Goal: Task Accomplishment & Management: Use online tool/utility

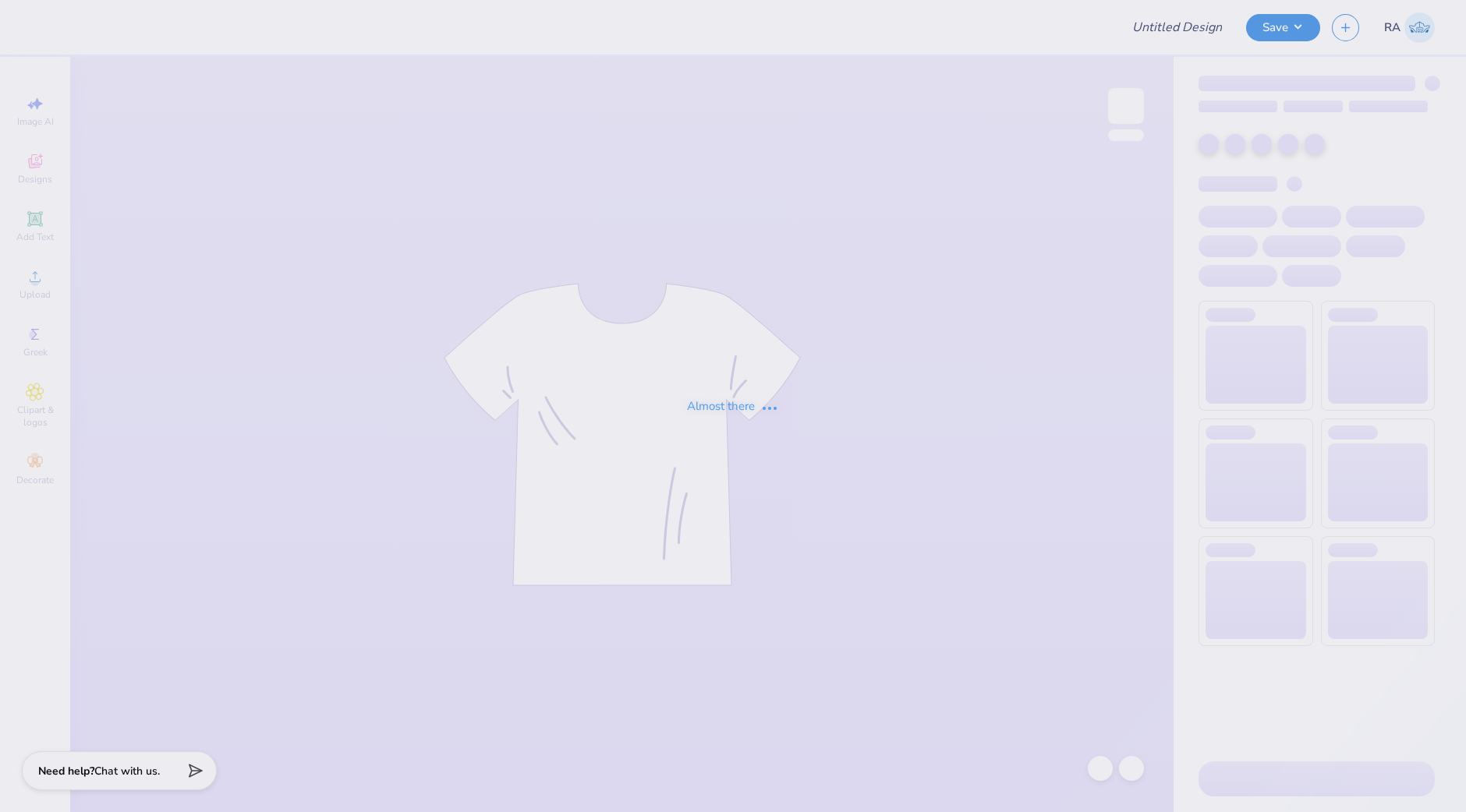
type input "Crewneck"
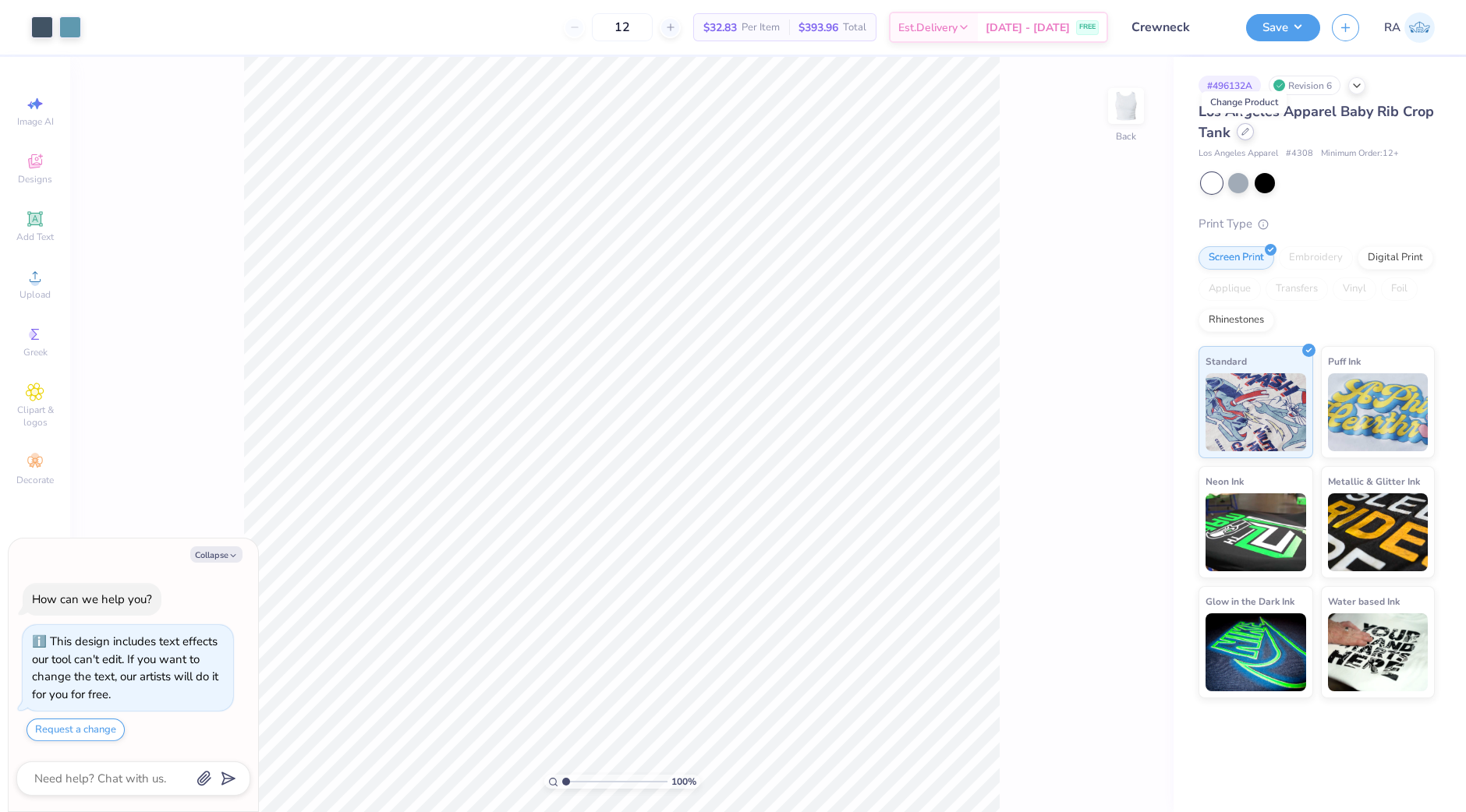
click at [1246, 132] on icon at bounding box center [1245, 132] width 8 height 8
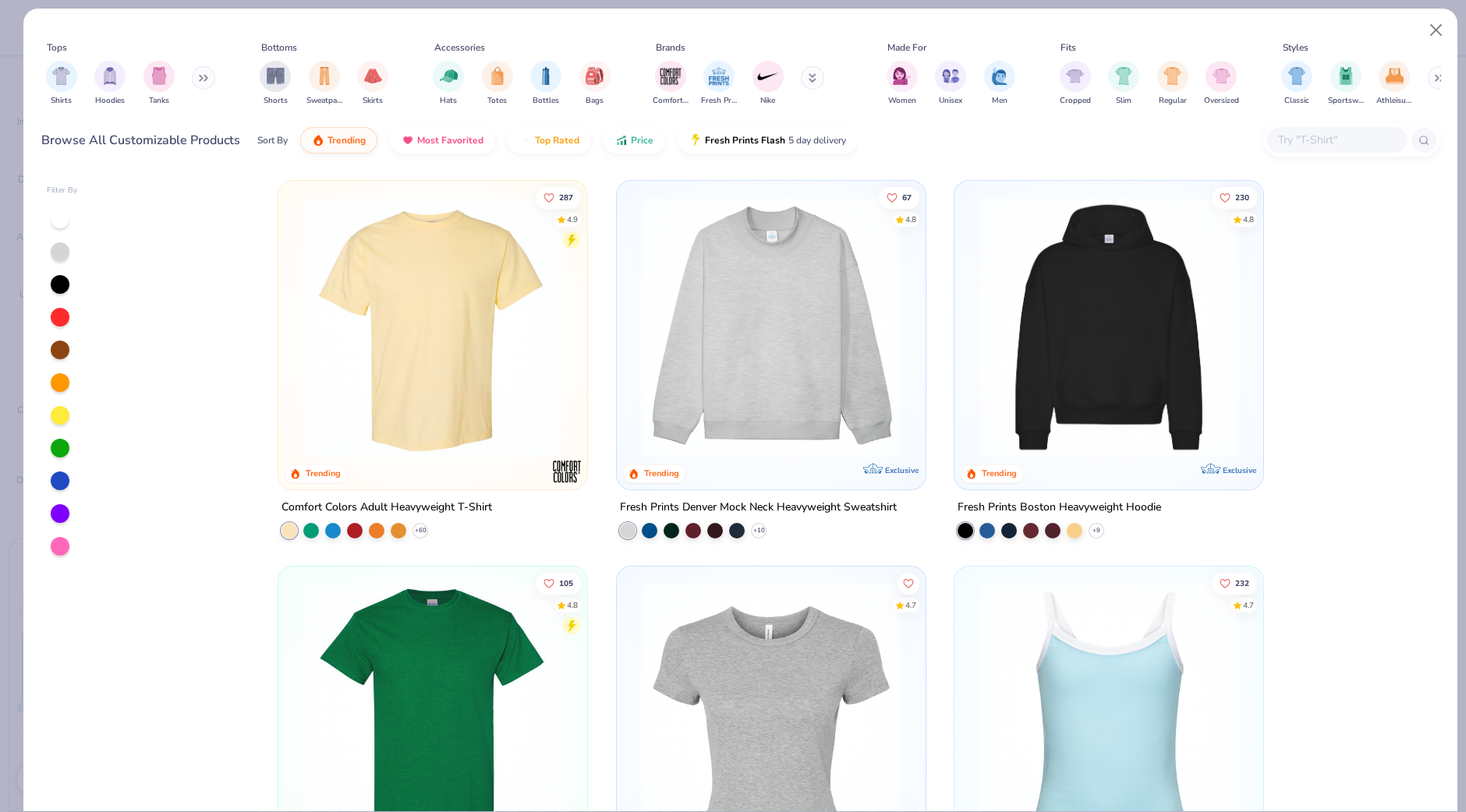
type textarea "x"
click at [1308, 134] on input "text" at bounding box center [1336, 139] width 120 height 18
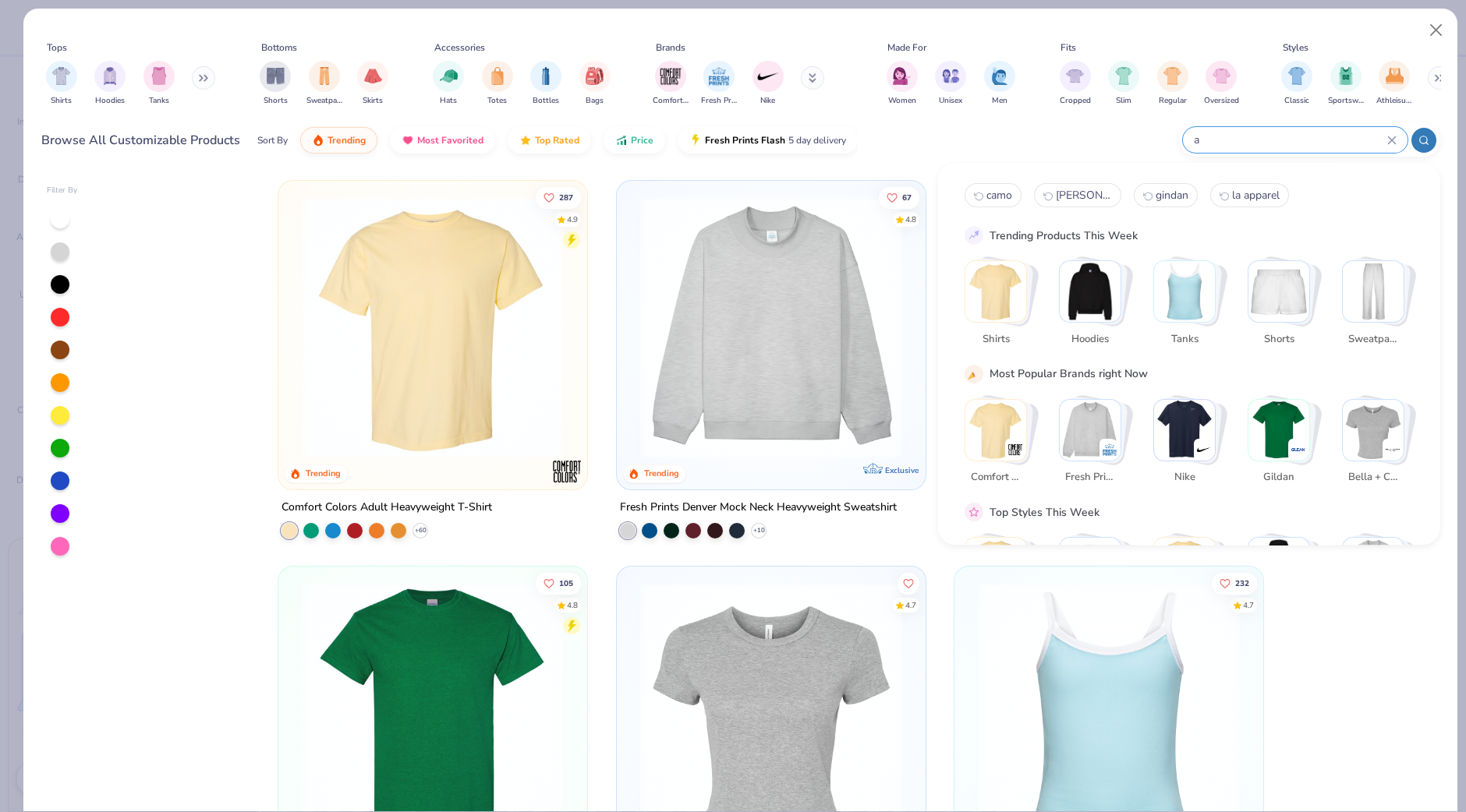
type input "a"
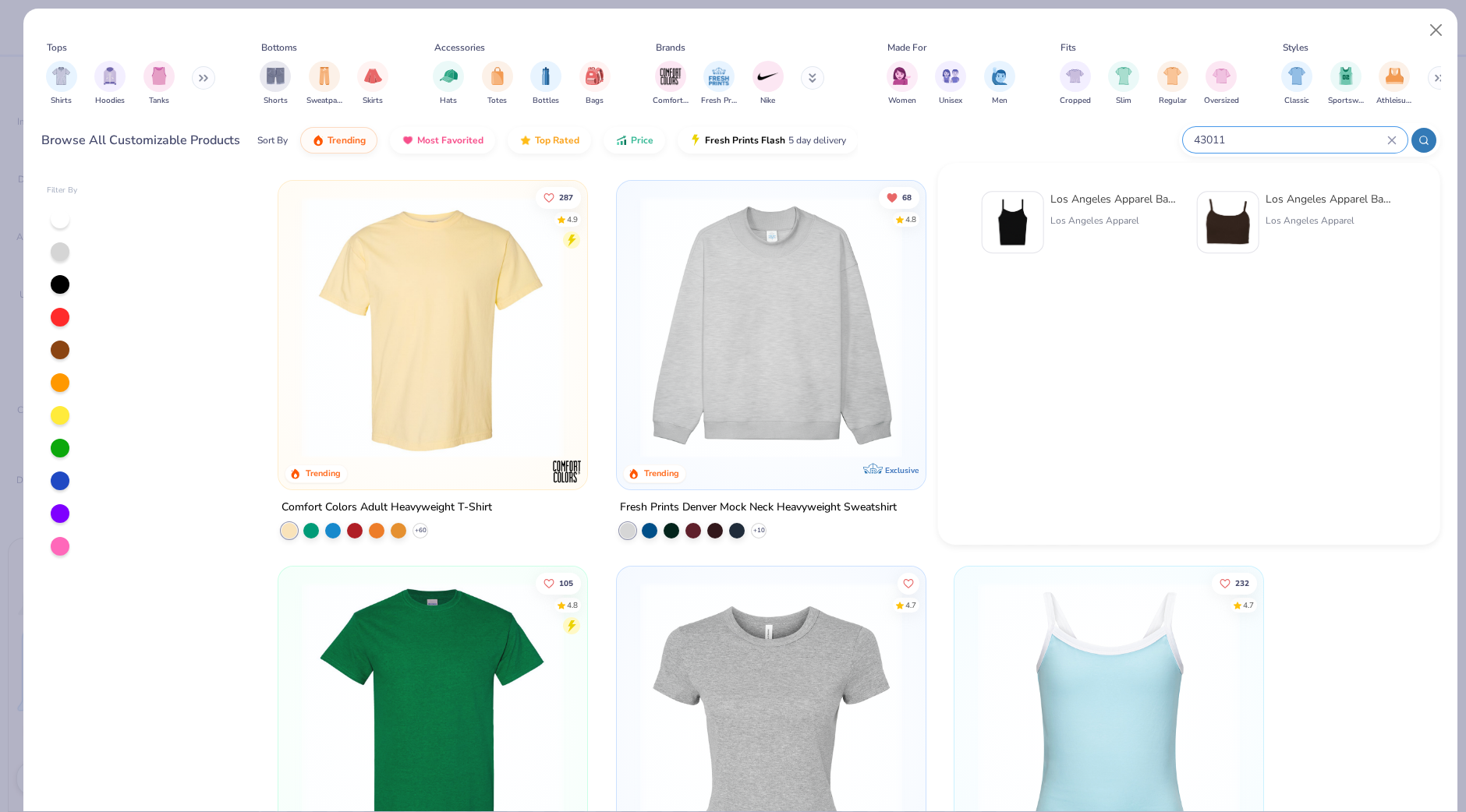
type input "43011"
click at [1301, 196] on div "Los Angeles Apparel Baby Rib Spaghetti Crop Tank" at bounding box center [1331, 199] width 131 height 17
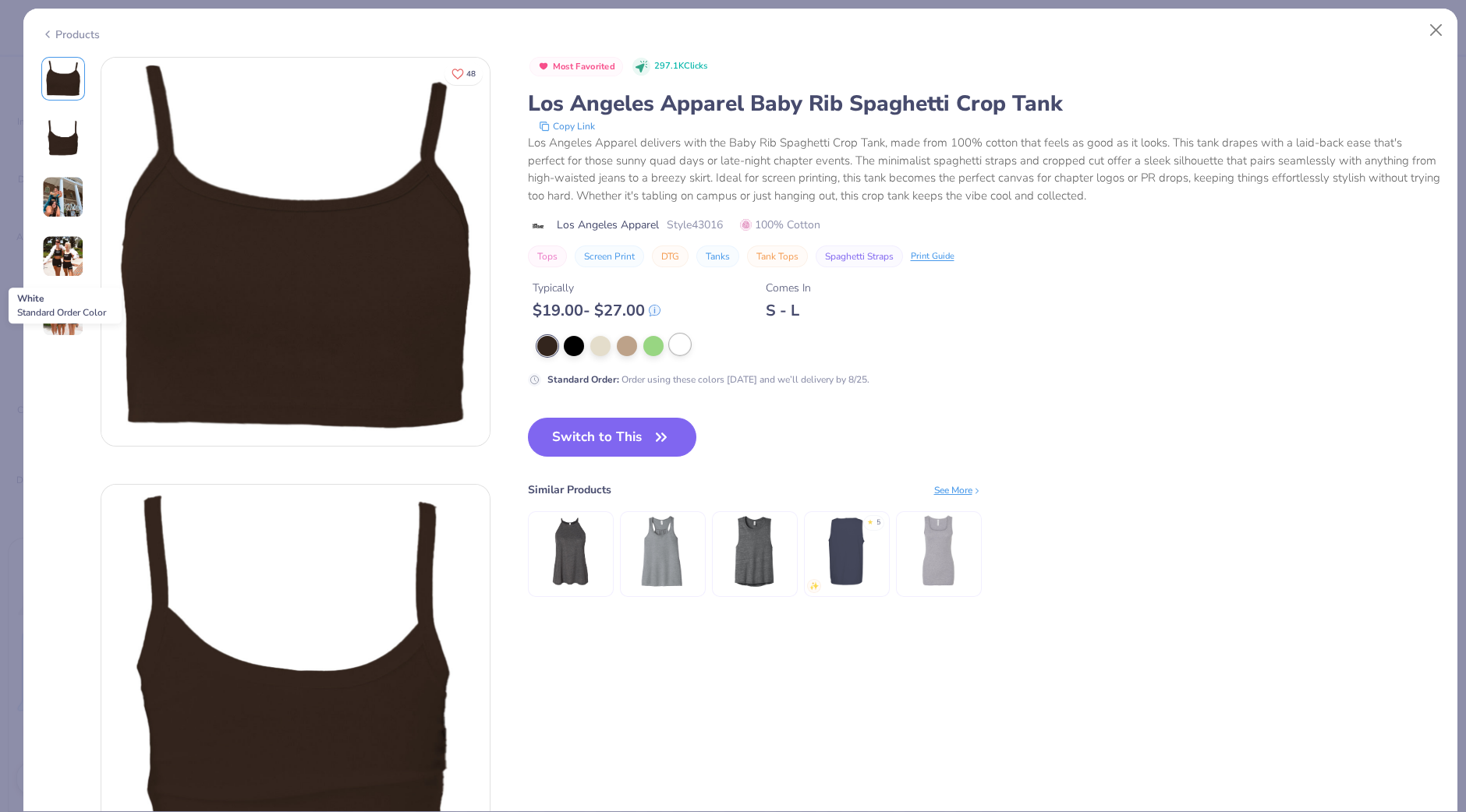
click at [682, 339] on div at bounding box center [679, 344] width 20 height 20
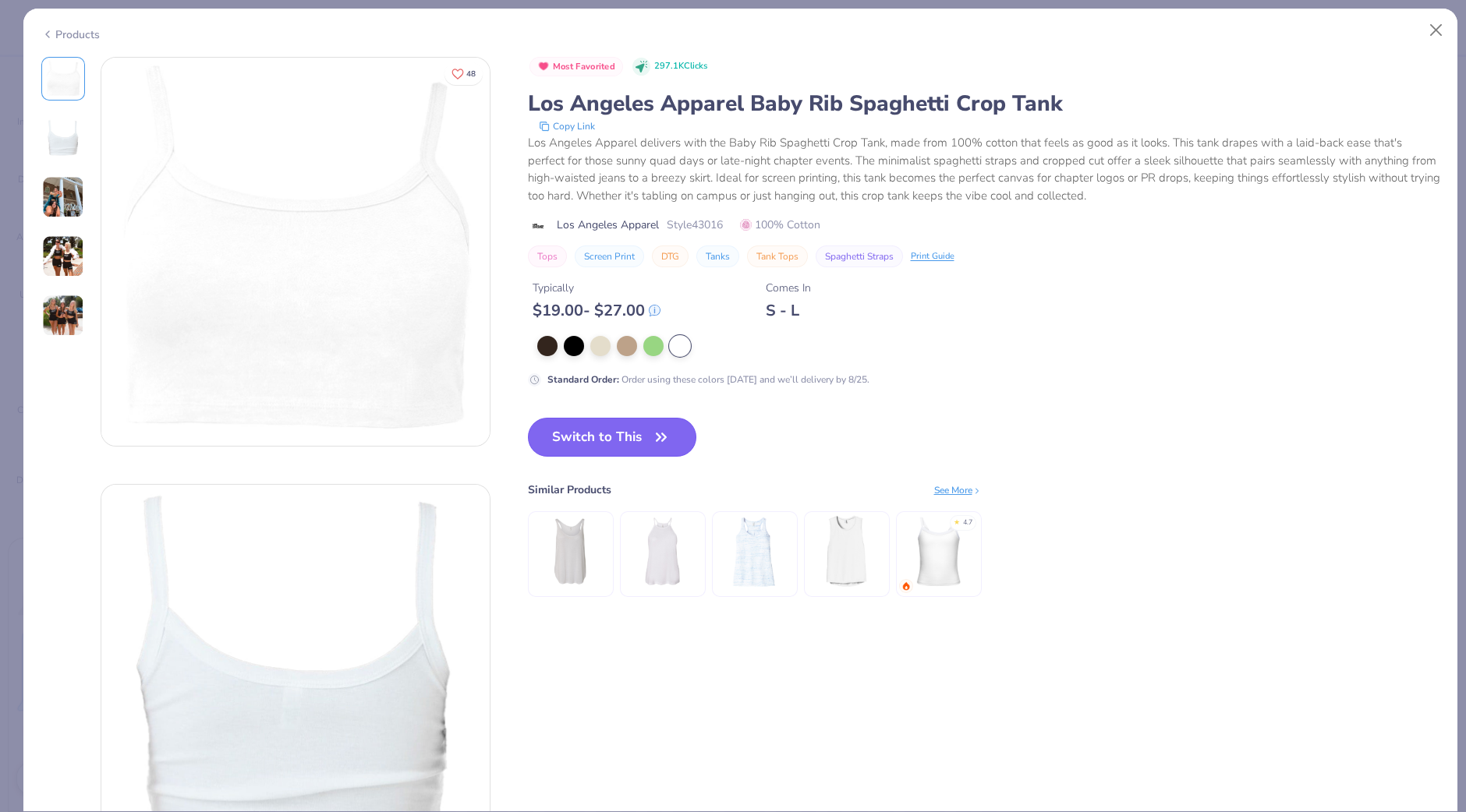
click at [634, 433] on button "Switch to This" at bounding box center [613, 436] width 169 height 39
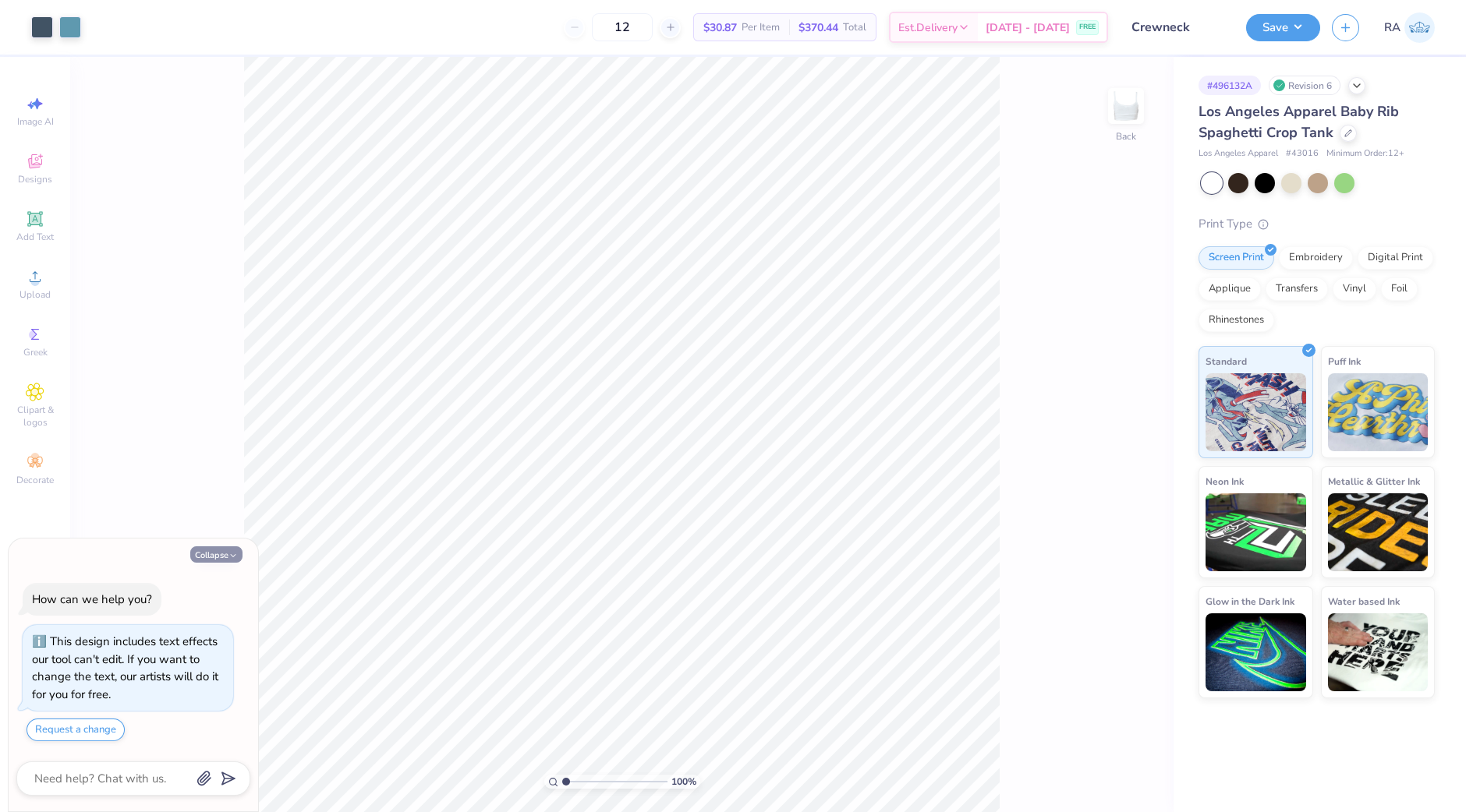
click at [218, 549] on button "Collapse" at bounding box center [216, 554] width 52 height 17
type textarea "x"
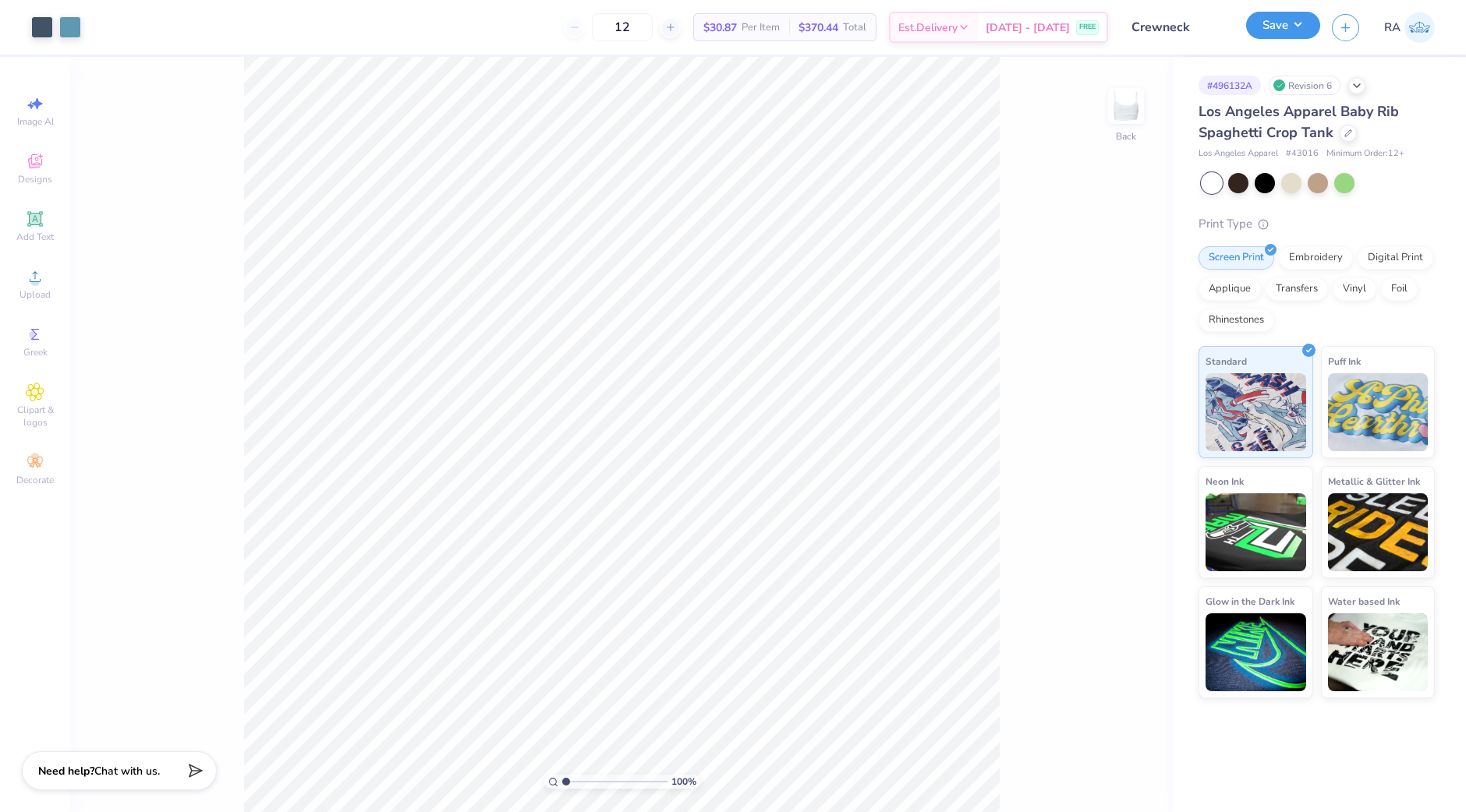
click at [1272, 18] on button "Save" at bounding box center [1282, 24] width 74 height 27
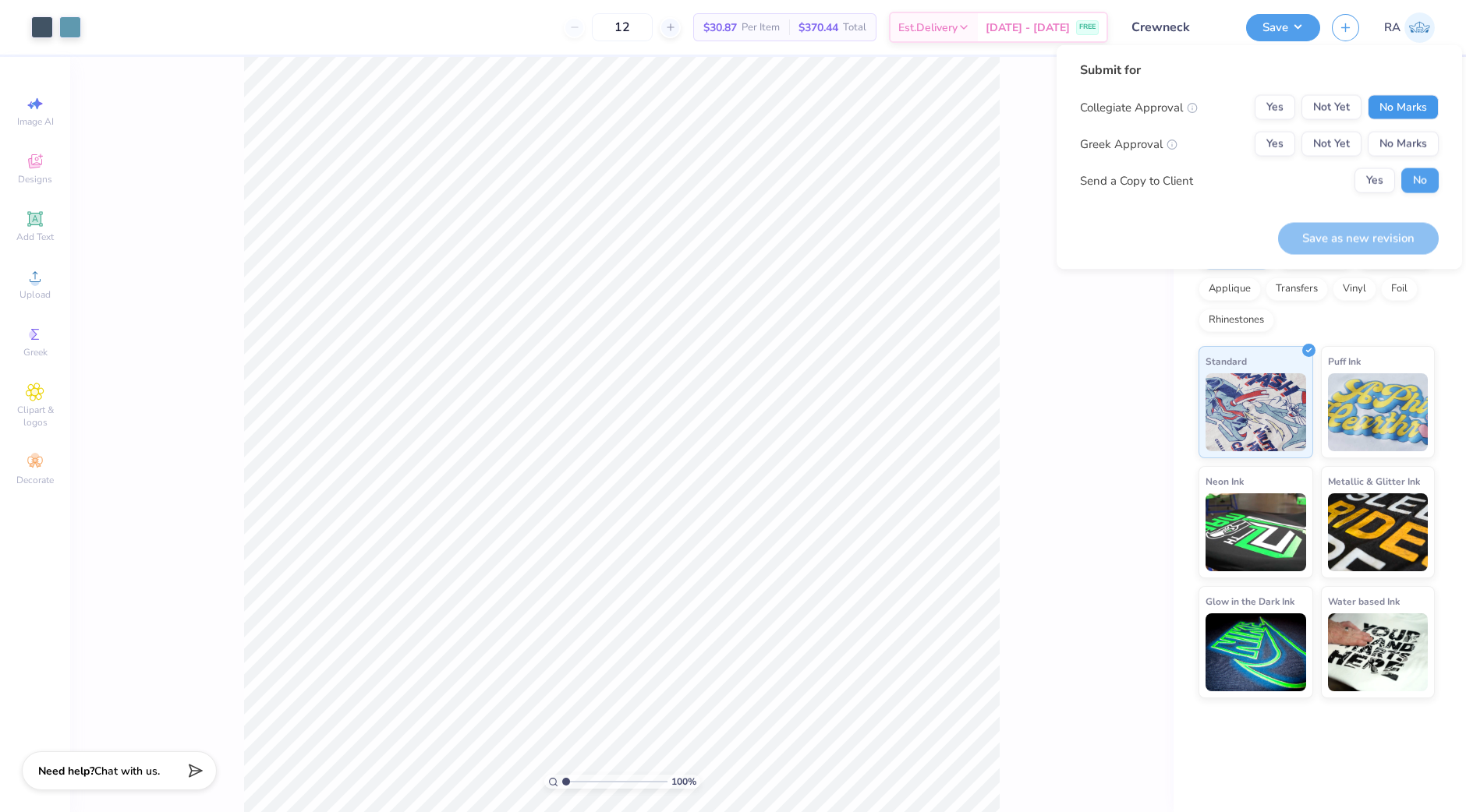
click at [1407, 109] on button "No Marks" at bounding box center [1402, 107] width 71 height 25
click at [1407, 140] on button "No Marks" at bounding box center [1402, 144] width 71 height 25
click at [1378, 173] on button "Yes" at bounding box center [1374, 180] width 41 height 25
click at [1318, 237] on button "Save as new revision" at bounding box center [1358, 238] width 160 height 32
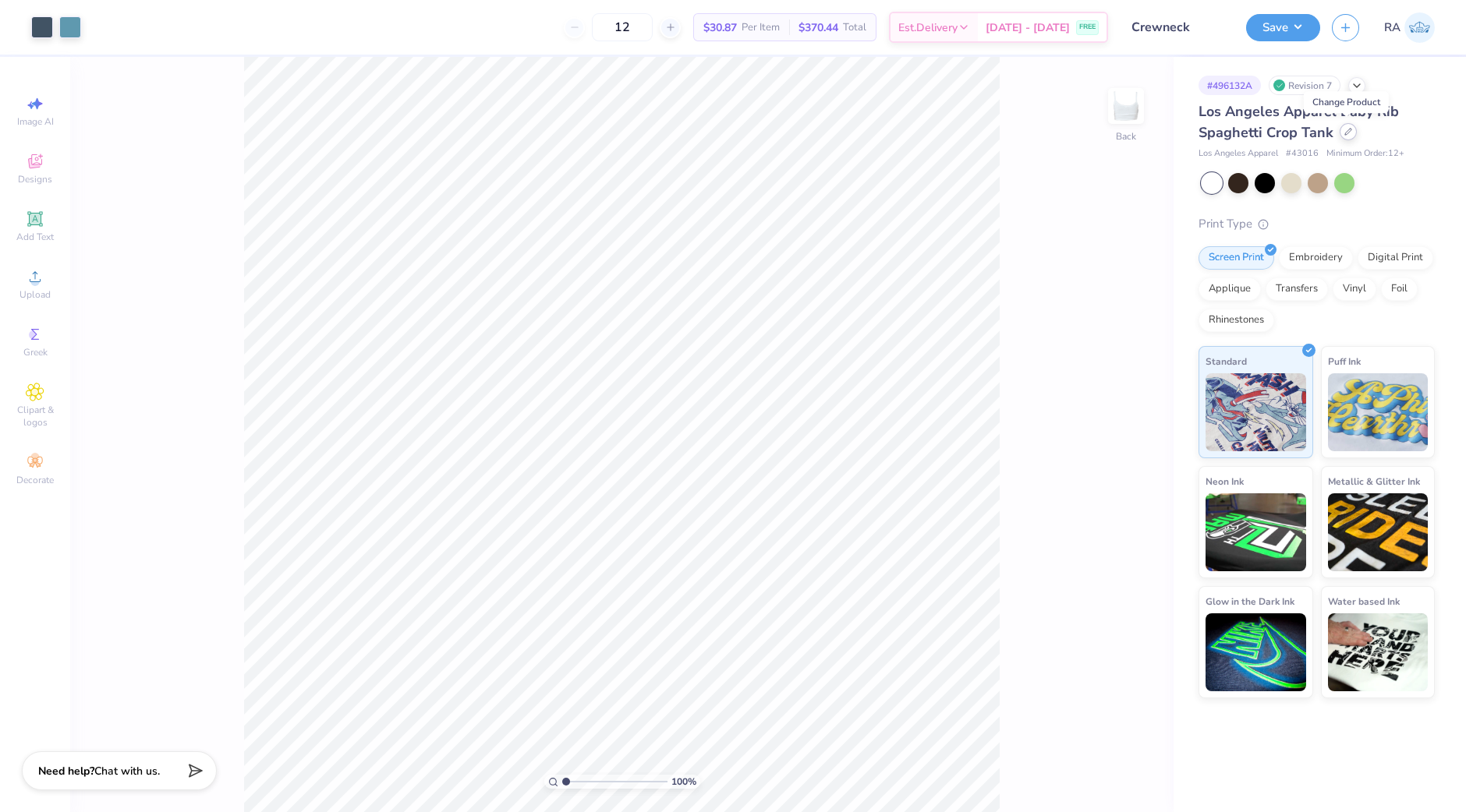
click at [1348, 130] on icon at bounding box center [1347, 132] width 6 height 6
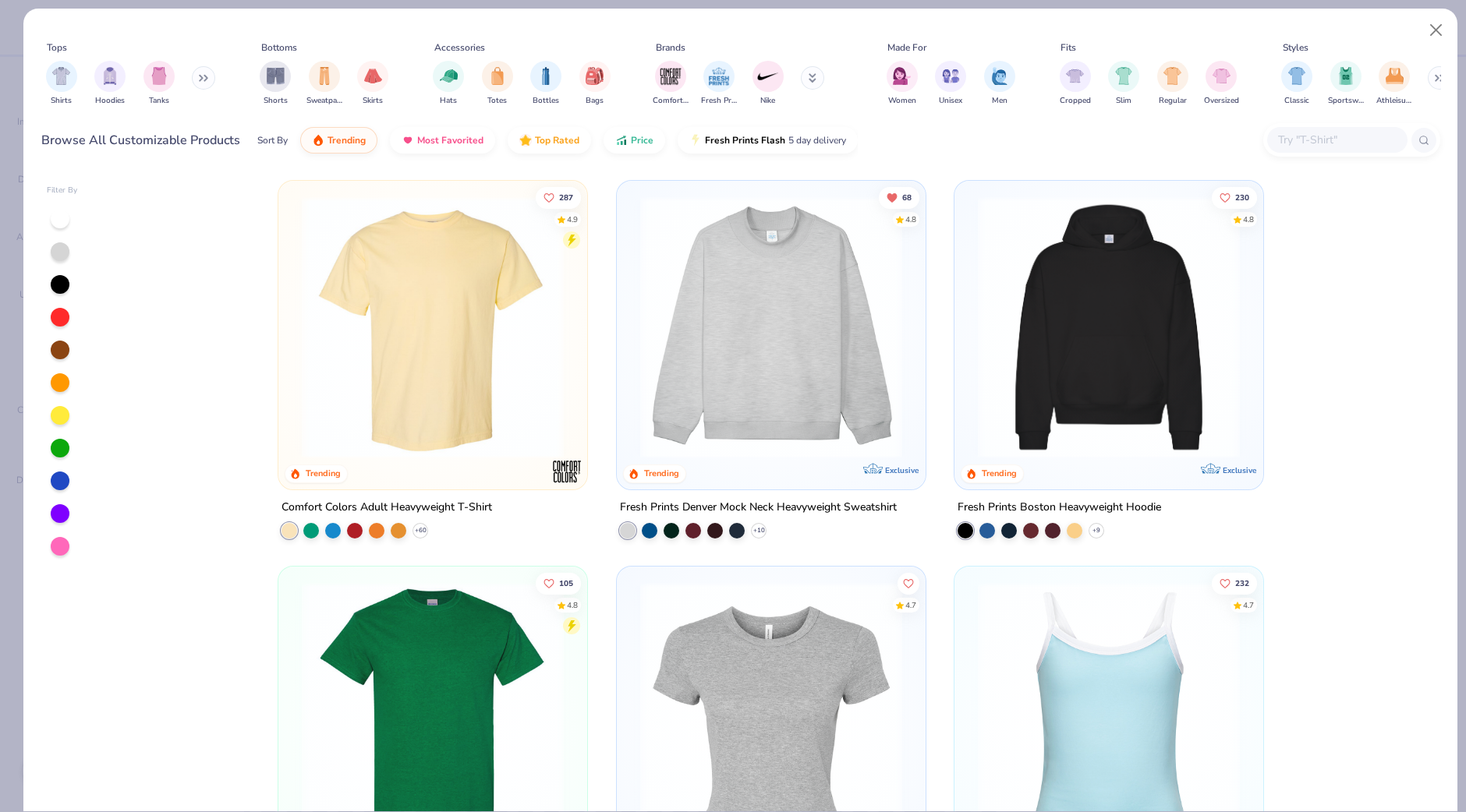
click at [1306, 139] on input "text" at bounding box center [1336, 139] width 120 height 18
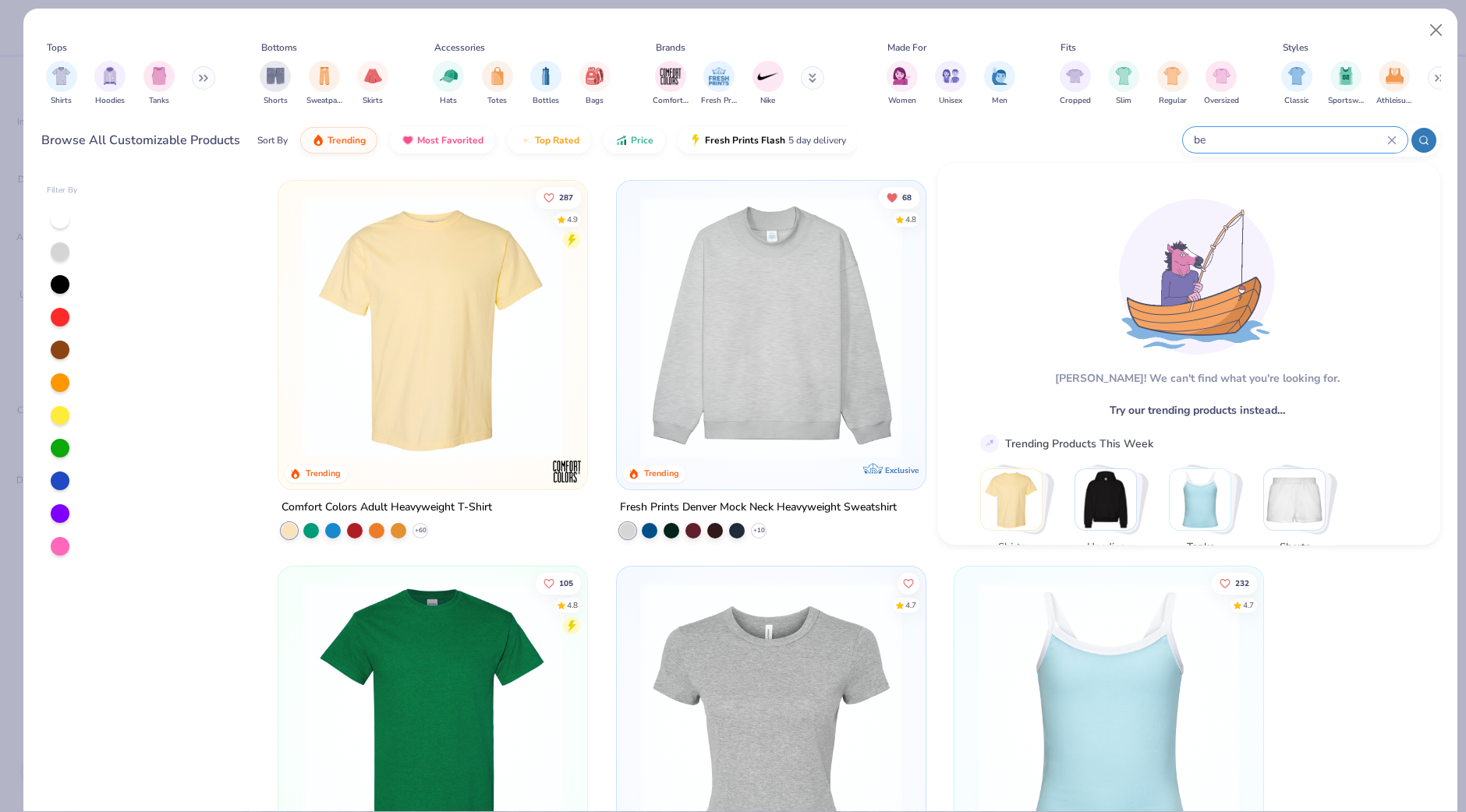
type input "b"
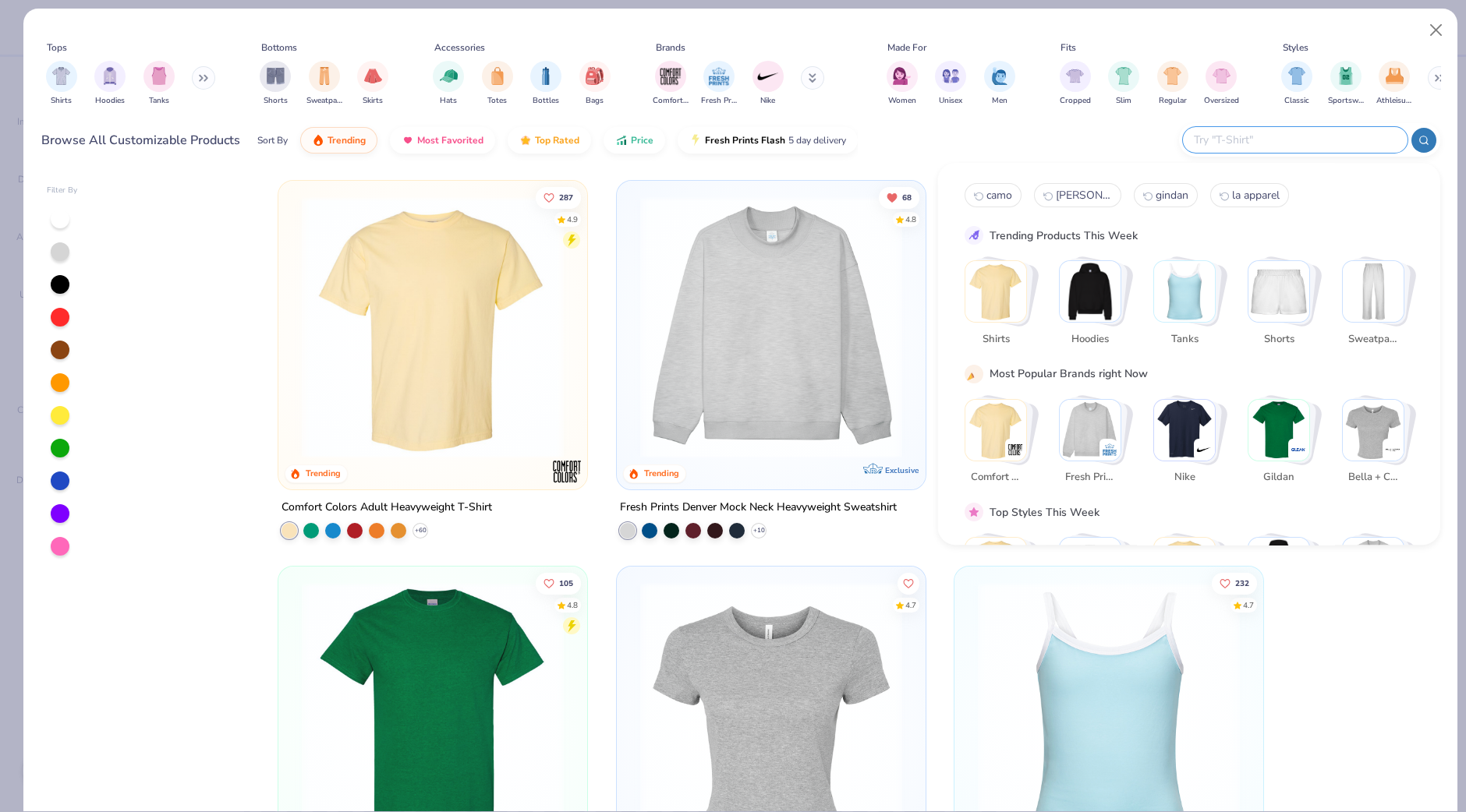
click at [811, 82] on icon at bounding box center [812, 78] width 8 height 10
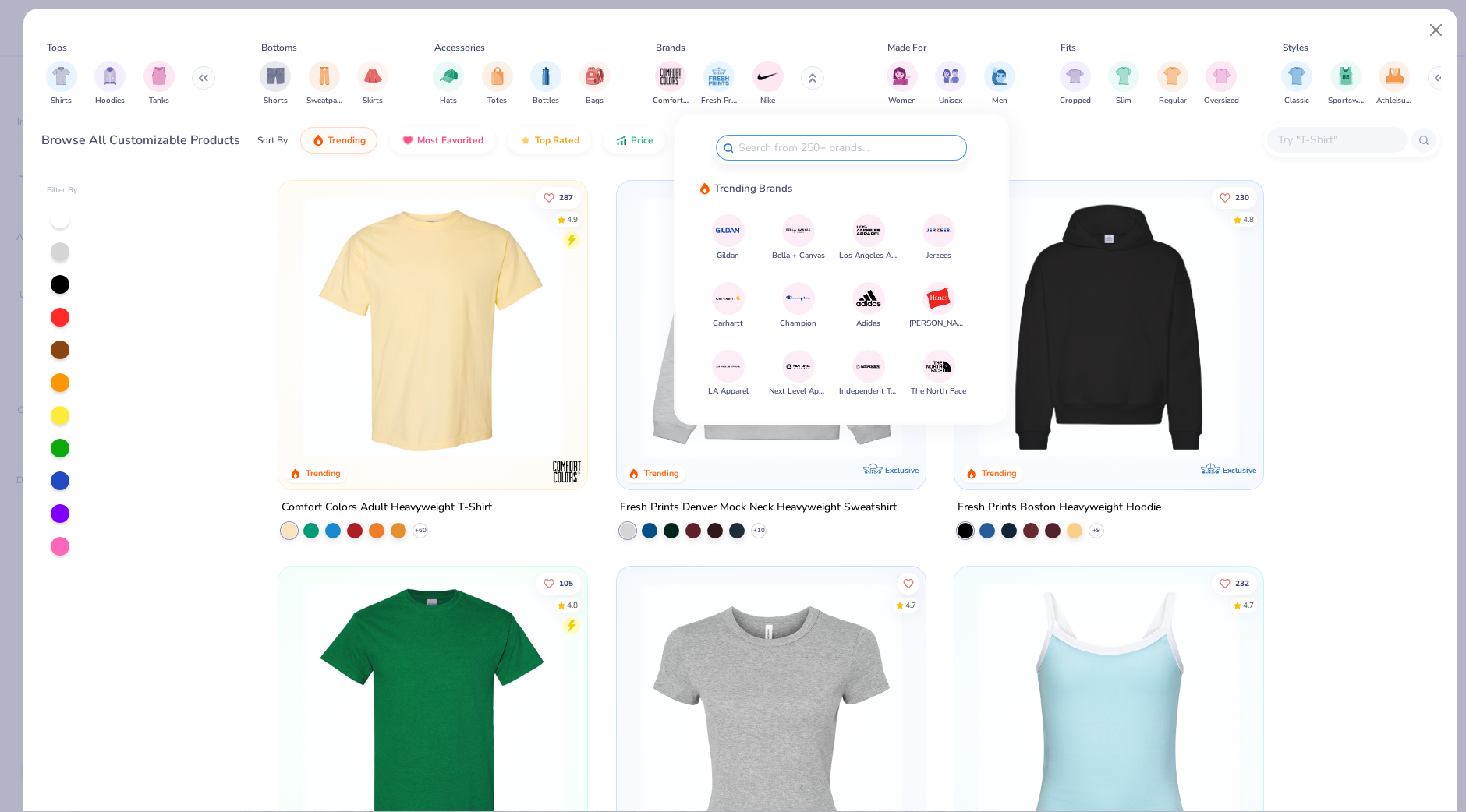
click at [795, 225] on img at bounding box center [797, 230] width 27 height 27
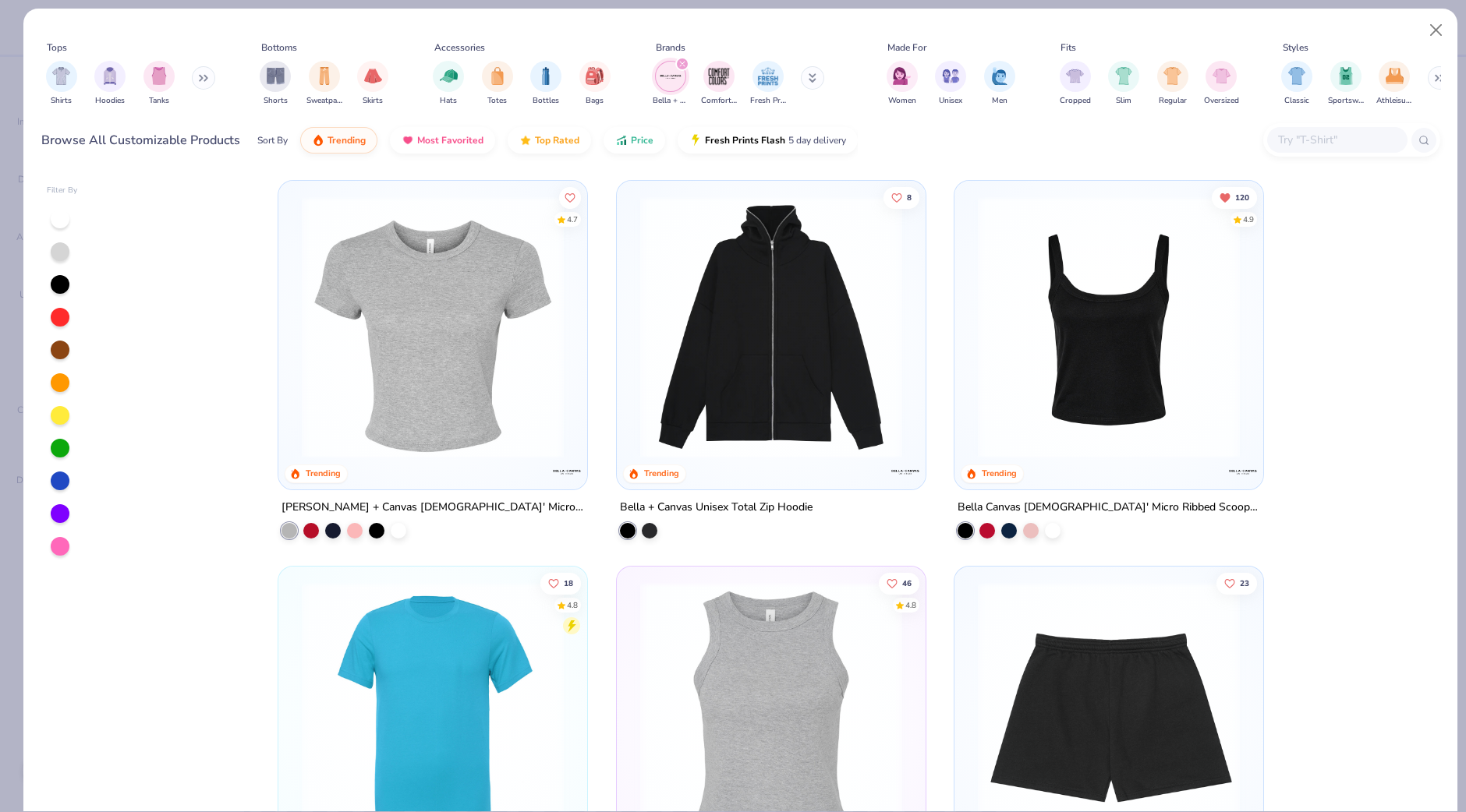
click at [1205, 352] on img at bounding box center [1109, 327] width 277 height 262
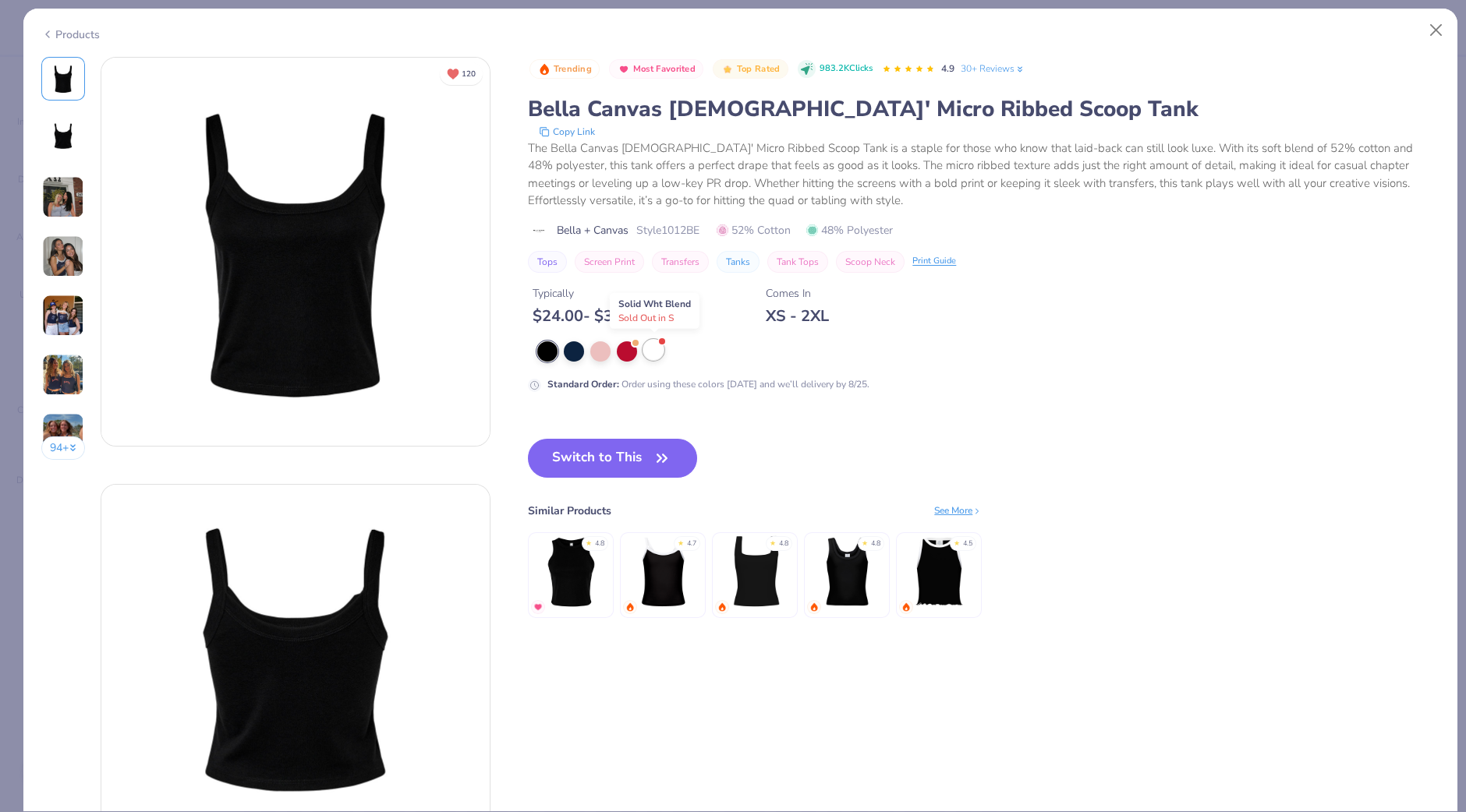
click at [654, 348] on div at bounding box center [653, 349] width 20 height 20
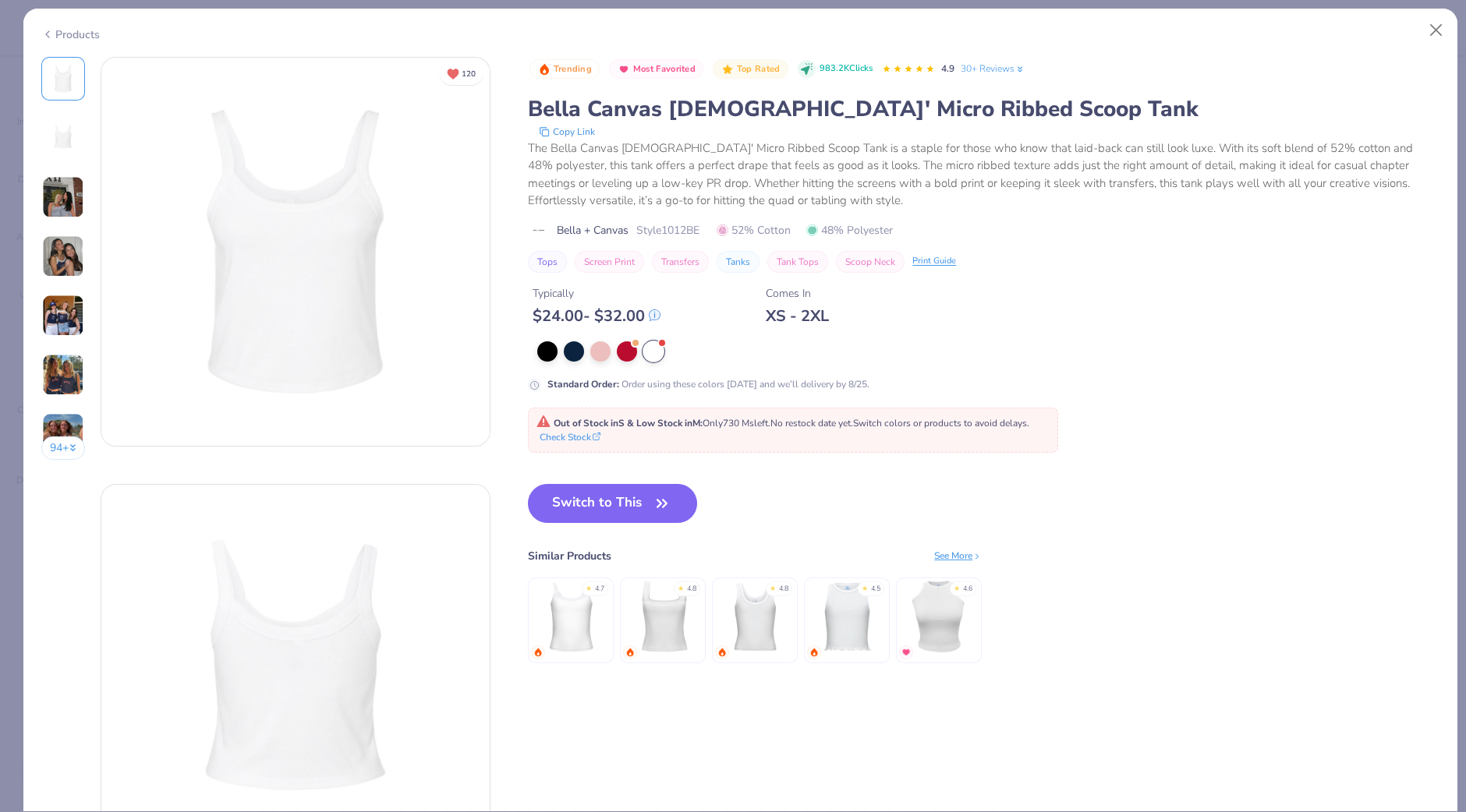
click at [565, 626] on img at bounding box center [571, 616] width 74 height 74
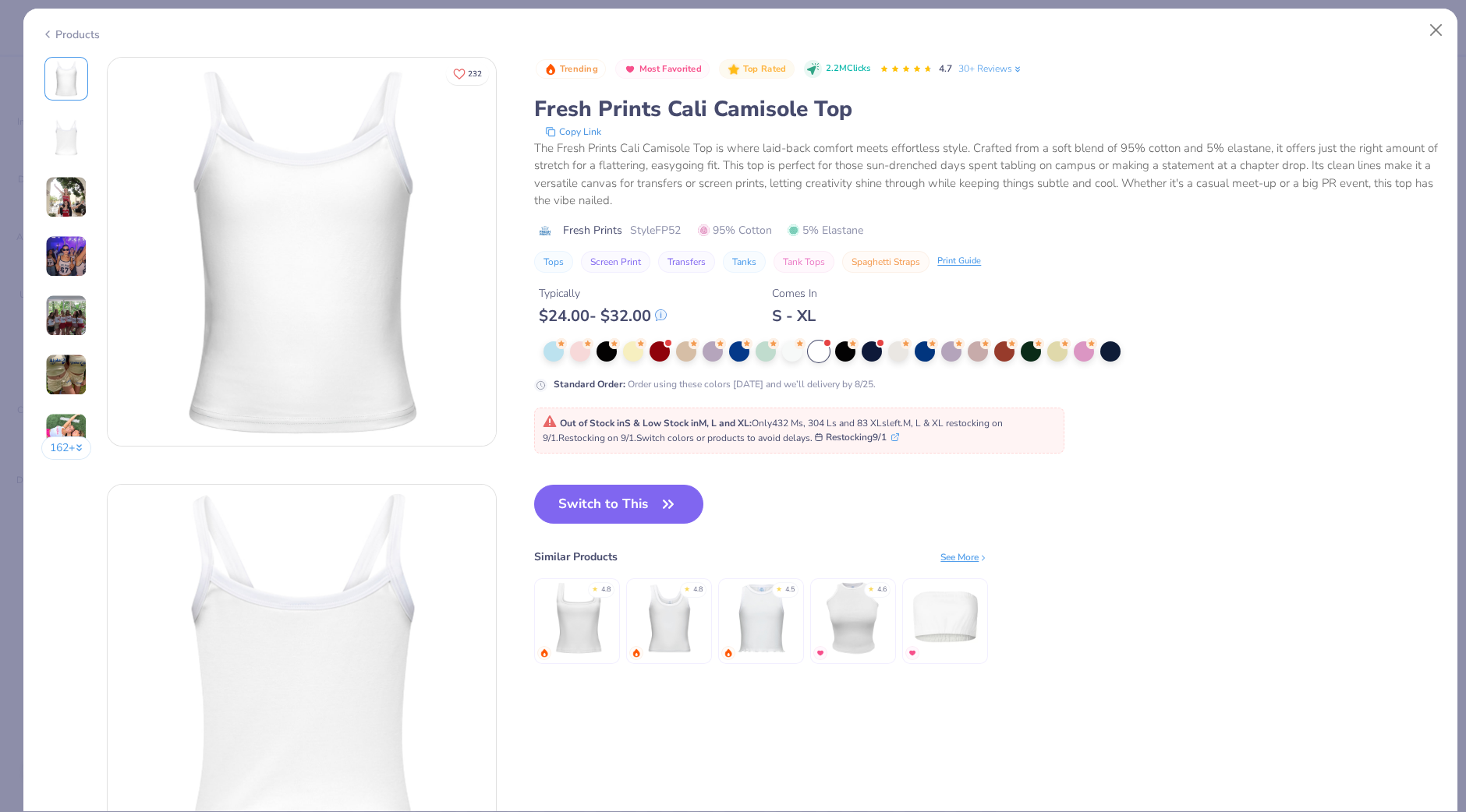
click at [66, 30] on div "Products" at bounding box center [70, 34] width 58 height 17
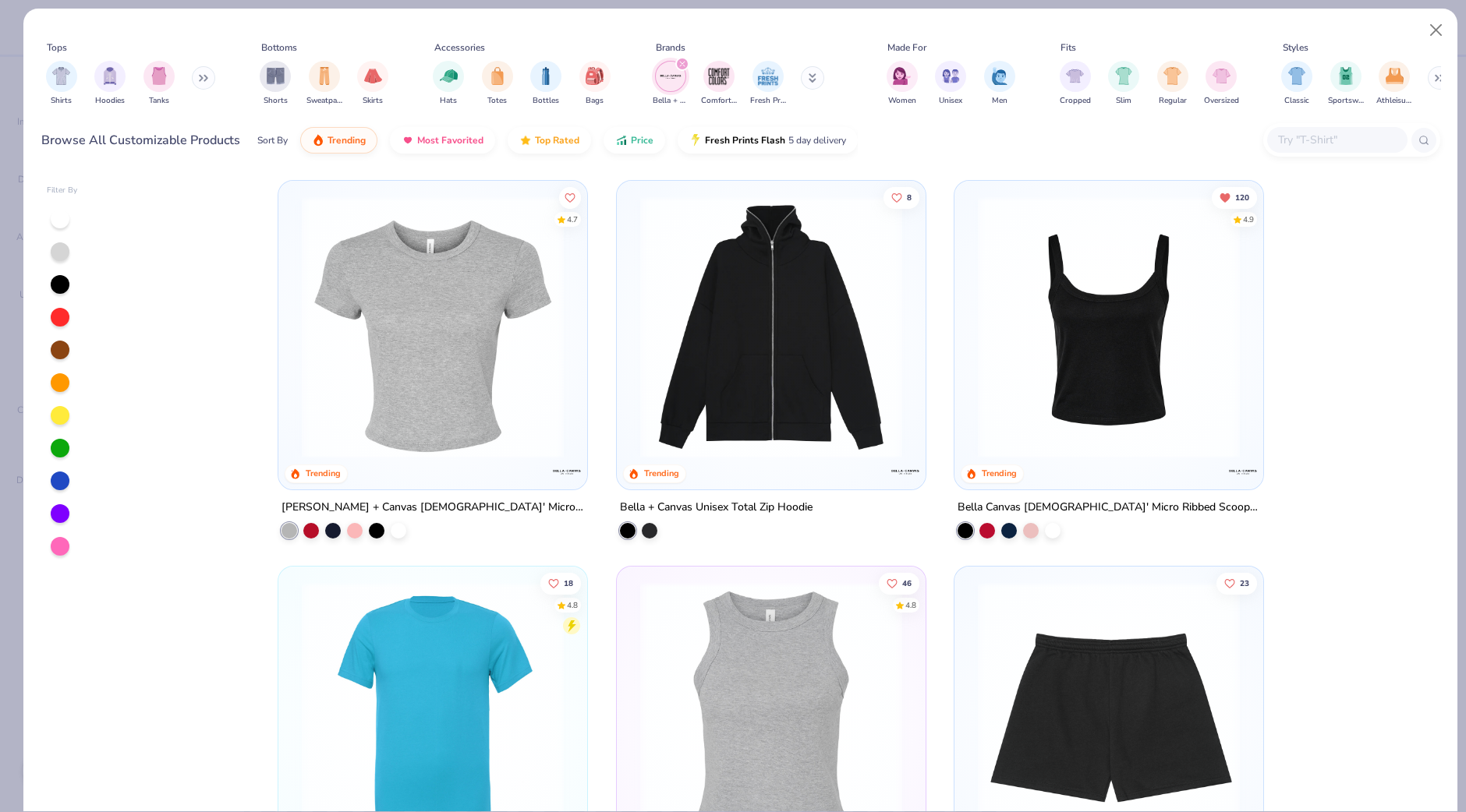
click at [1065, 336] on img at bounding box center [1109, 327] width 277 height 262
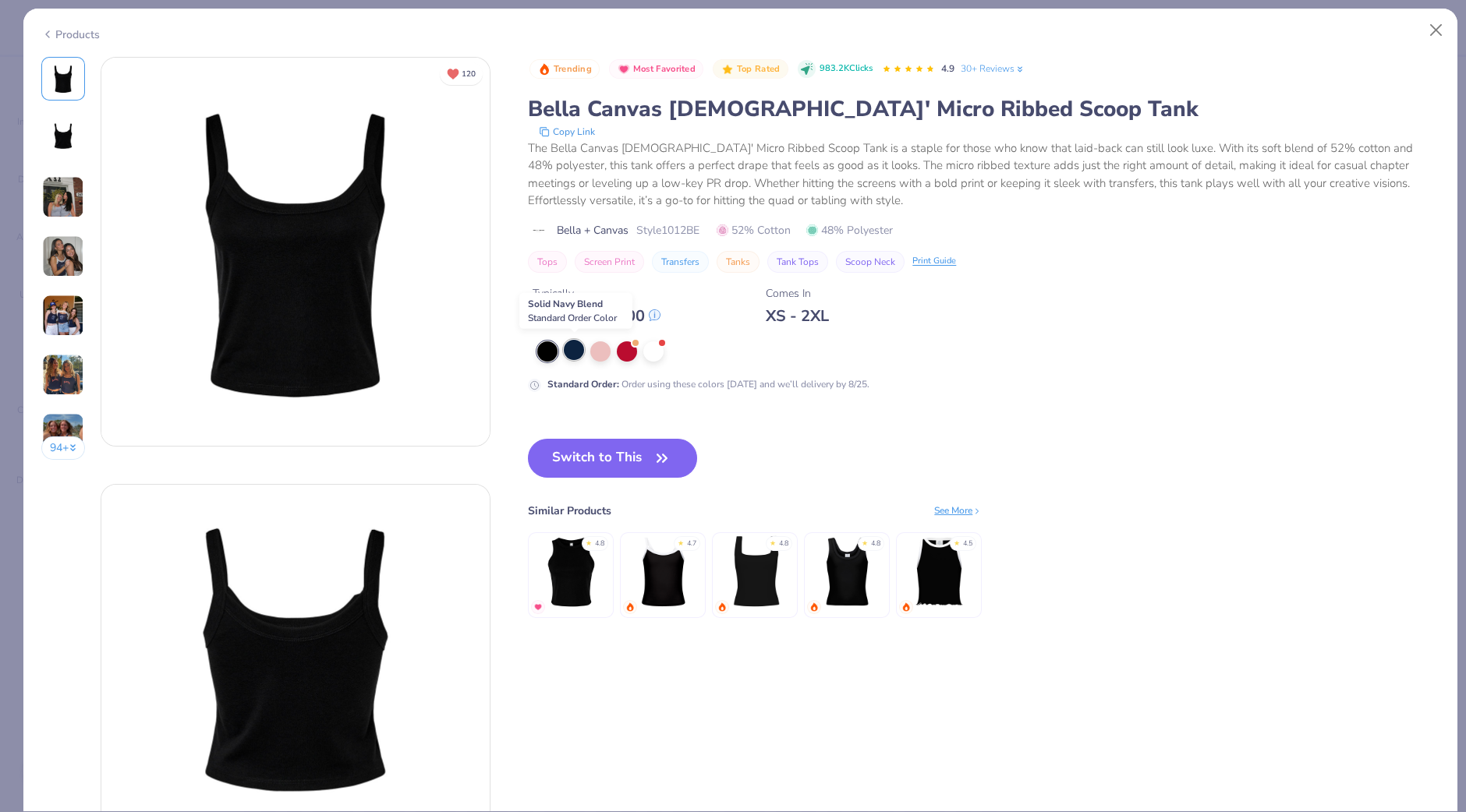
click at [571, 351] on div at bounding box center [574, 349] width 20 height 20
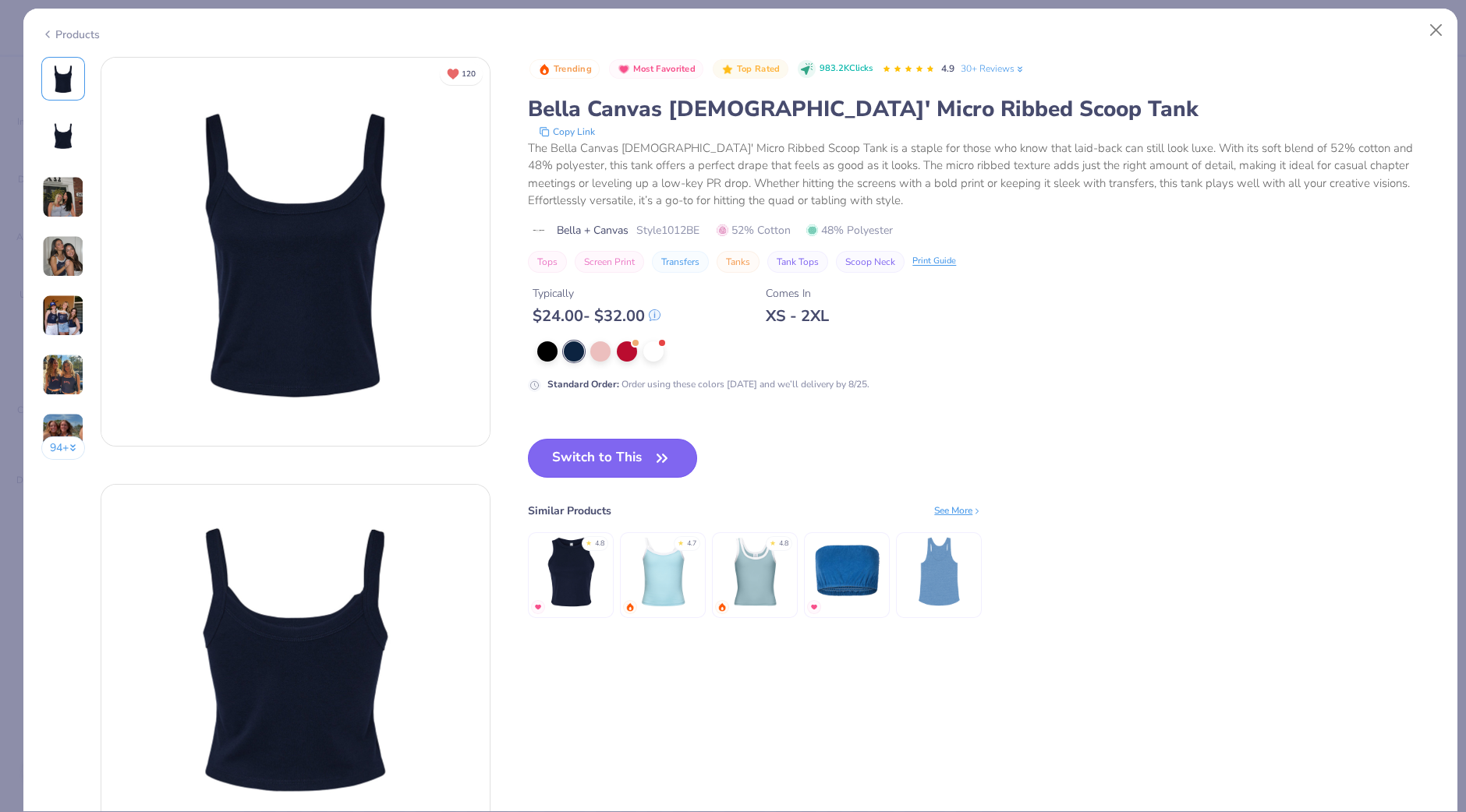
click at [608, 469] on button "Switch to This" at bounding box center [613, 458] width 169 height 39
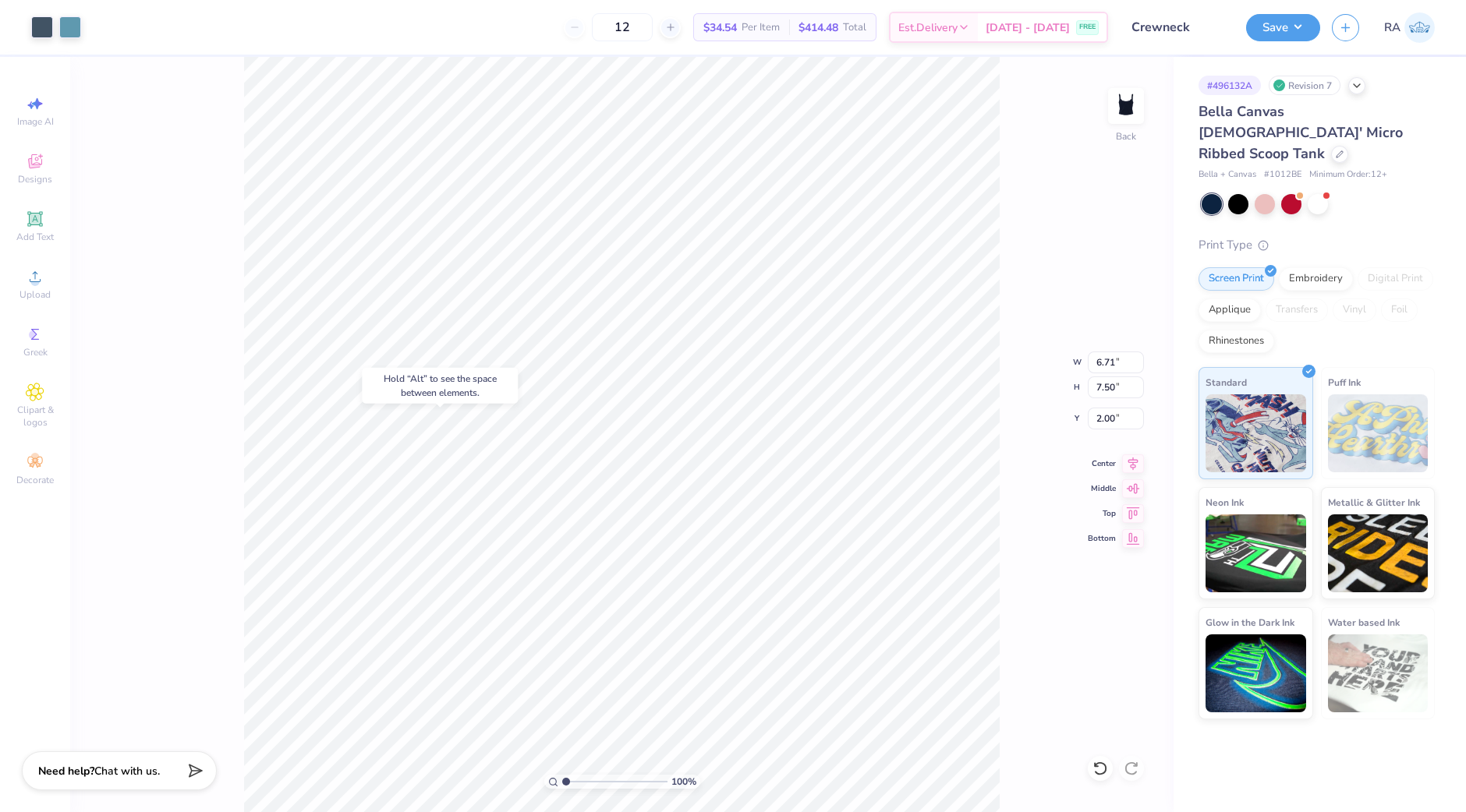
type input "2.00"
click at [1335, 149] on icon at bounding box center [1339, 152] width 8 height 8
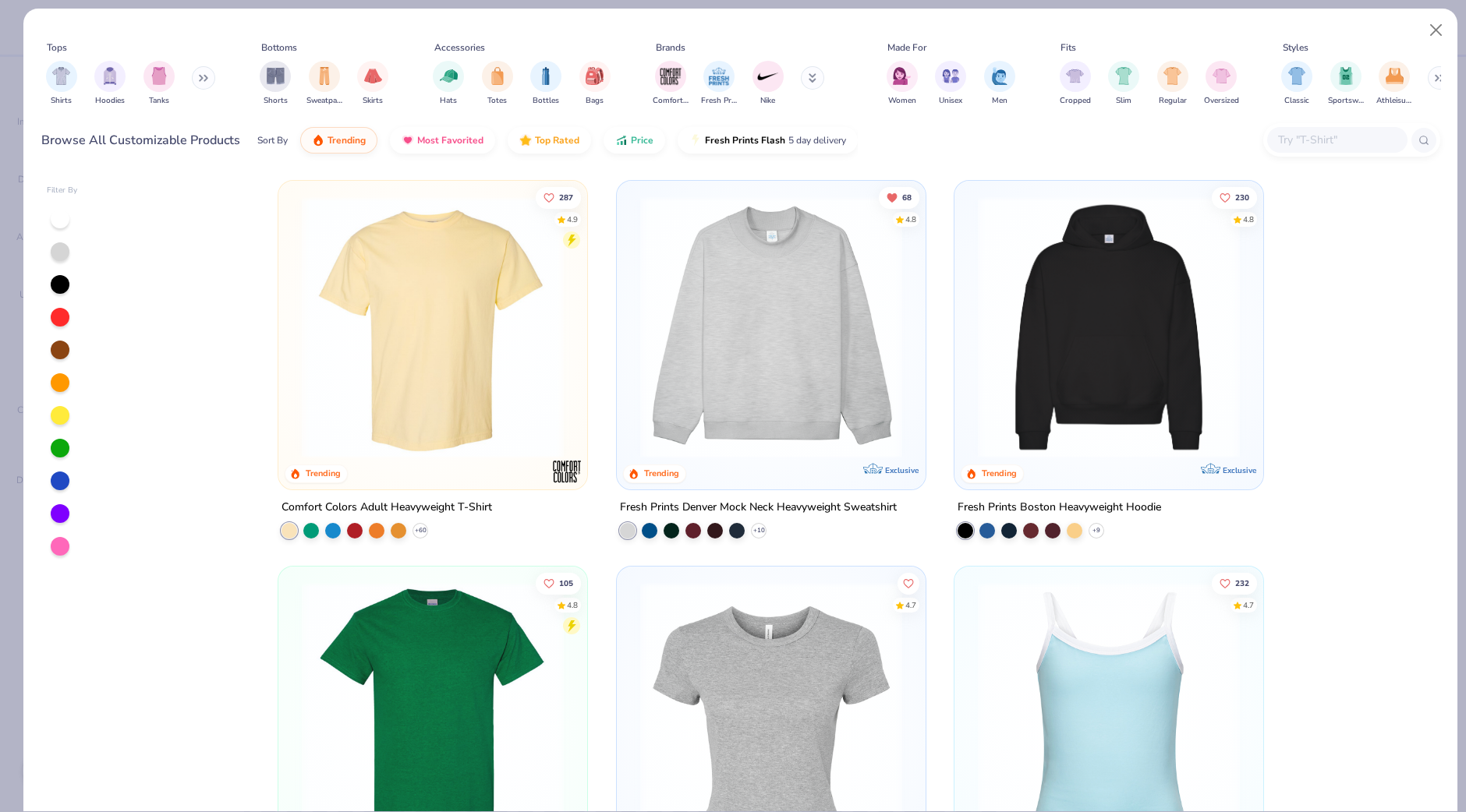
click at [1312, 139] on input "text" at bounding box center [1336, 139] width 120 height 18
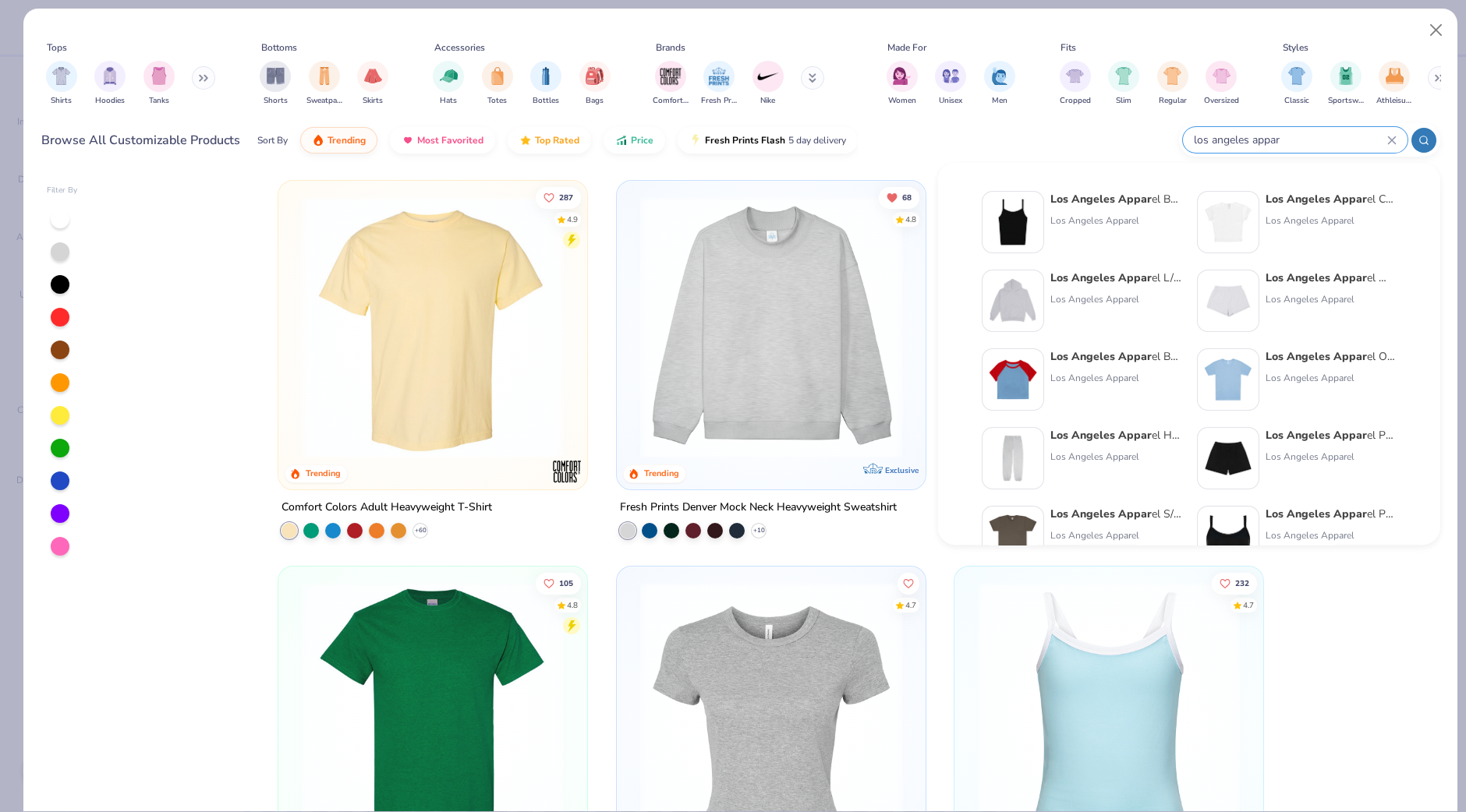
type input "los angeles appar"
click at [823, 80] on button at bounding box center [812, 78] width 24 height 24
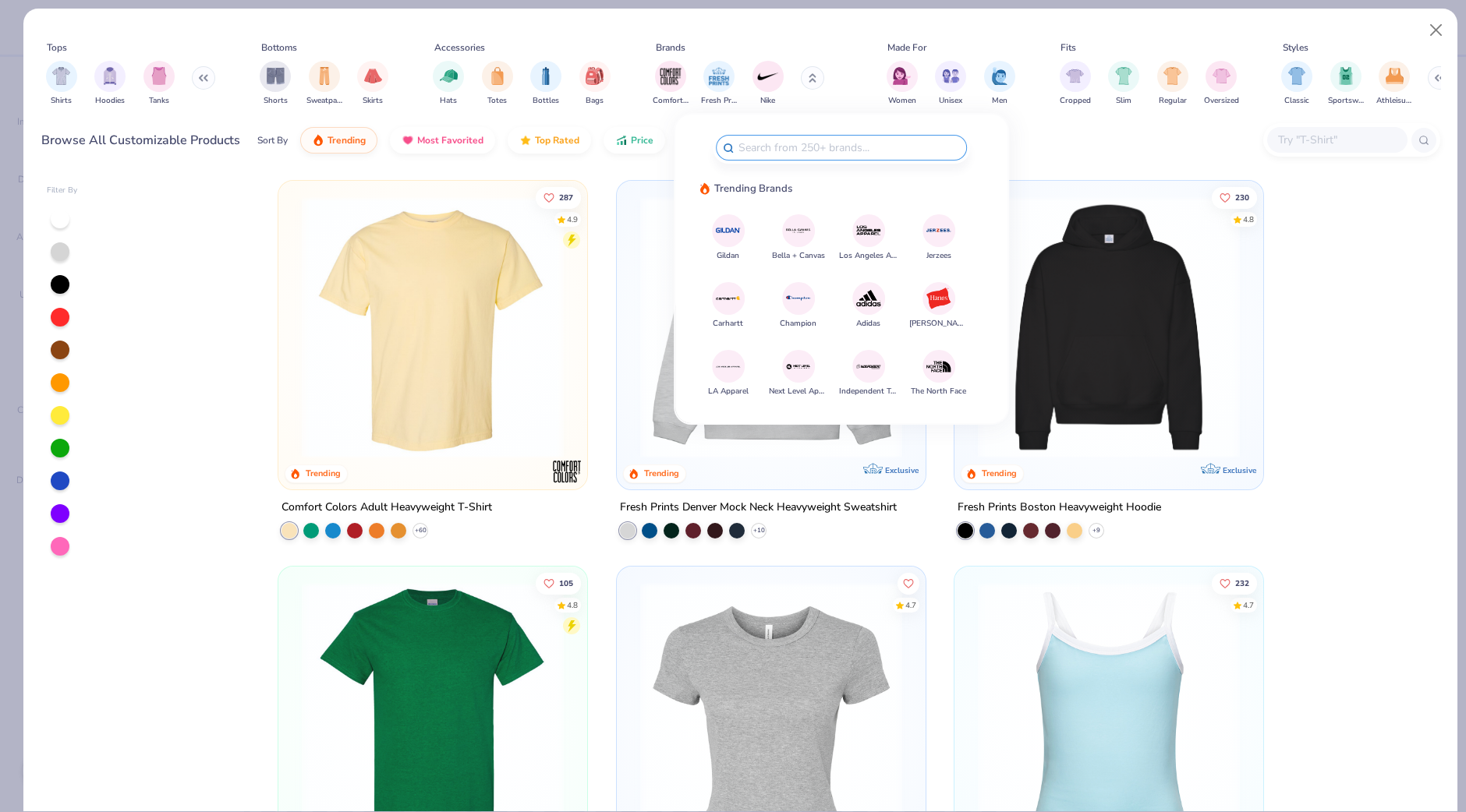
click at [869, 227] on img at bounding box center [867, 230] width 27 height 27
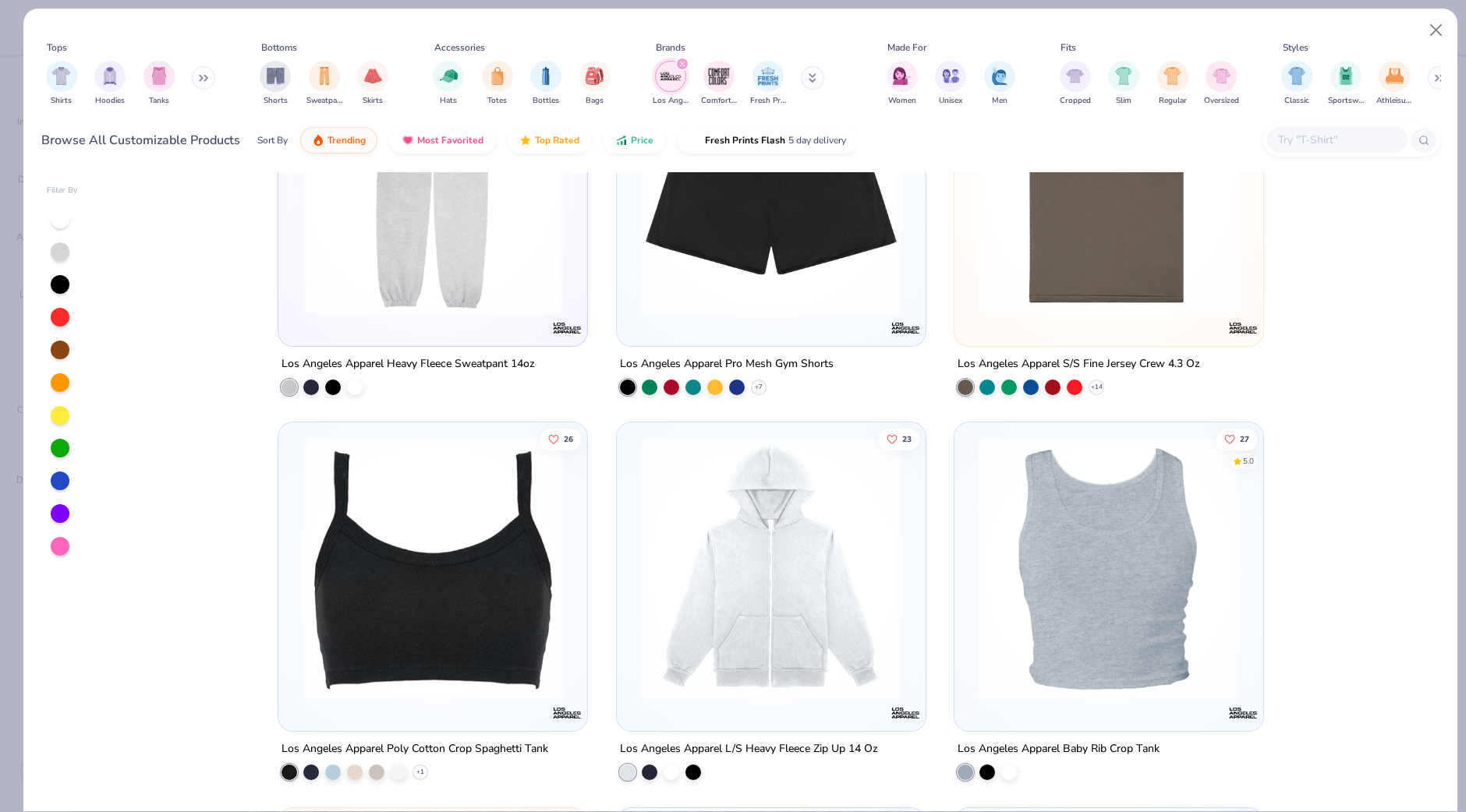
scroll to position [882, 0]
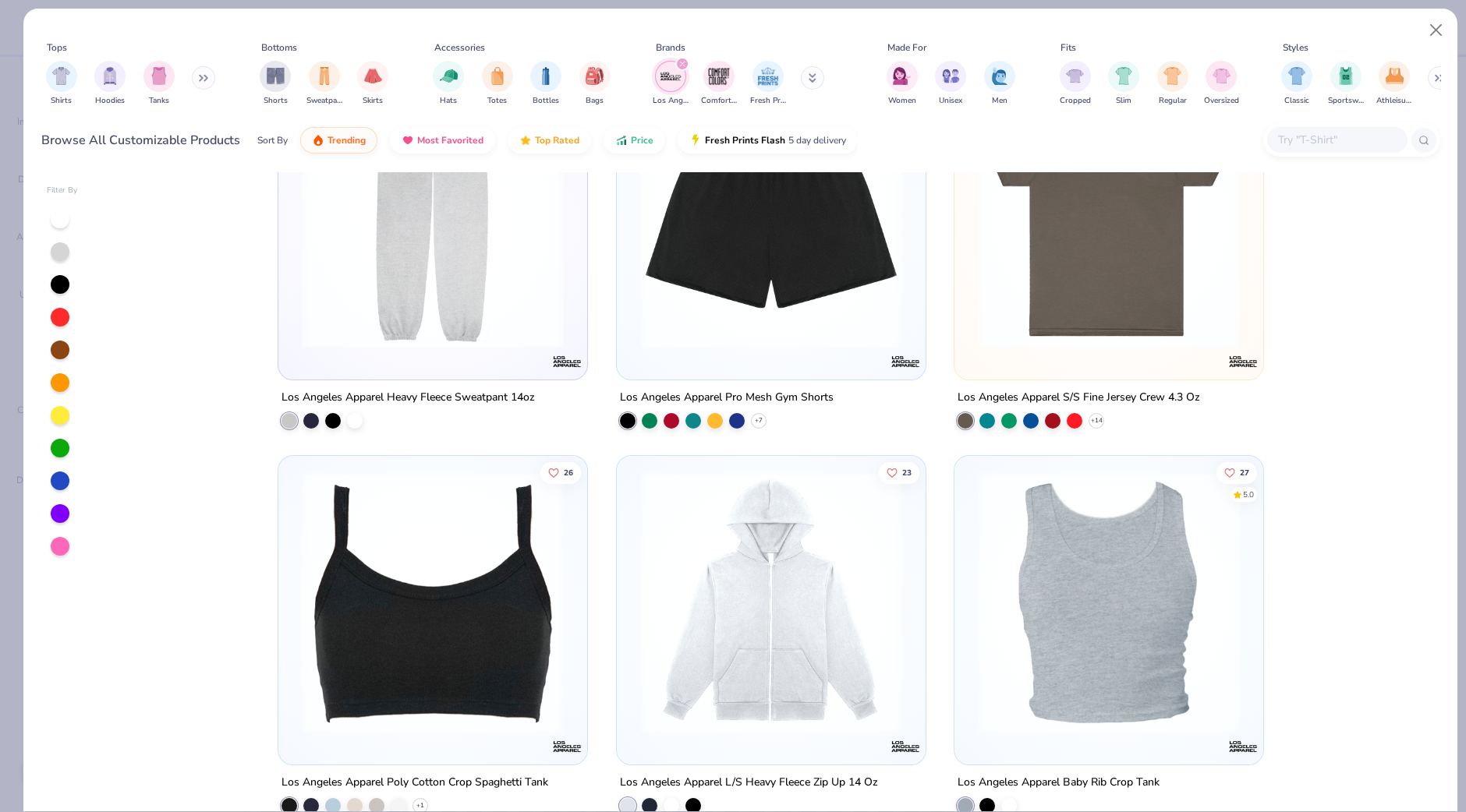
click at [339, 670] on img at bounding box center [432, 602] width 277 height 262
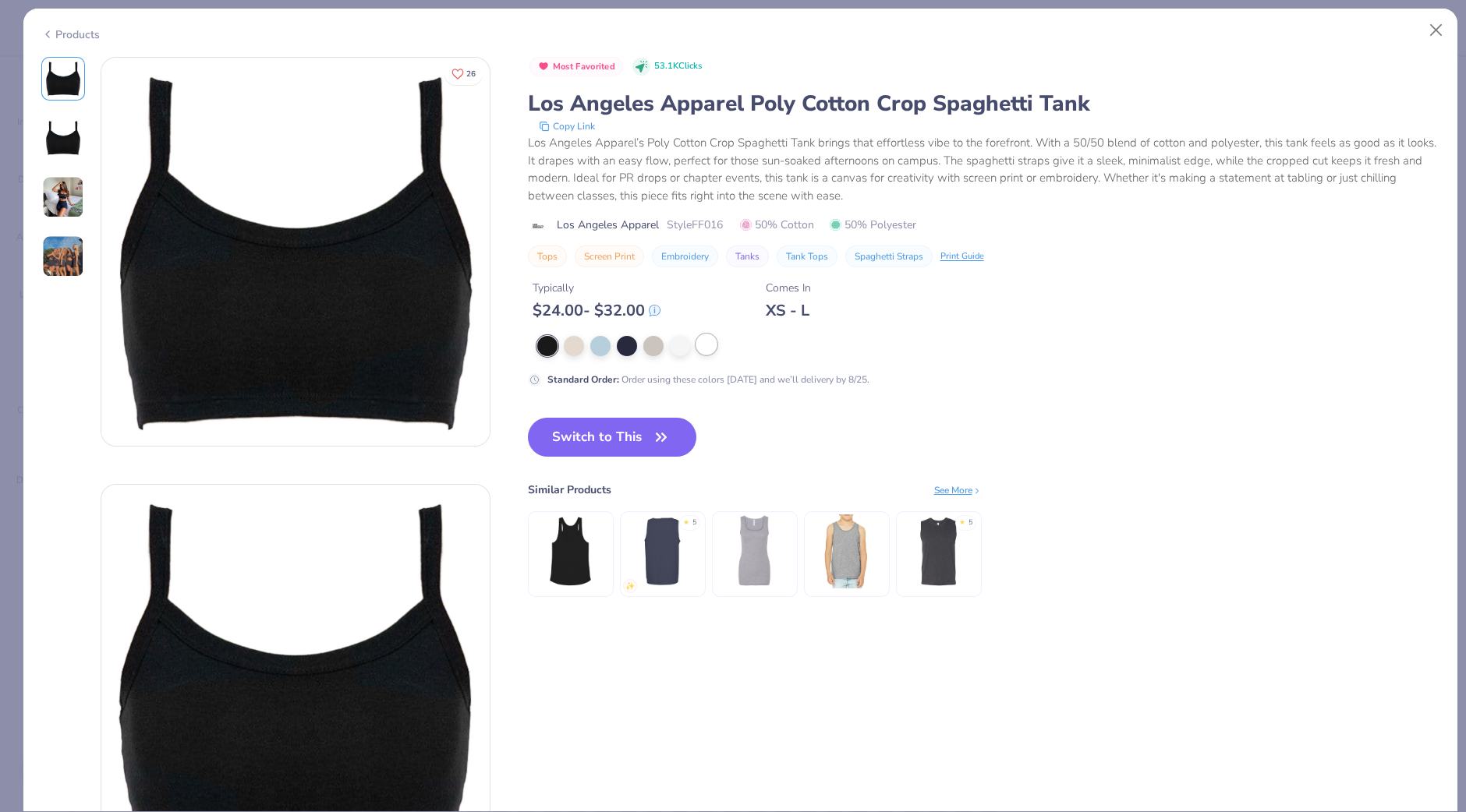
click at [713, 339] on div at bounding box center [706, 344] width 20 height 20
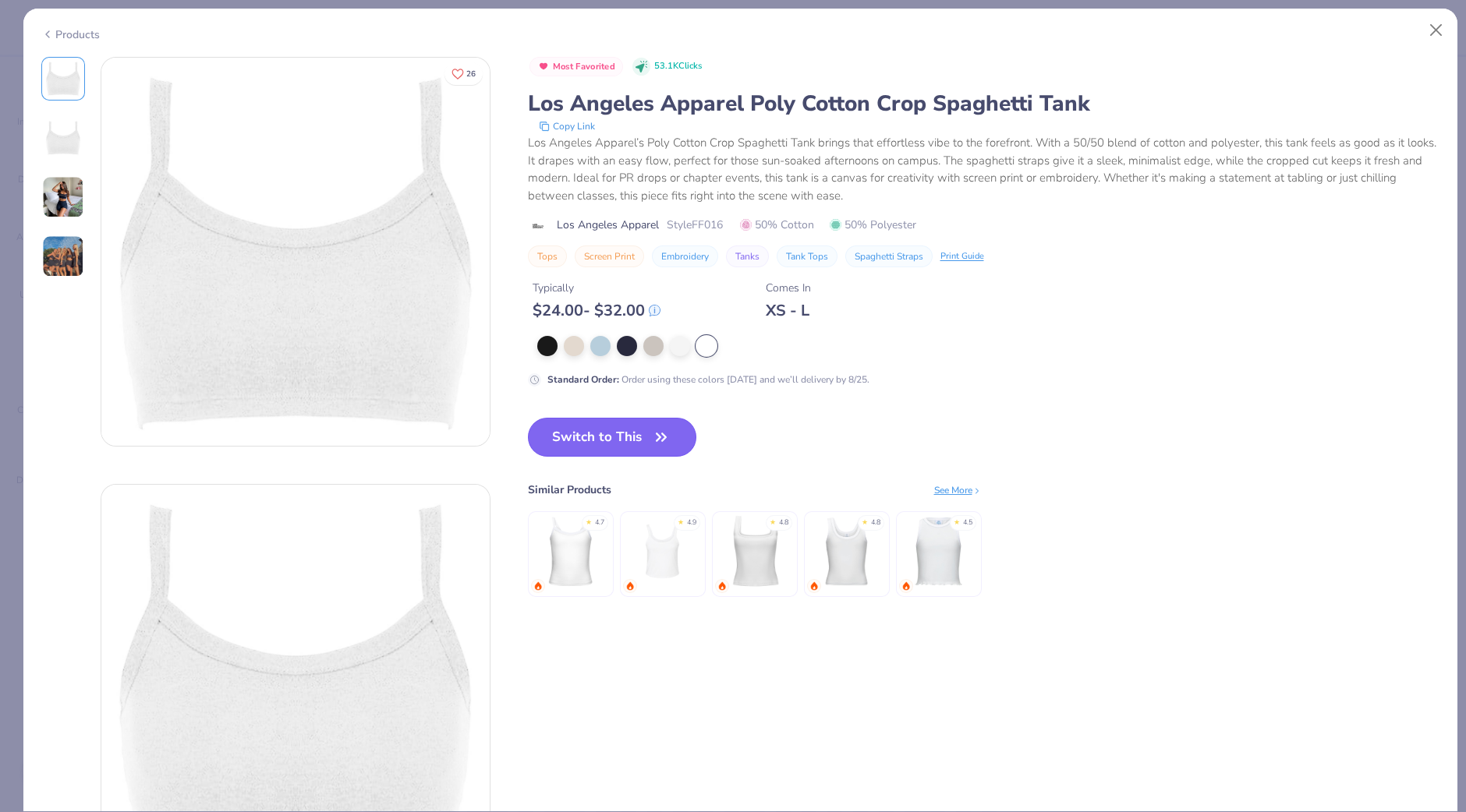
click at [643, 439] on button "Switch to This" at bounding box center [613, 436] width 169 height 39
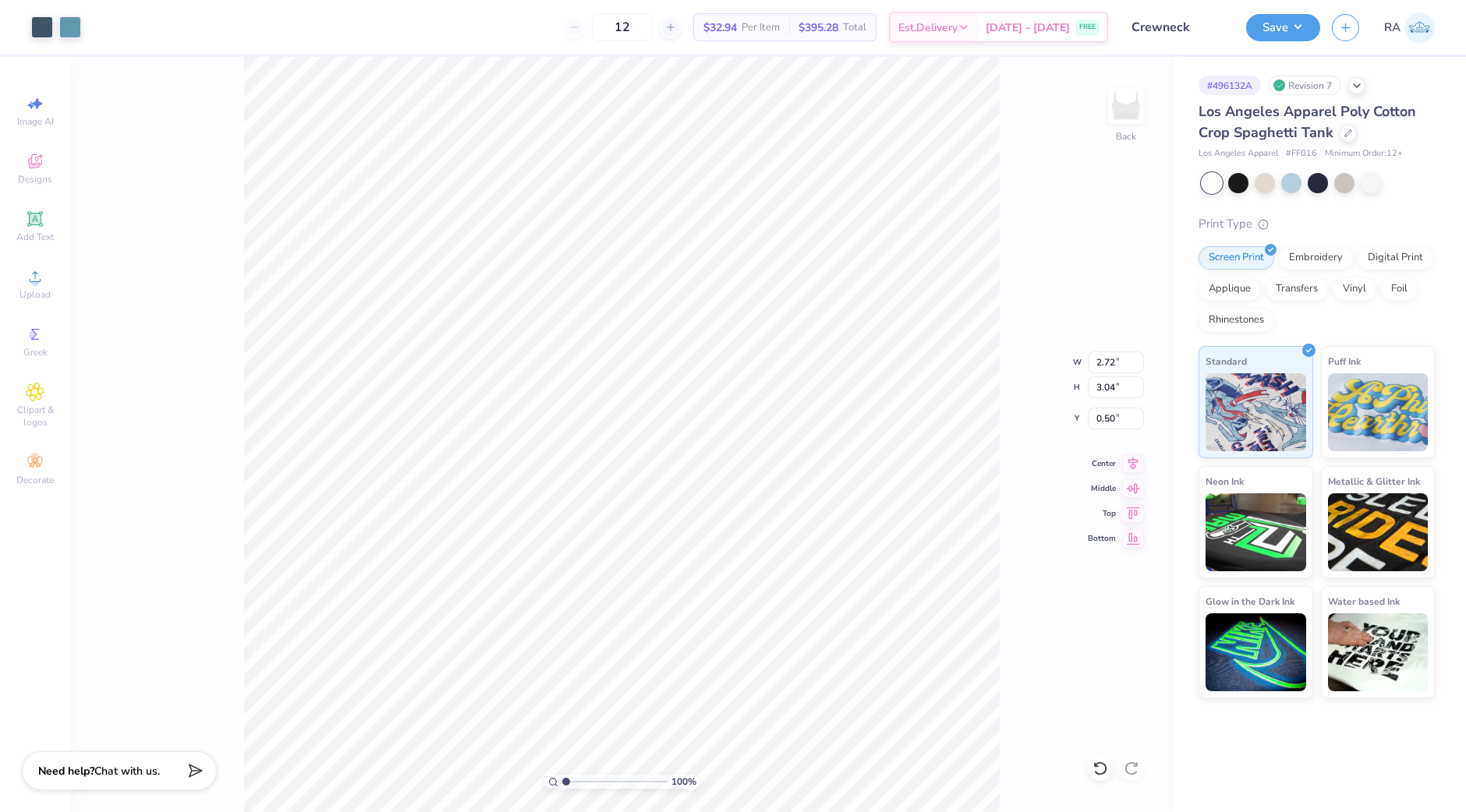
type input "2.72"
type input "3.04"
click at [1096, 765] on icon at bounding box center [1096, 765] width 3 height 3
click at [1096, 765] on div "100 % Back" at bounding box center [621, 434] width 1103 height 755
click at [1345, 134] on icon at bounding box center [1347, 132] width 6 height 6
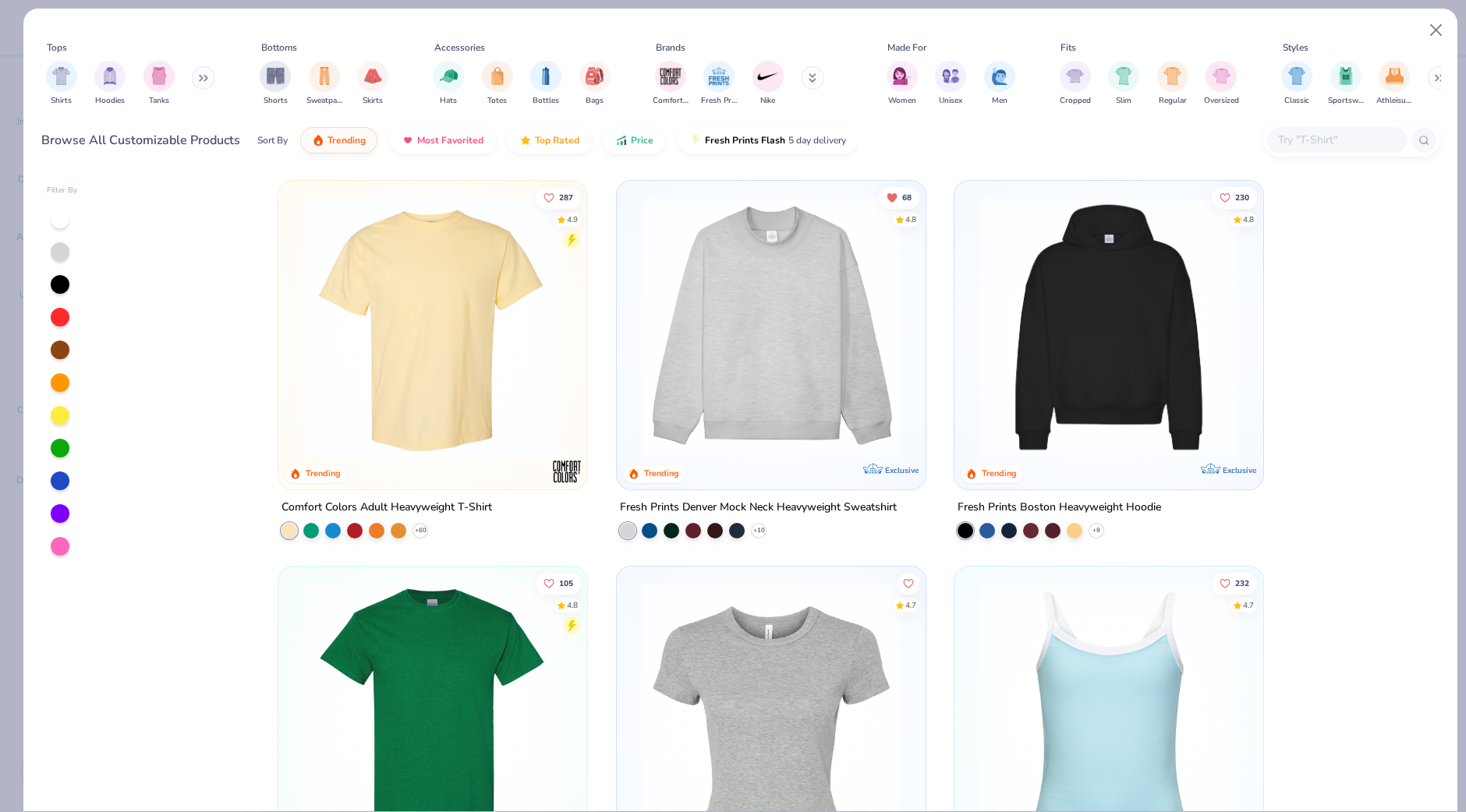
click at [438, 350] on img at bounding box center [432, 327] width 277 height 262
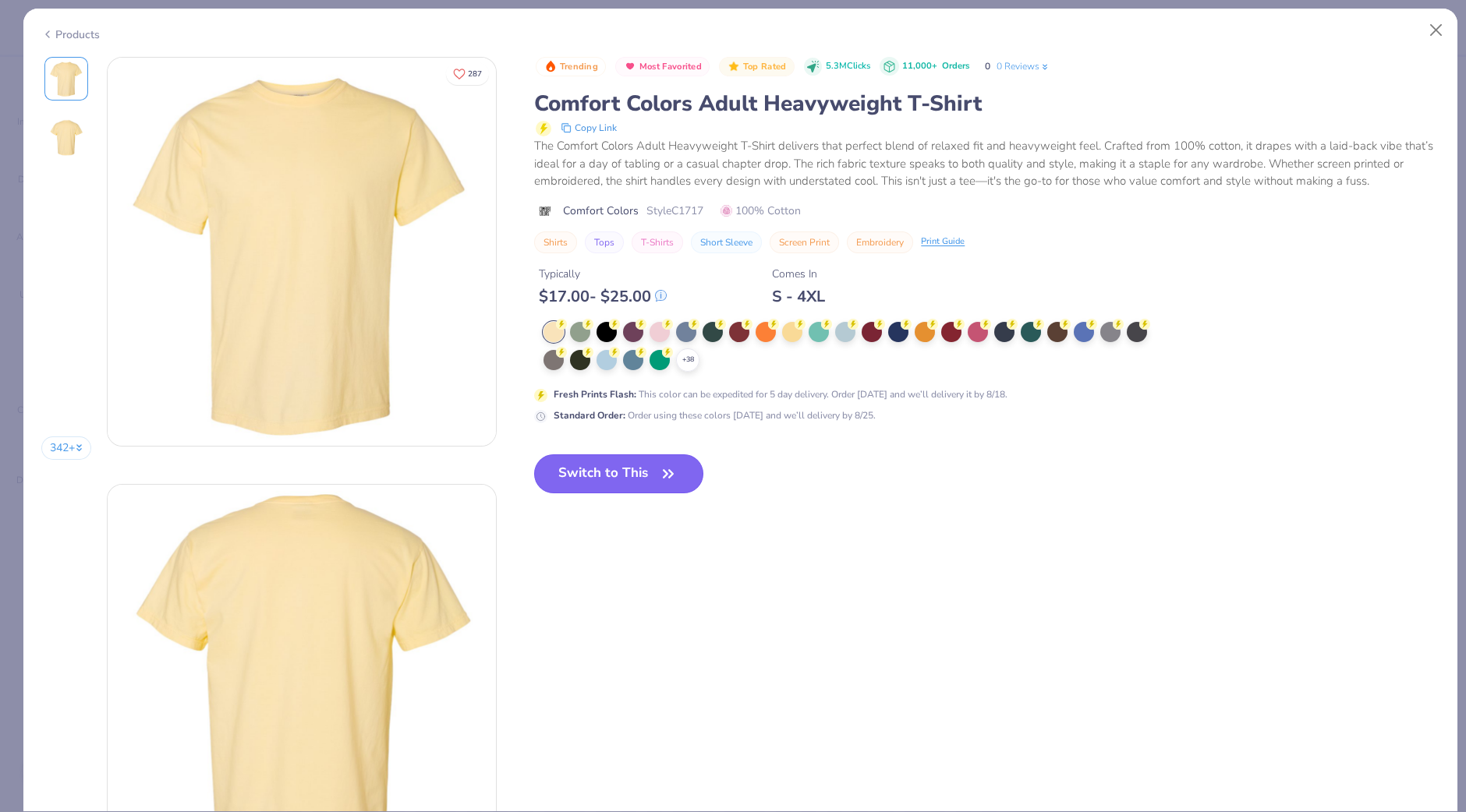
click at [620, 464] on button "Switch to This" at bounding box center [619, 473] width 169 height 39
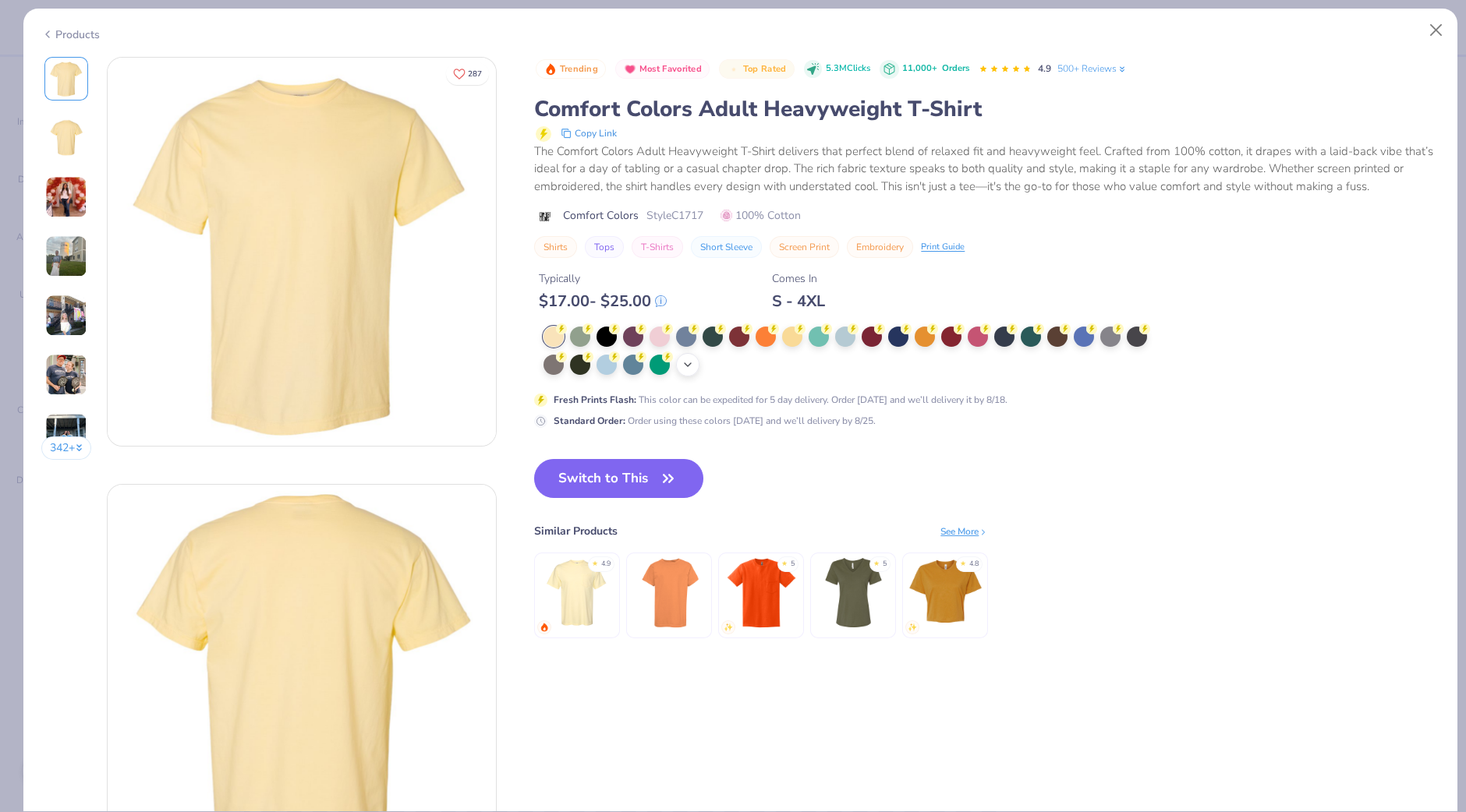
click at [689, 362] on icon at bounding box center [688, 364] width 12 height 12
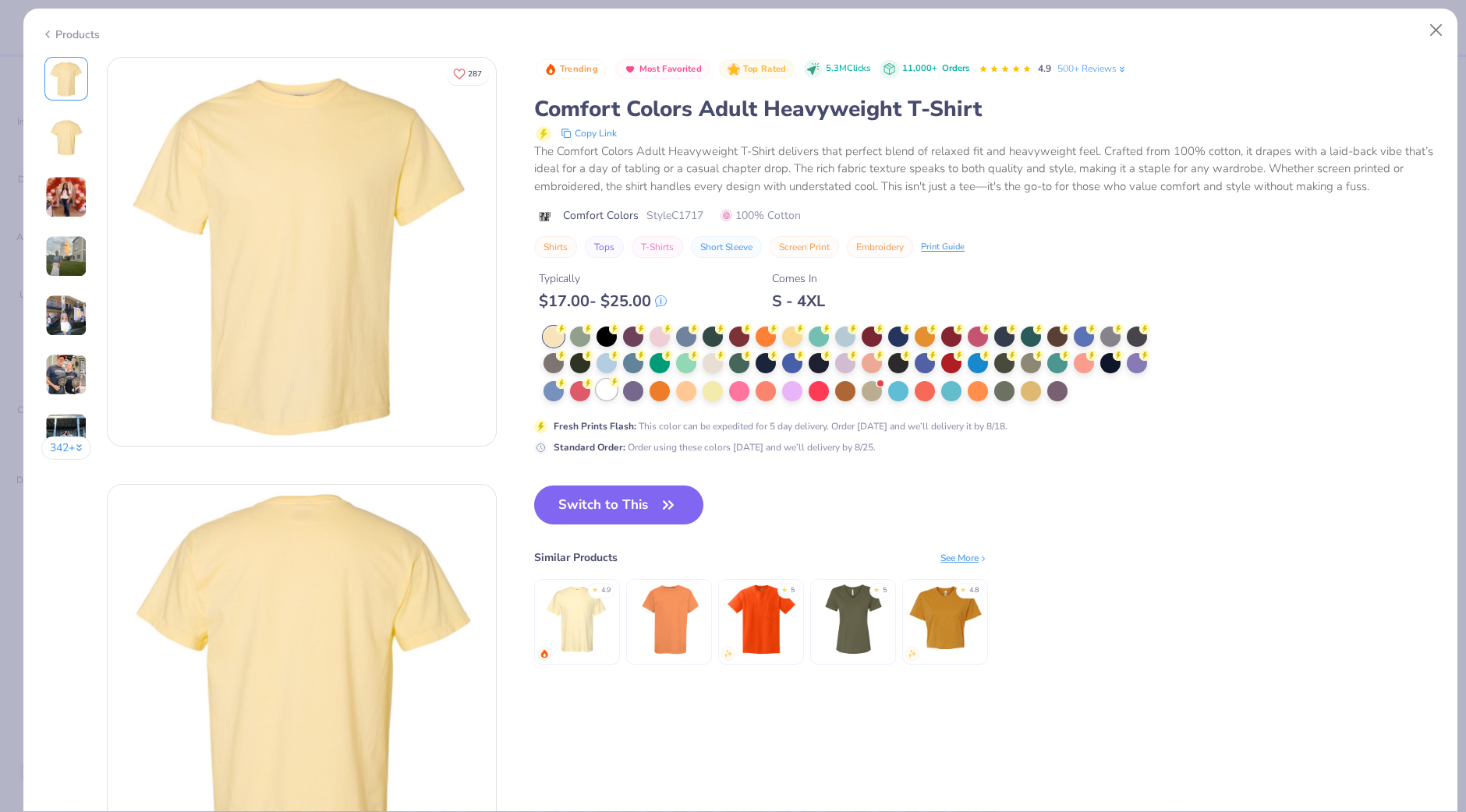
click at [601, 386] on div at bounding box center [606, 389] width 20 height 20
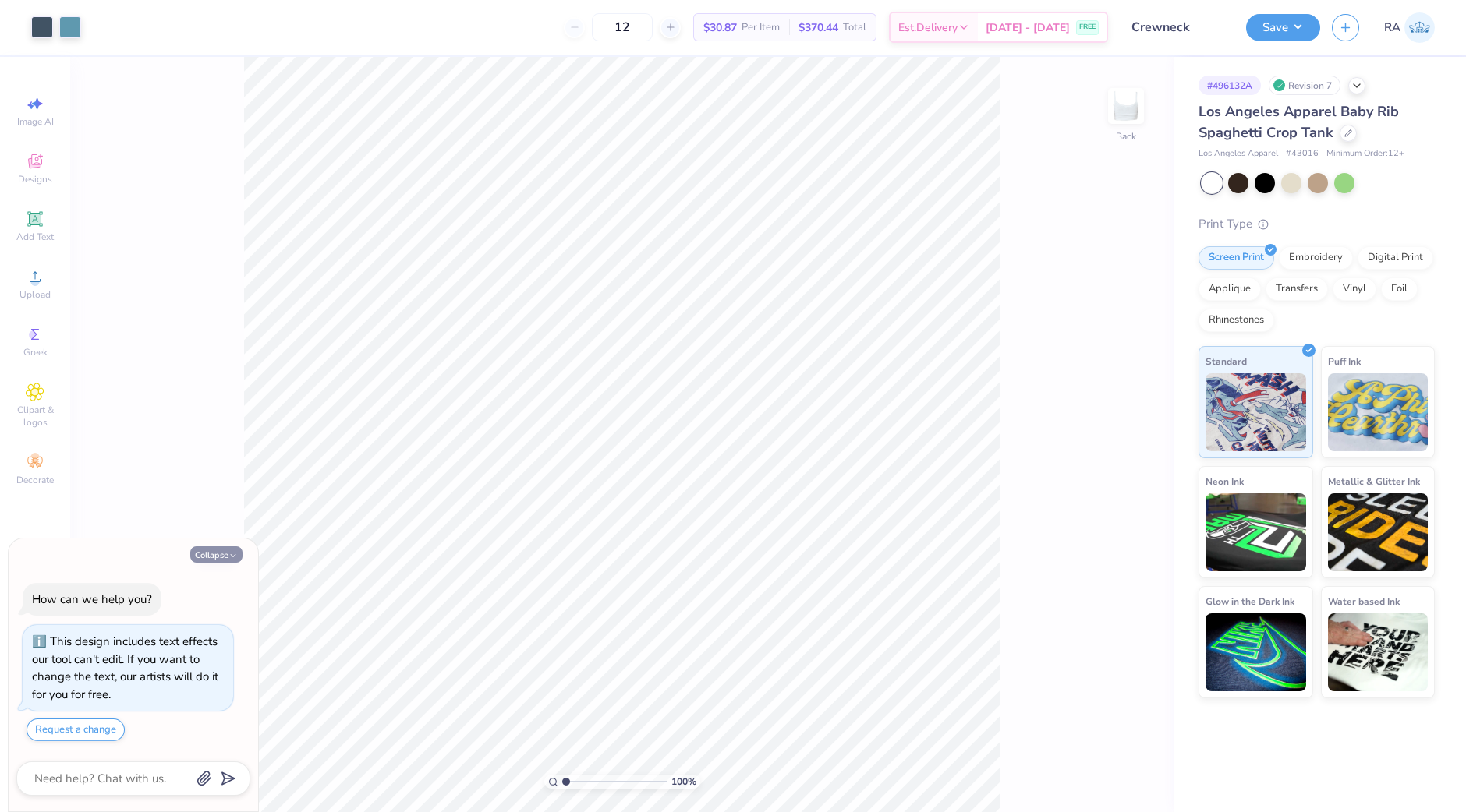
click at [204, 551] on button "Collapse" at bounding box center [216, 554] width 52 height 17
type textarea "x"
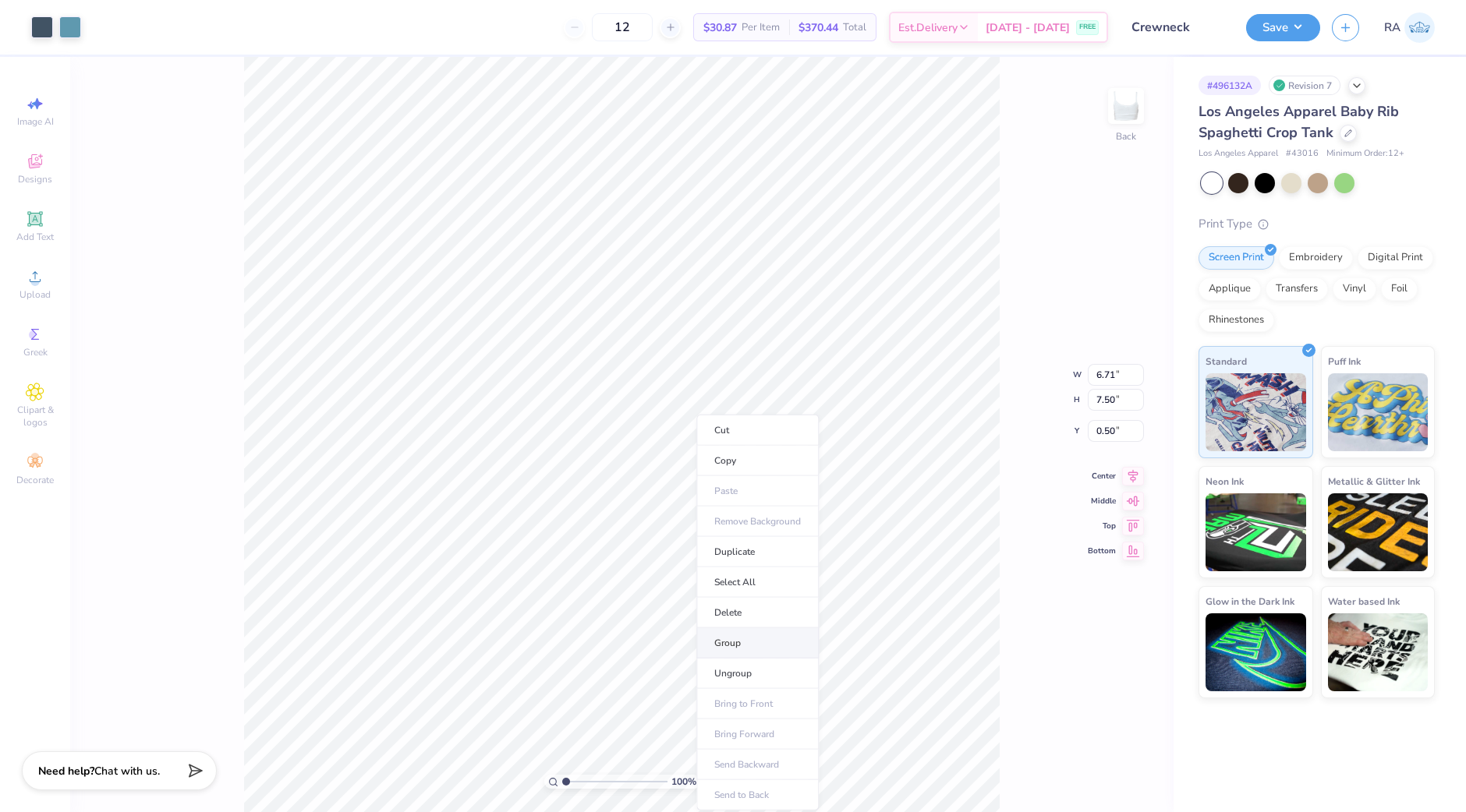
click at [730, 641] on li "Group" at bounding box center [757, 643] width 122 height 30
click at [1348, 131] on icon at bounding box center [1347, 132] width 8 height 8
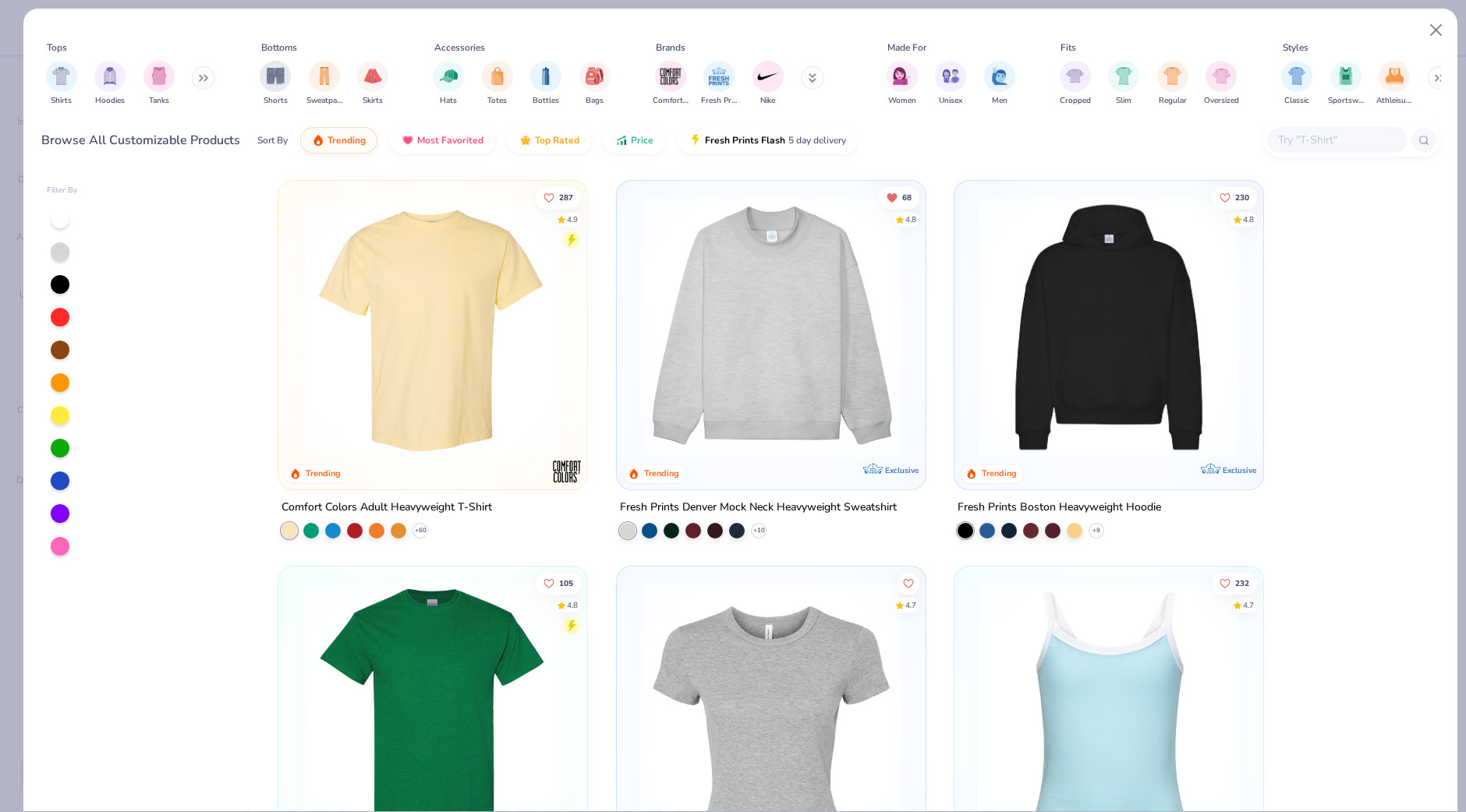
click at [815, 70] on button at bounding box center [812, 78] width 24 height 24
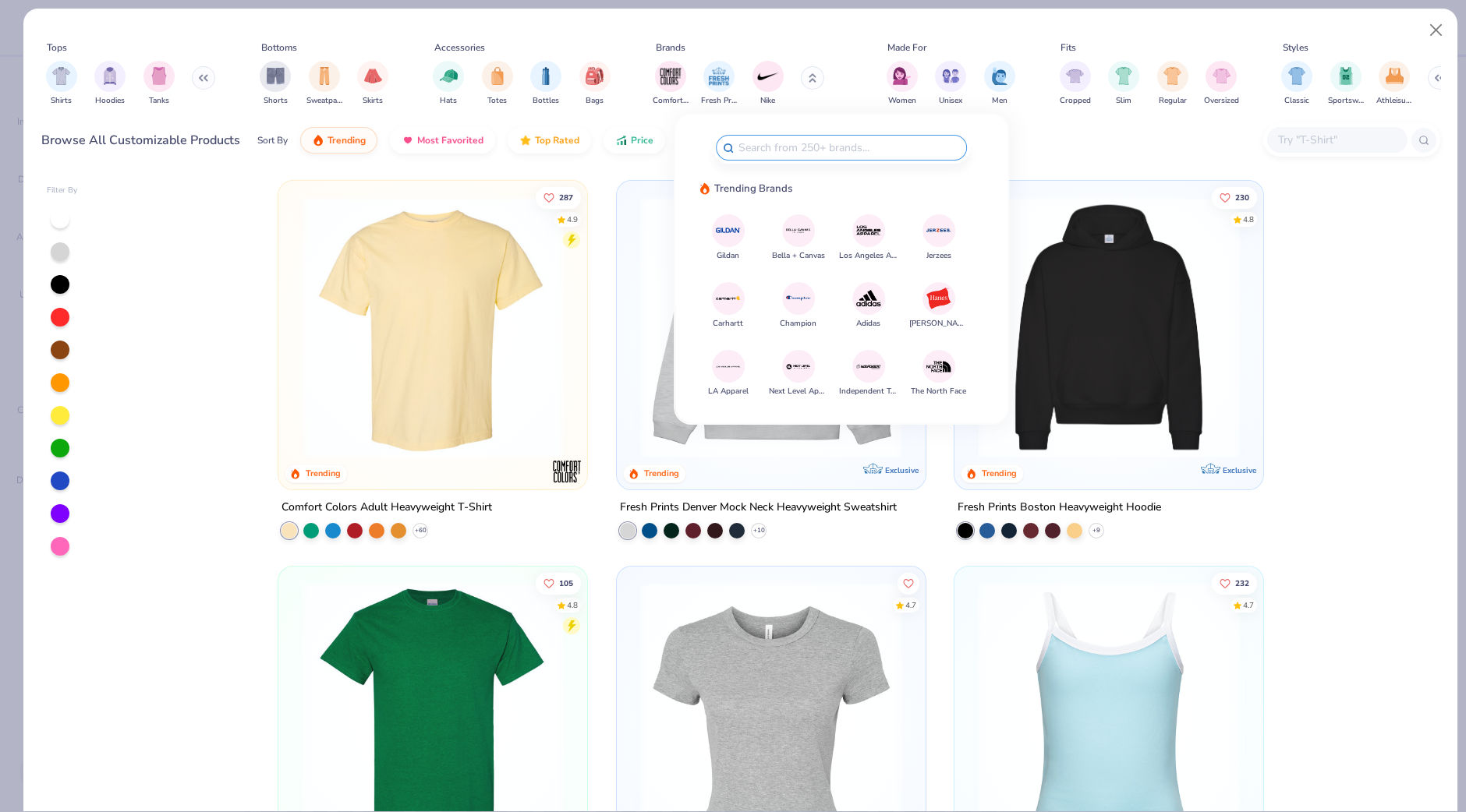
click at [868, 220] on img at bounding box center [867, 230] width 27 height 27
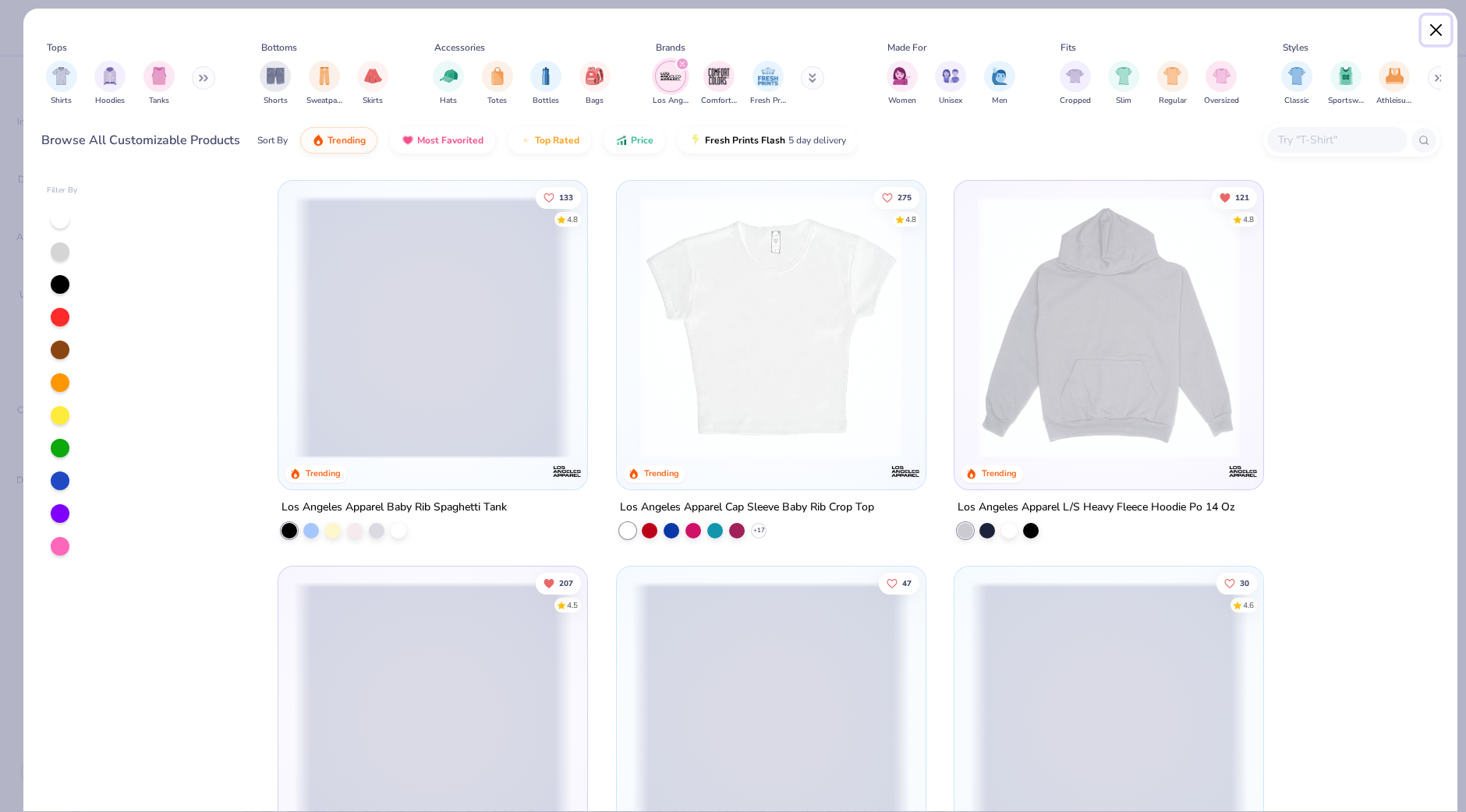
click at [1440, 30] on button "Close" at bounding box center [1436, 30] width 30 height 30
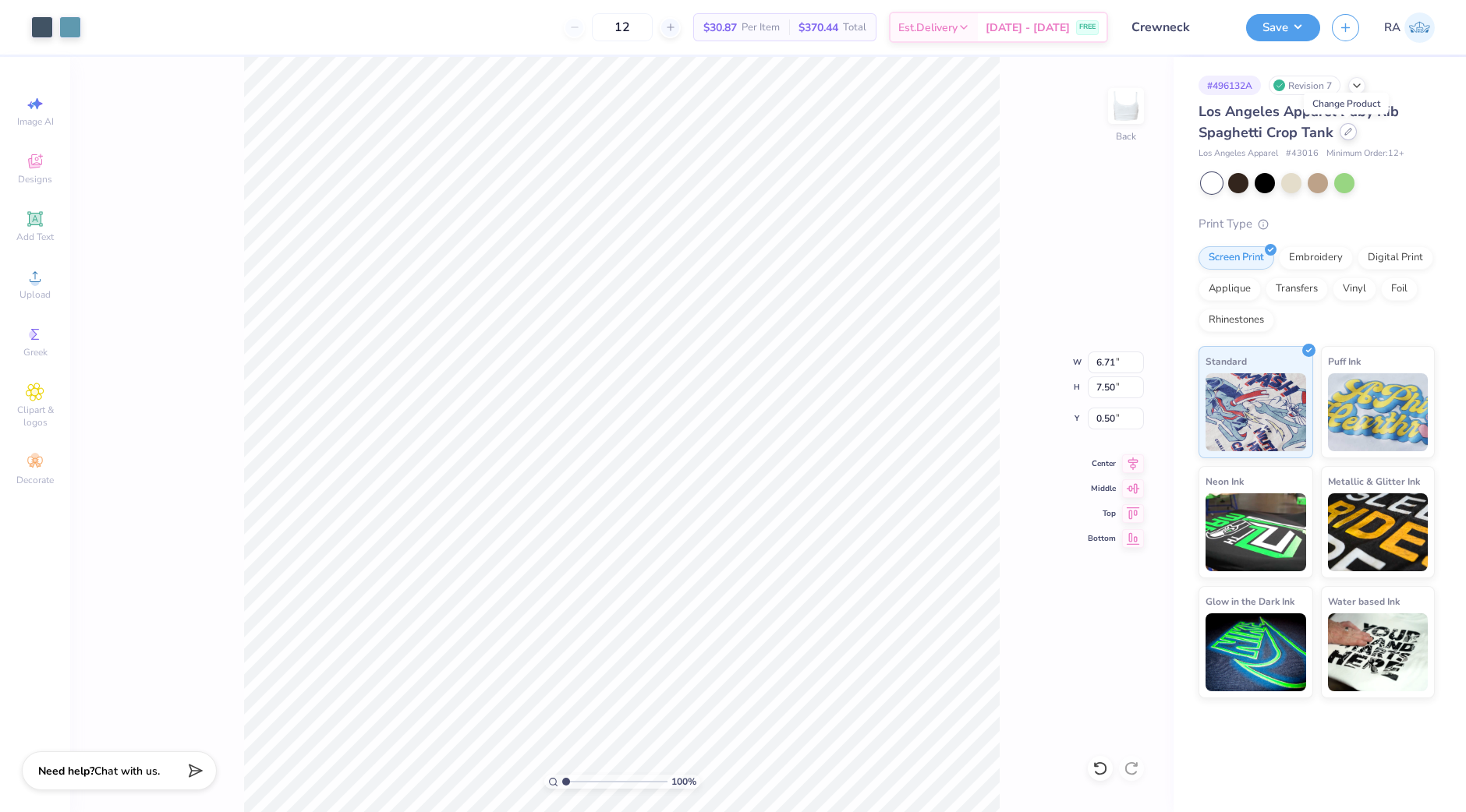
click at [1345, 132] on icon at bounding box center [1347, 132] width 8 height 8
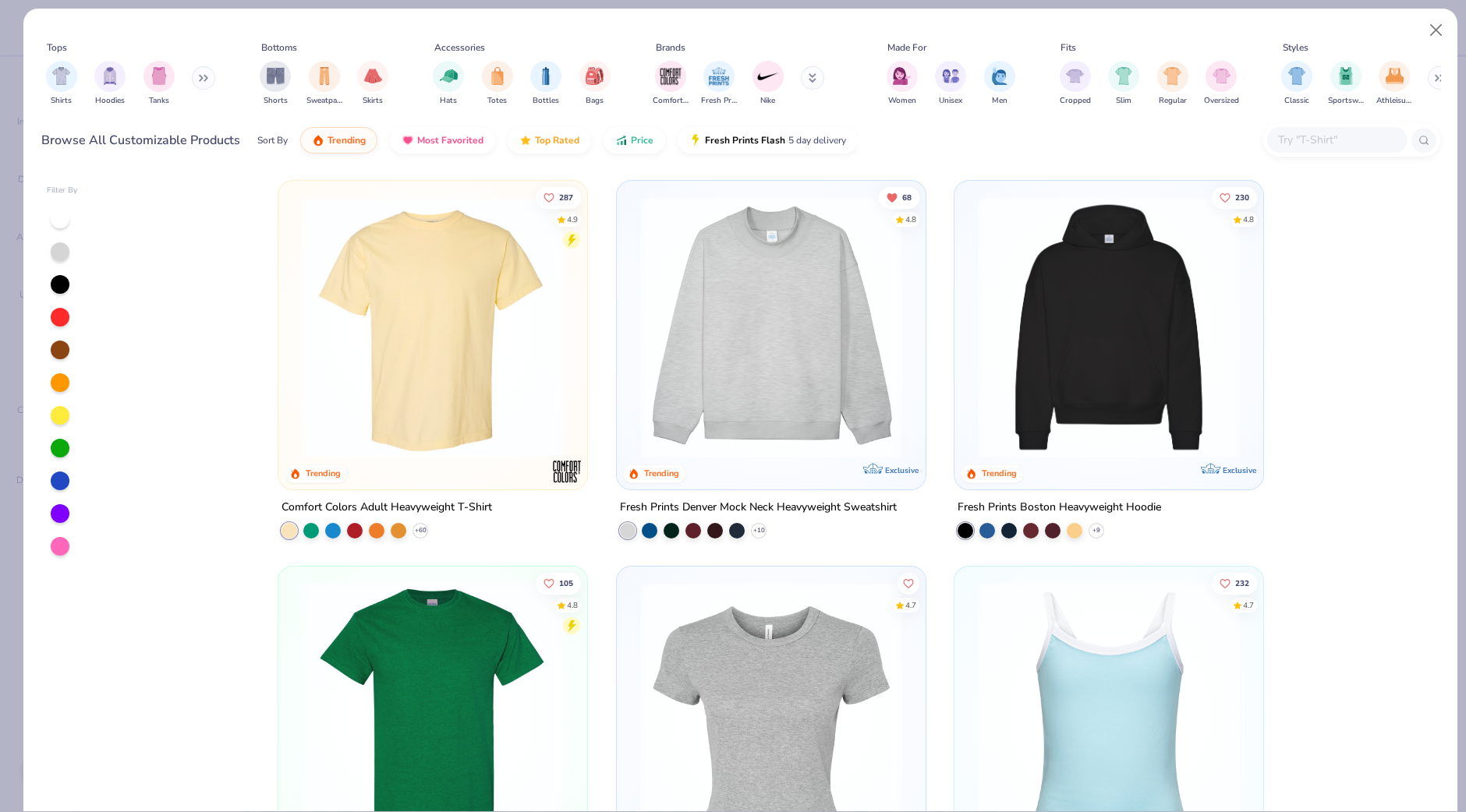
click at [811, 82] on icon at bounding box center [812, 78] width 8 height 10
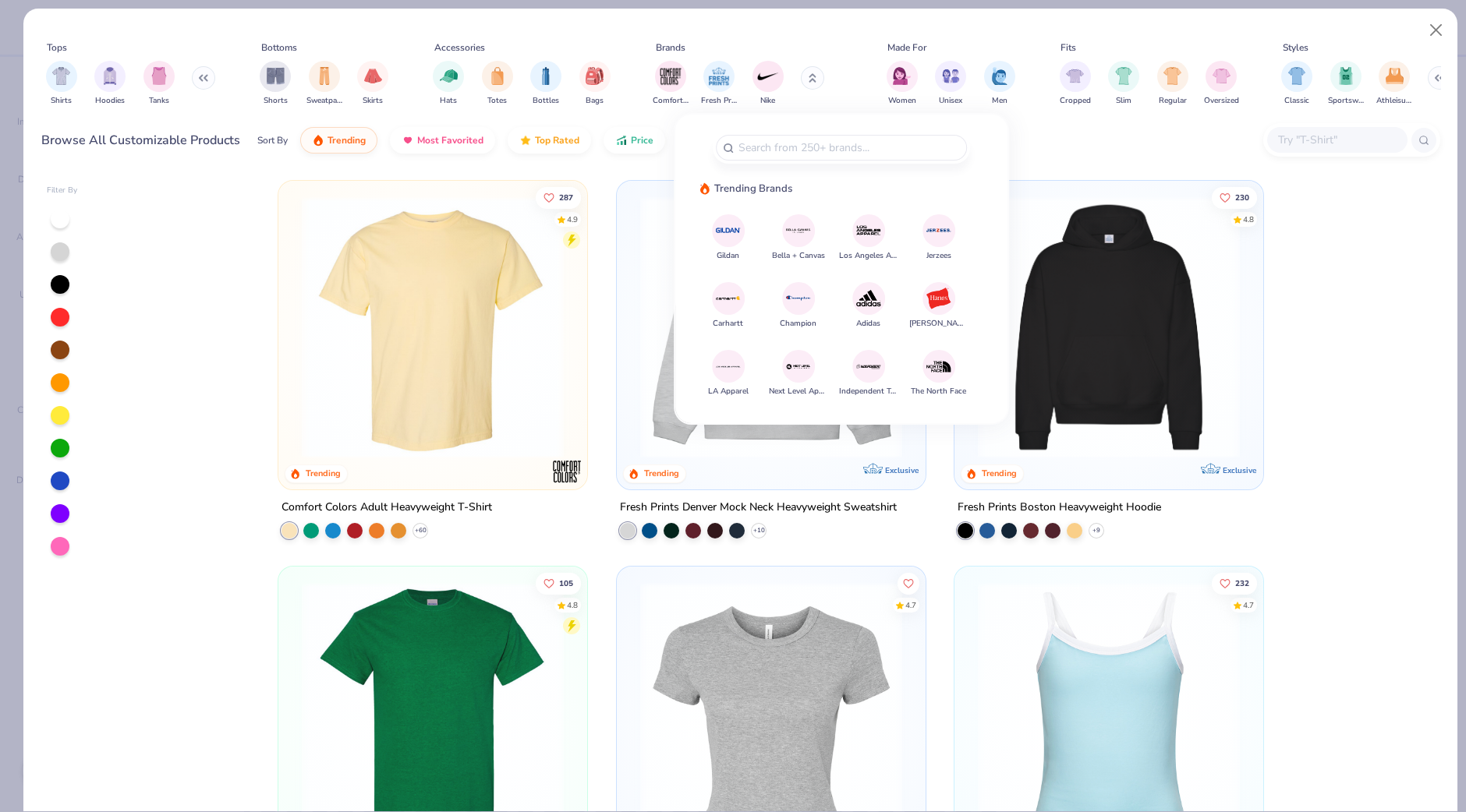
click at [866, 227] on img at bounding box center [867, 230] width 27 height 27
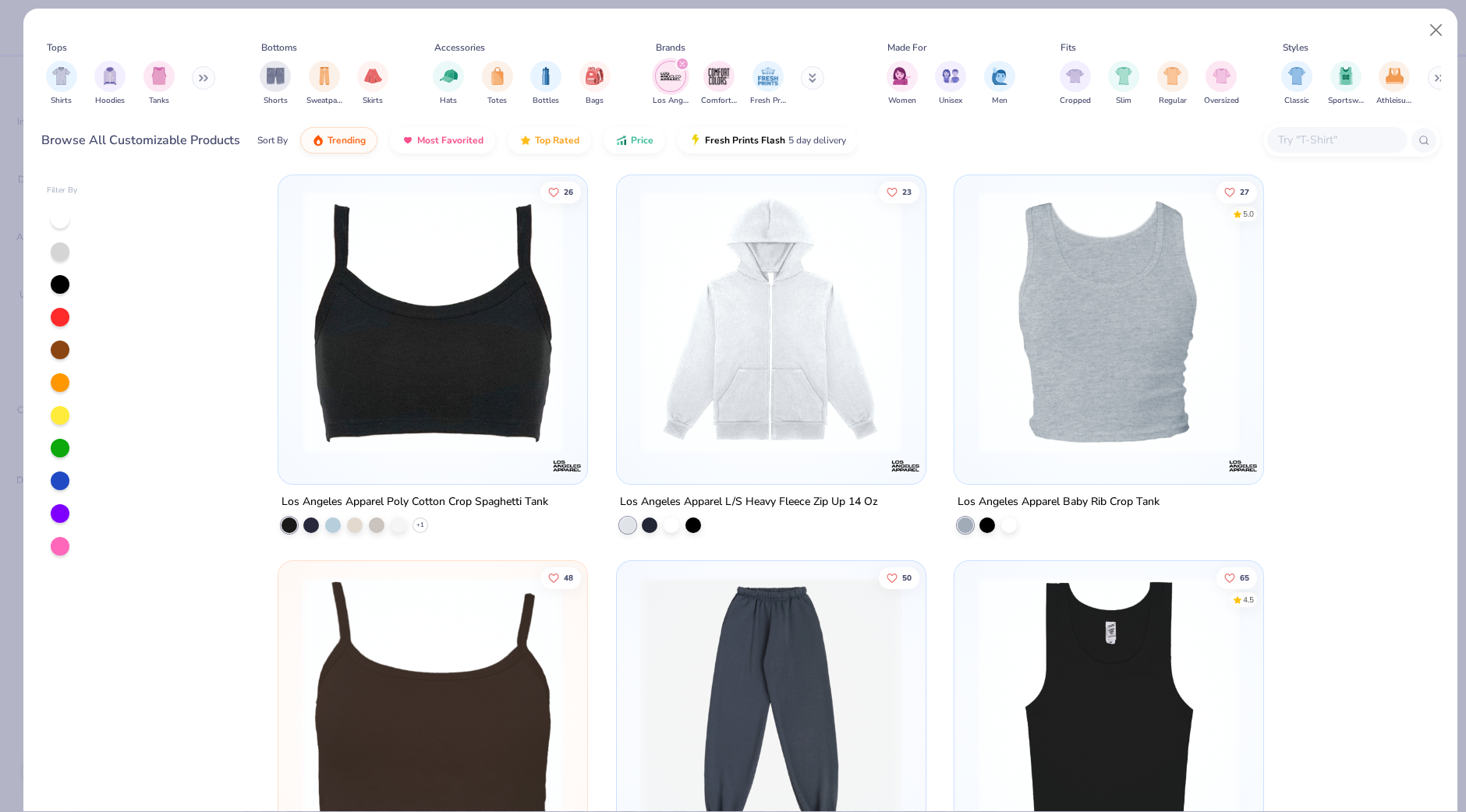
scroll to position [1002, 0]
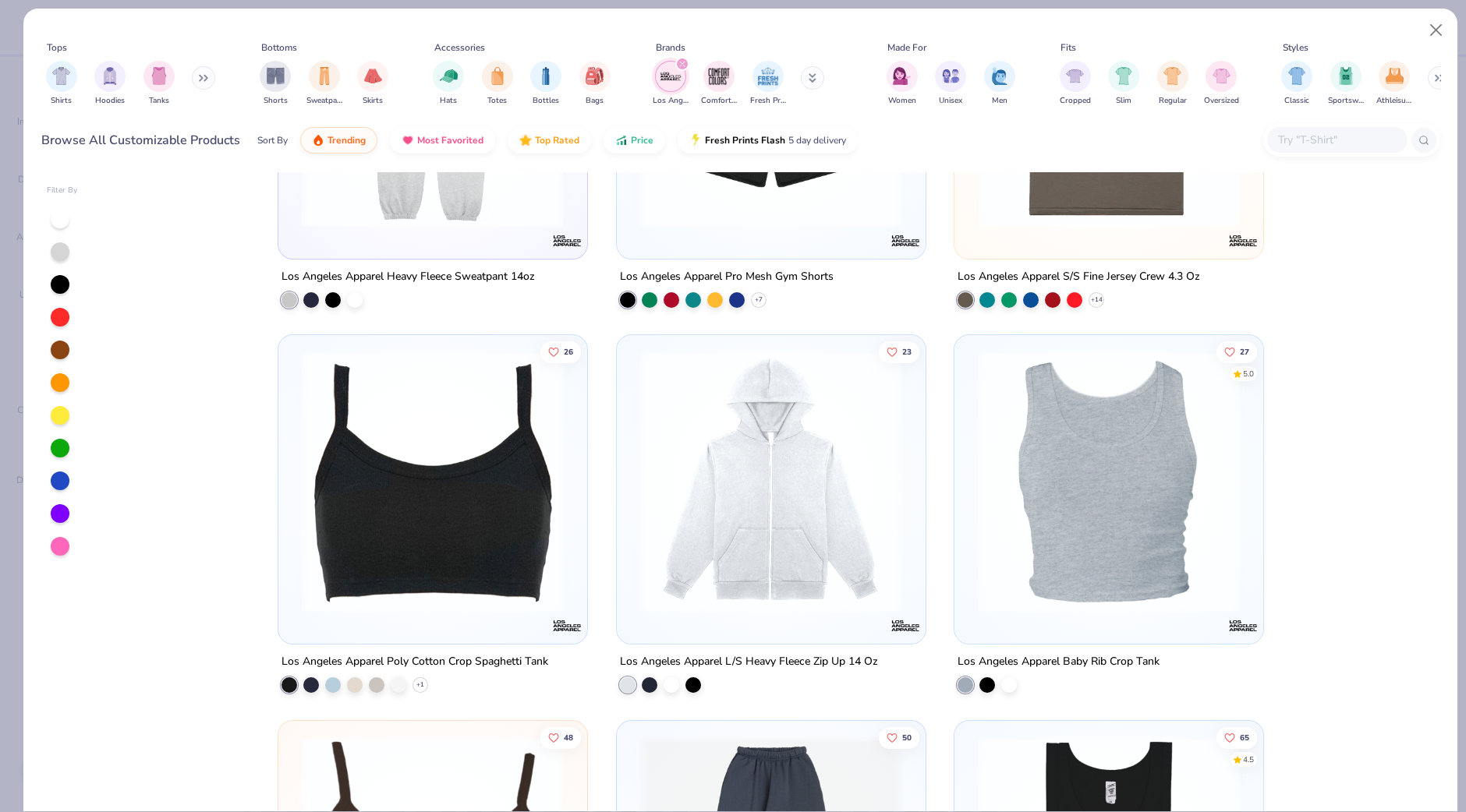
click at [460, 417] on img at bounding box center [432, 481] width 277 height 262
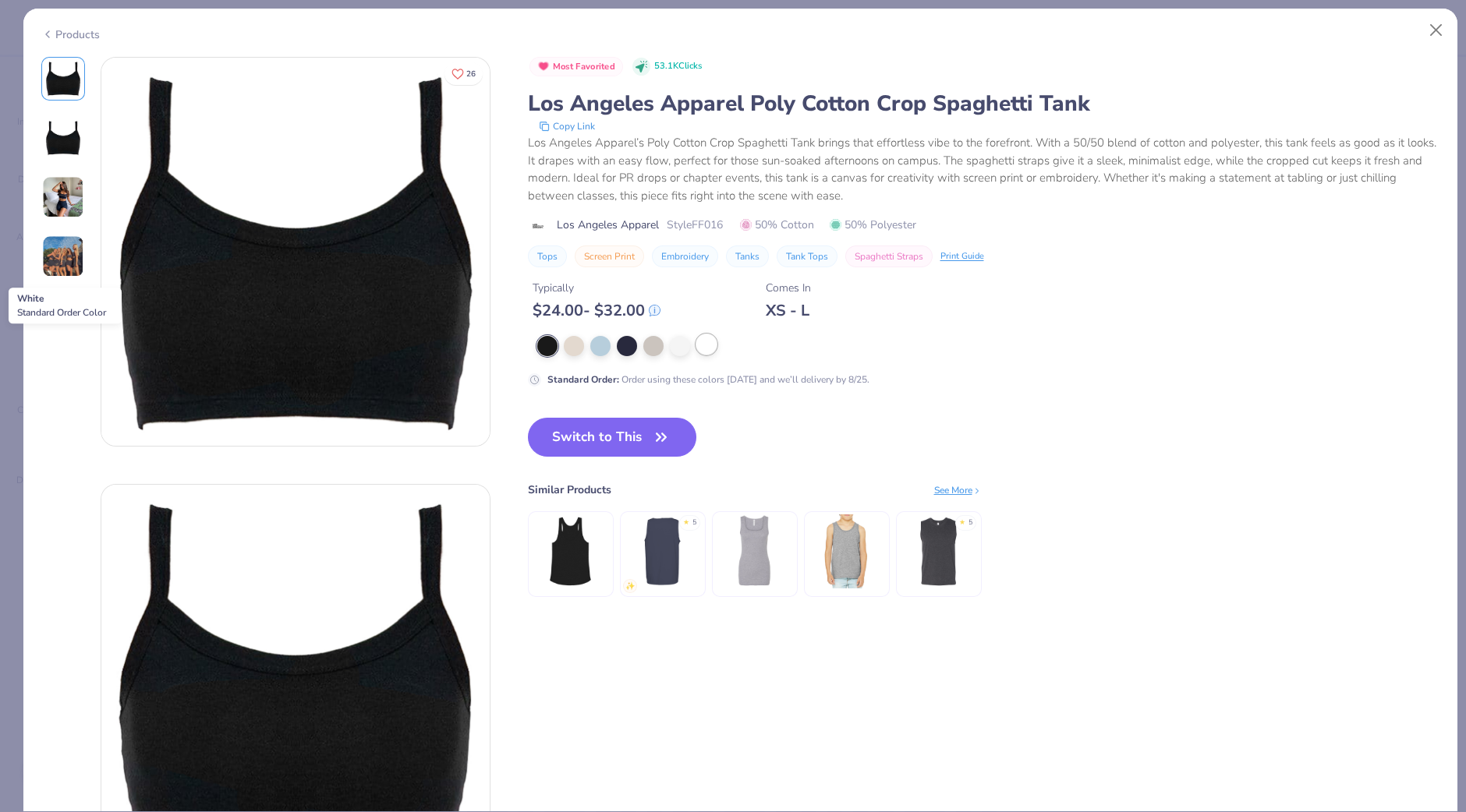
click at [705, 347] on div at bounding box center [706, 344] width 20 height 20
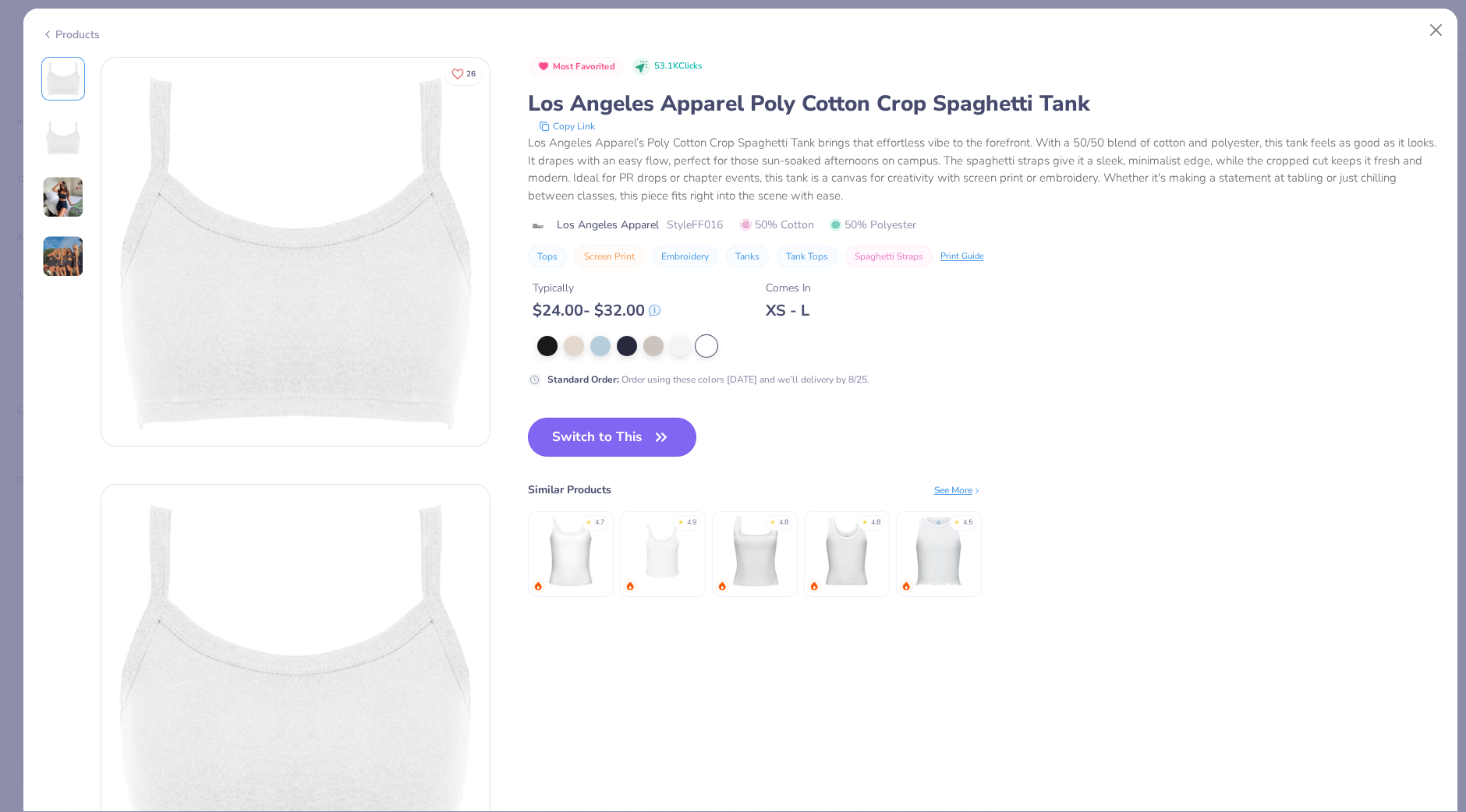
click at [623, 429] on button "Switch to This" at bounding box center [613, 436] width 169 height 39
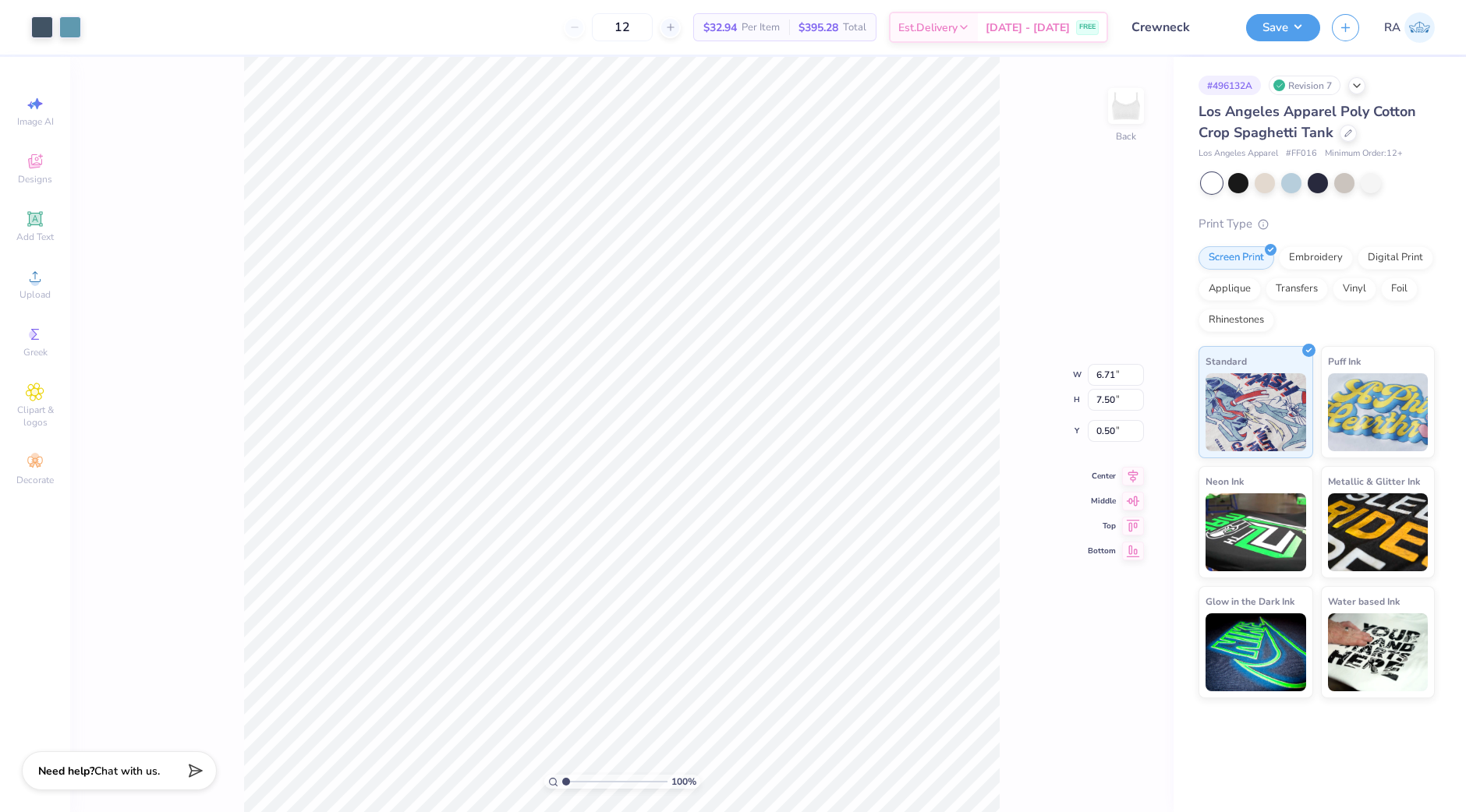
type input "3.58"
type input "4.00"
click at [1275, 34] on button "Save" at bounding box center [1282, 24] width 74 height 27
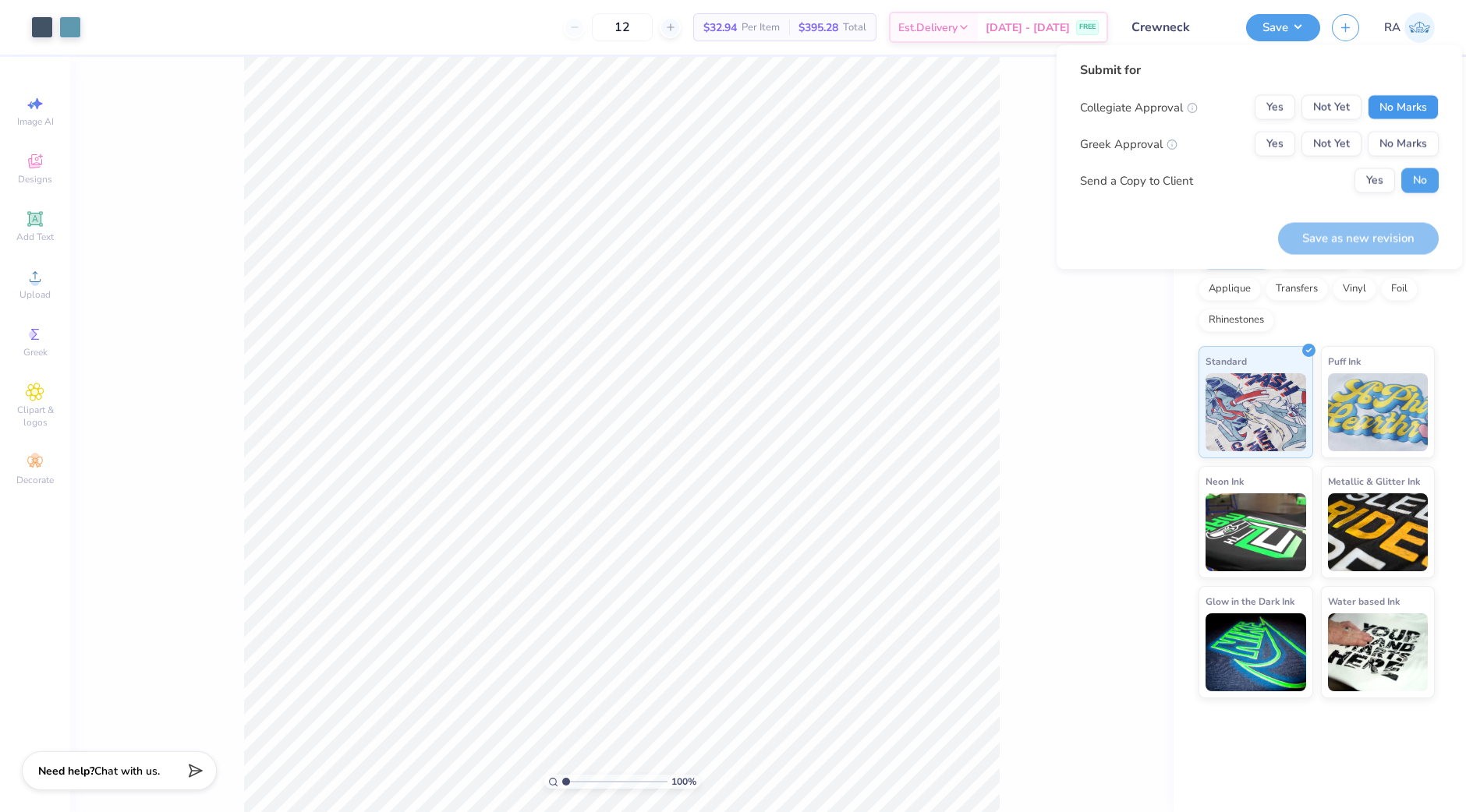
click at [1389, 98] on button "No Marks" at bounding box center [1402, 107] width 71 height 25
click at [1389, 140] on button "No Marks" at bounding box center [1402, 144] width 71 height 25
click at [1347, 233] on button "Save as new revision" at bounding box center [1358, 238] width 160 height 32
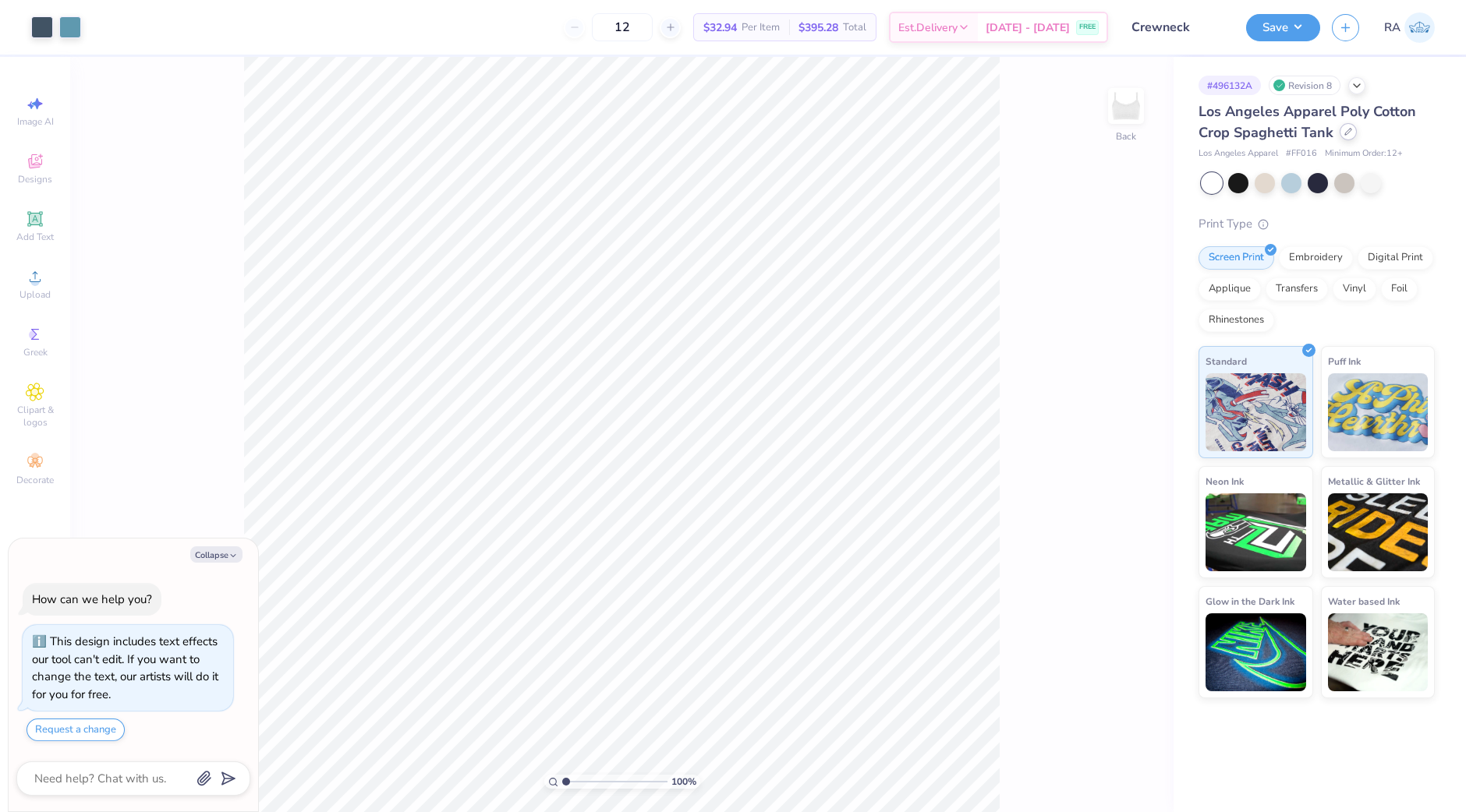
click at [1347, 130] on icon at bounding box center [1347, 132] width 6 height 6
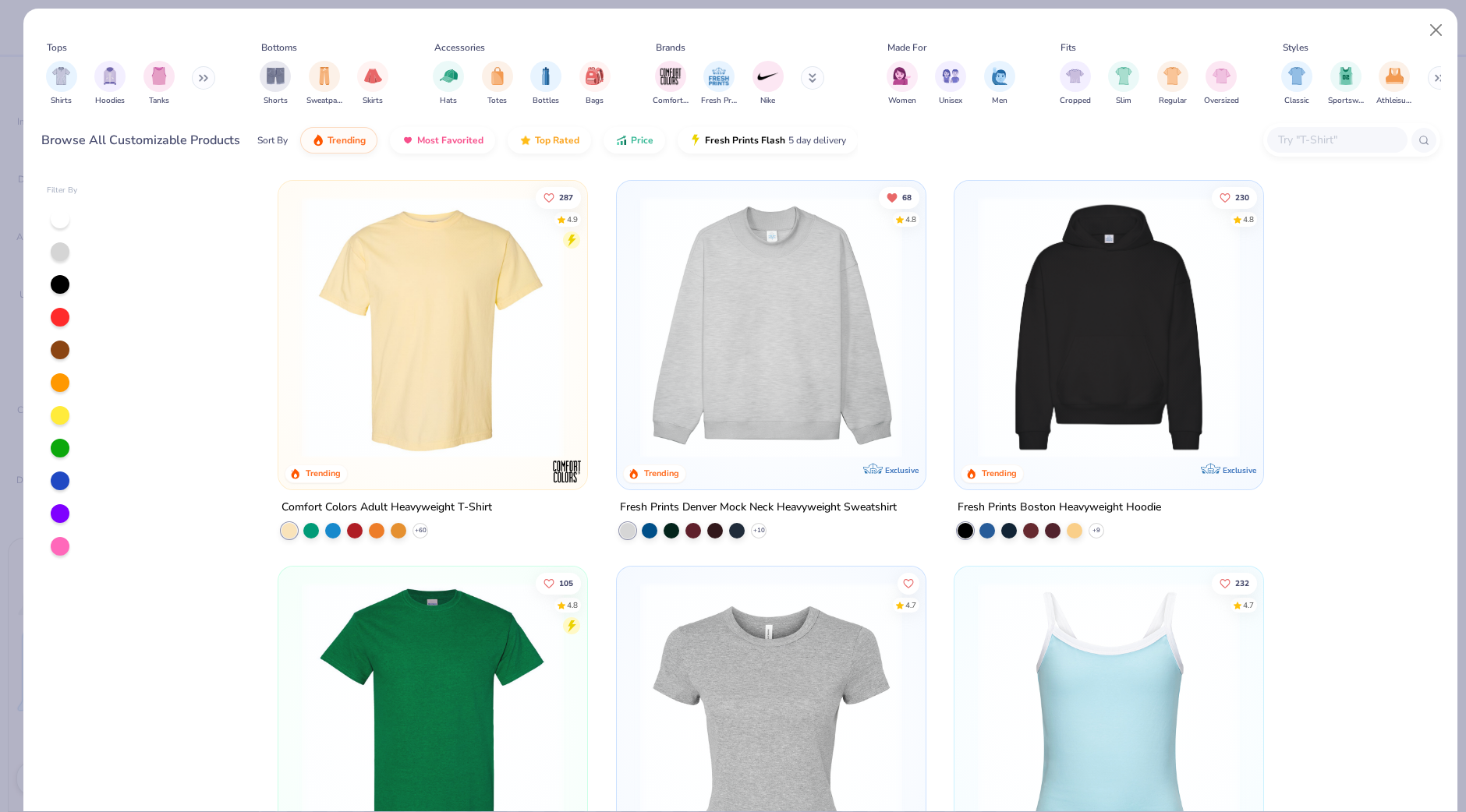
click at [421, 292] on img at bounding box center [432, 327] width 277 height 262
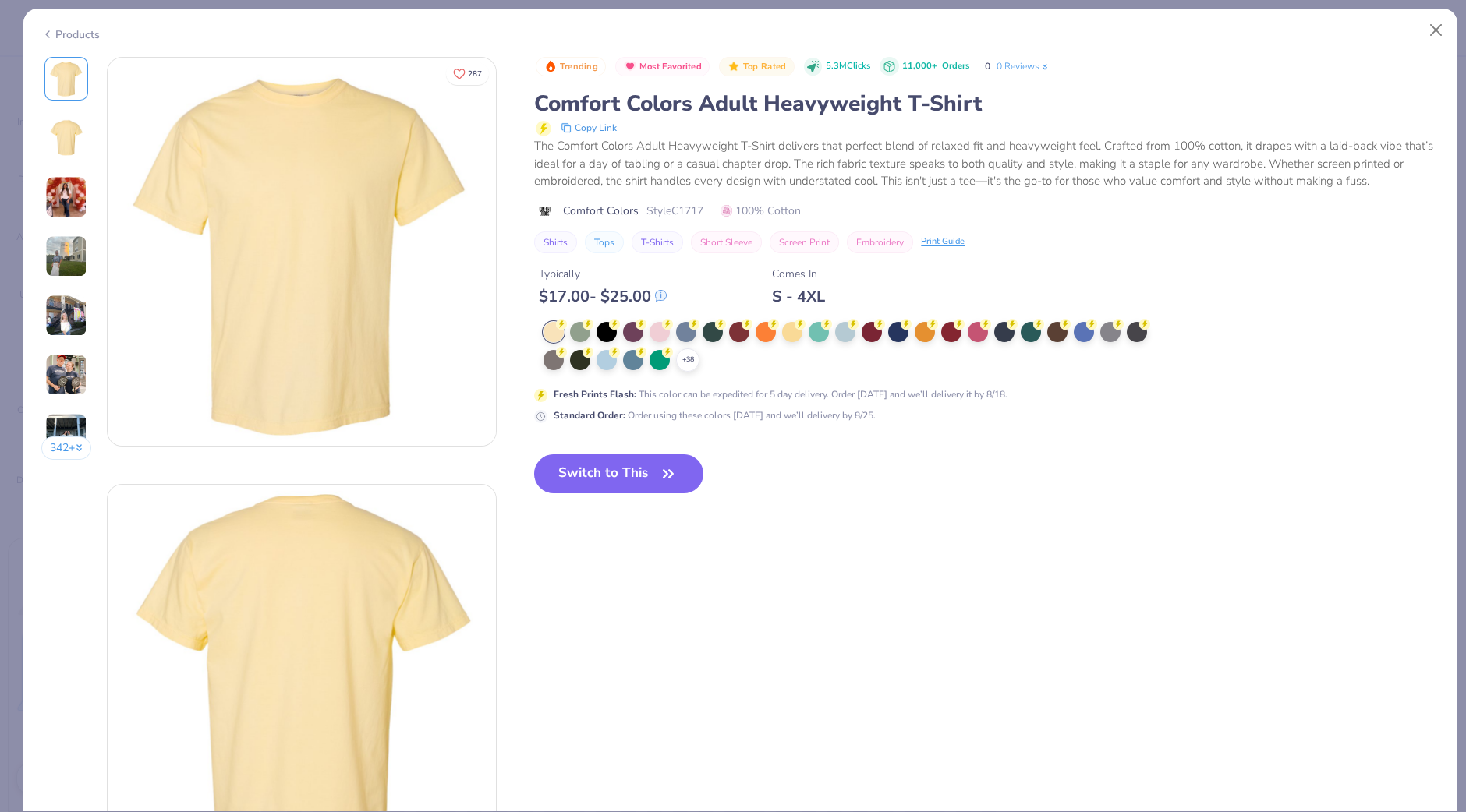
click at [0, 0] on icon at bounding box center [0, 0] width 0 height 0
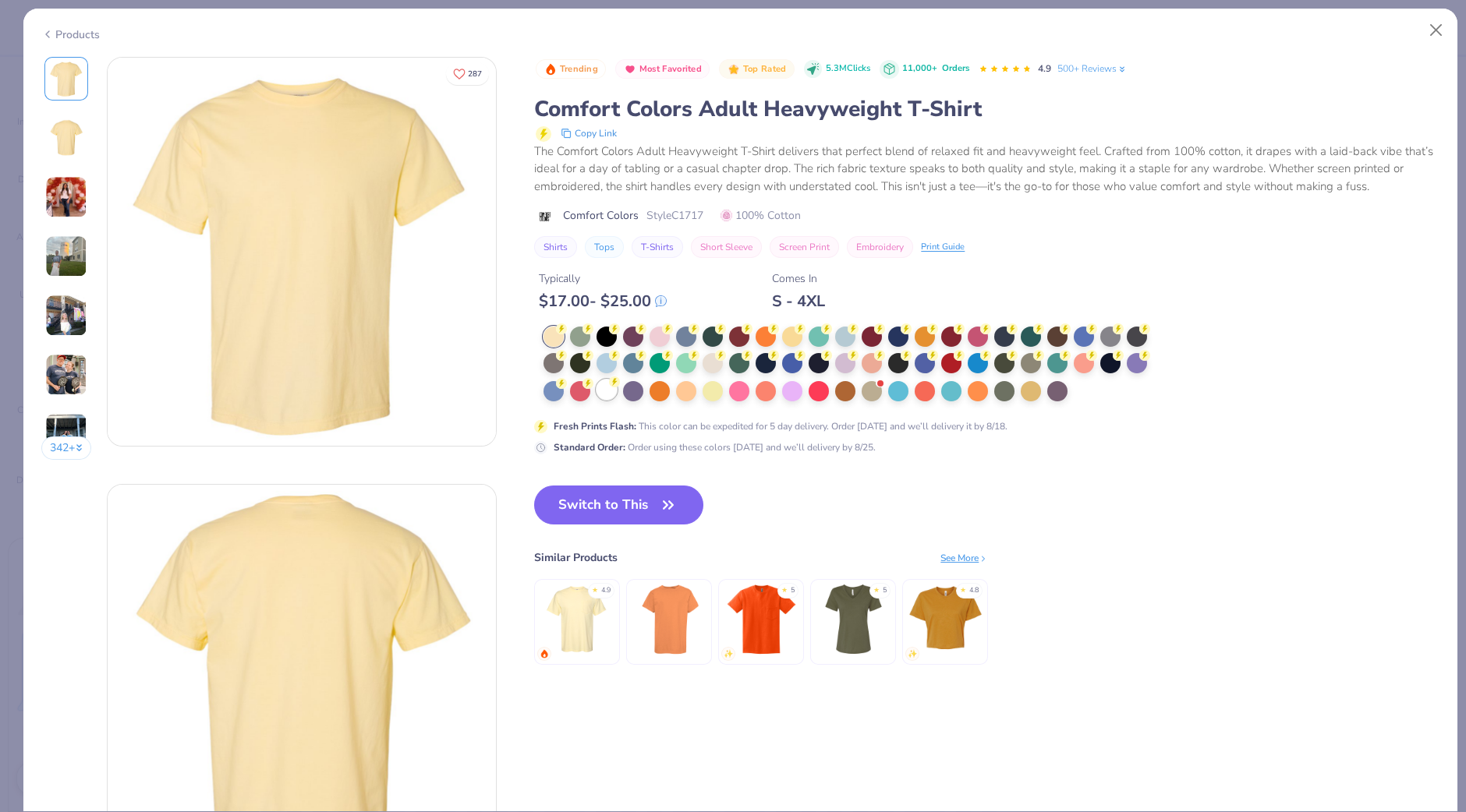
click at [611, 392] on div at bounding box center [606, 389] width 20 height 20
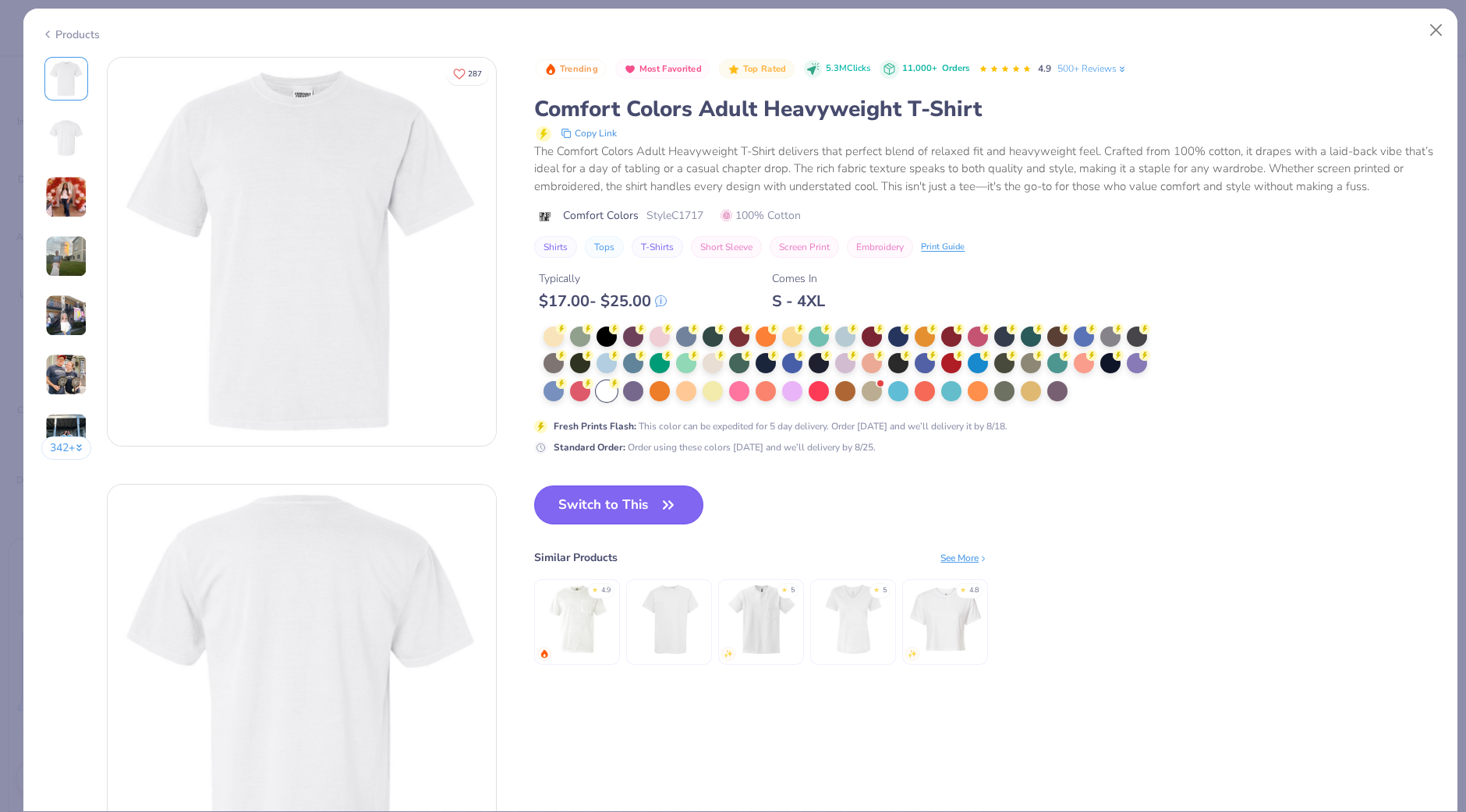
click at [623, 505] on button "Switch to This" at bounding box center [619, 504] width 169 height 39
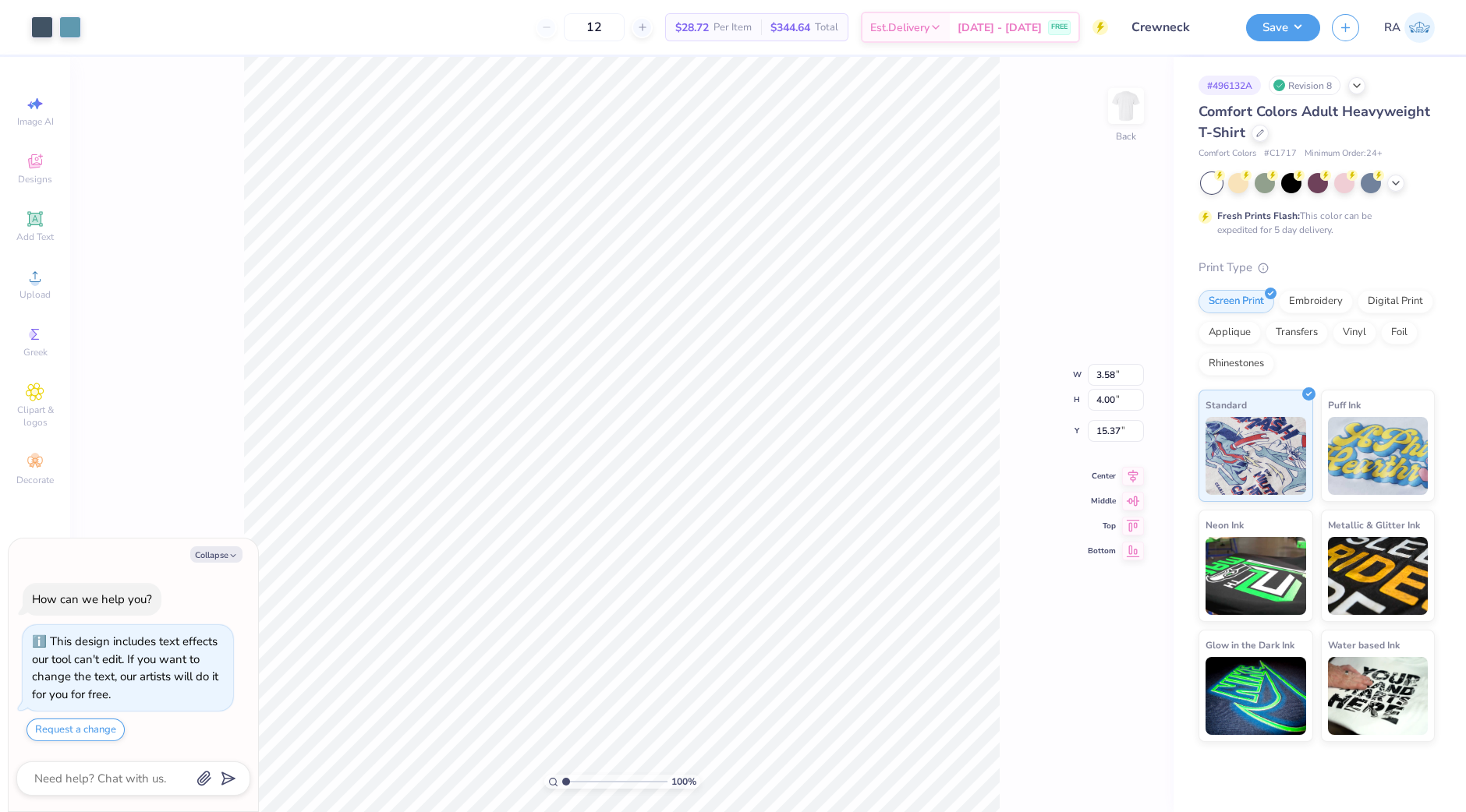
type textarea "x"
type input "4.57"
type textarea "x"
type input "7.02"
type input "7.84"
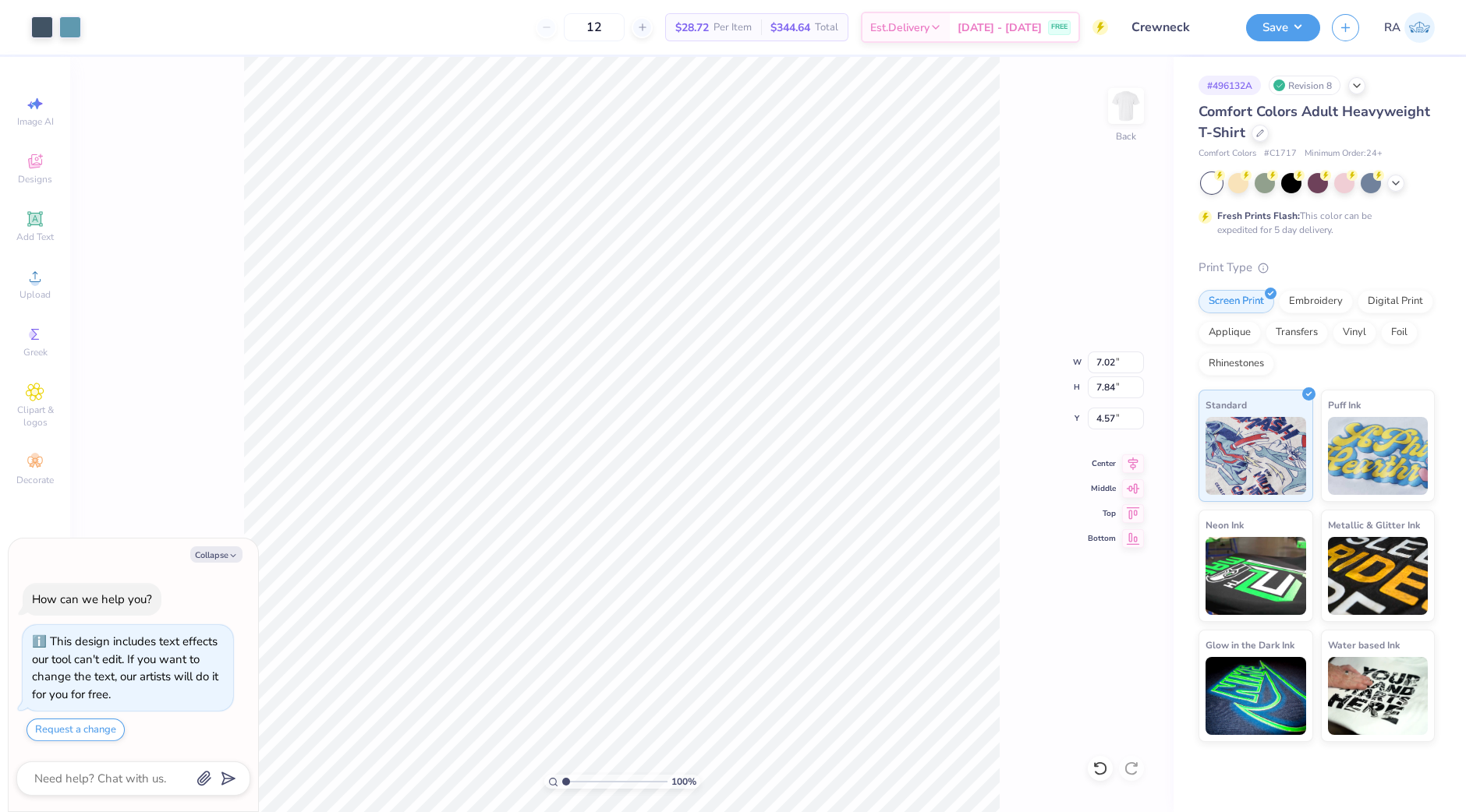
type textarea "x"
type input "3.00"
click at [1126, 460] on icon at bounding box center [1132, 461] width 22 height 18
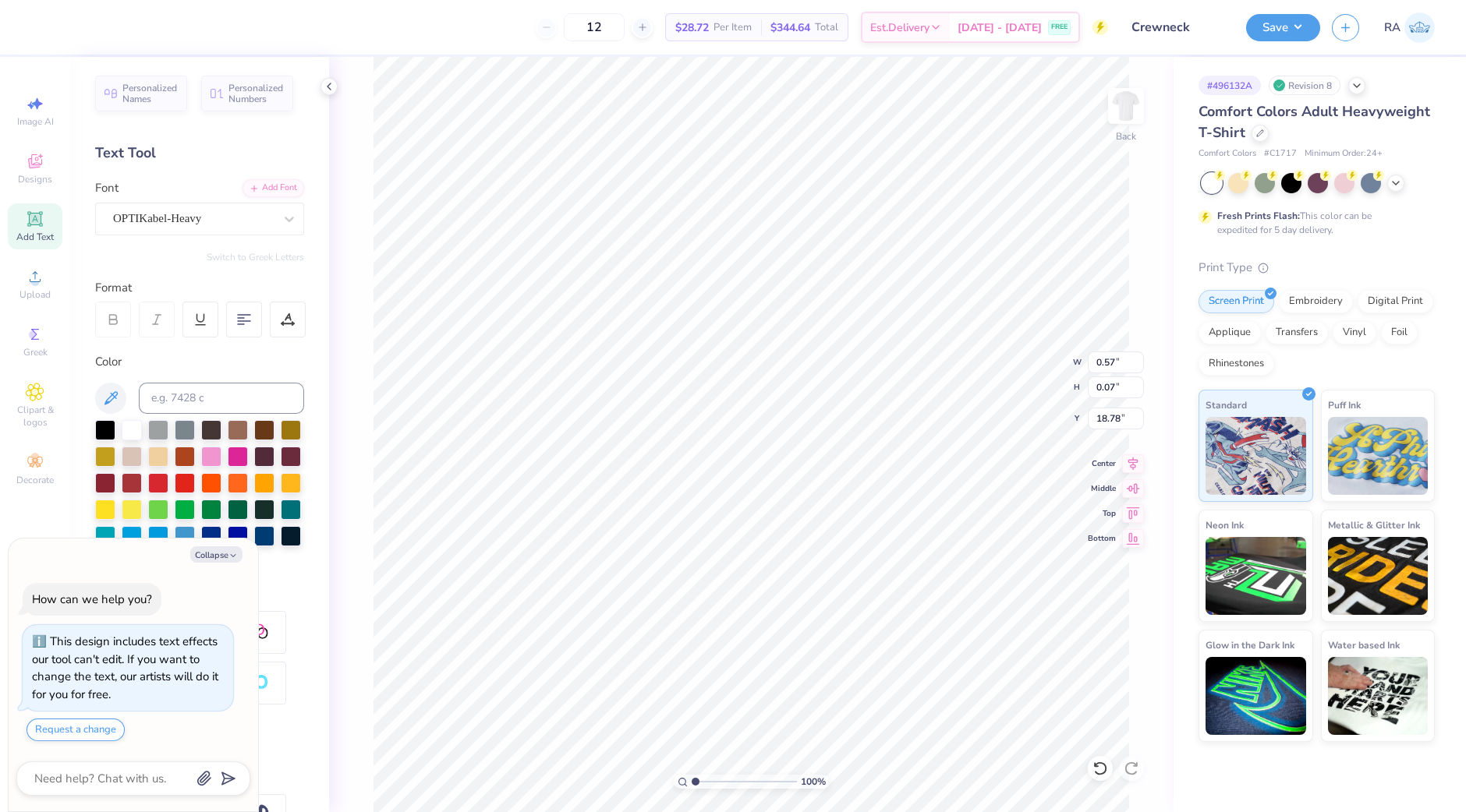
type textarea "x"
type input "2.61"
type input "0.33"
type input "18.74"
type textarea "x"
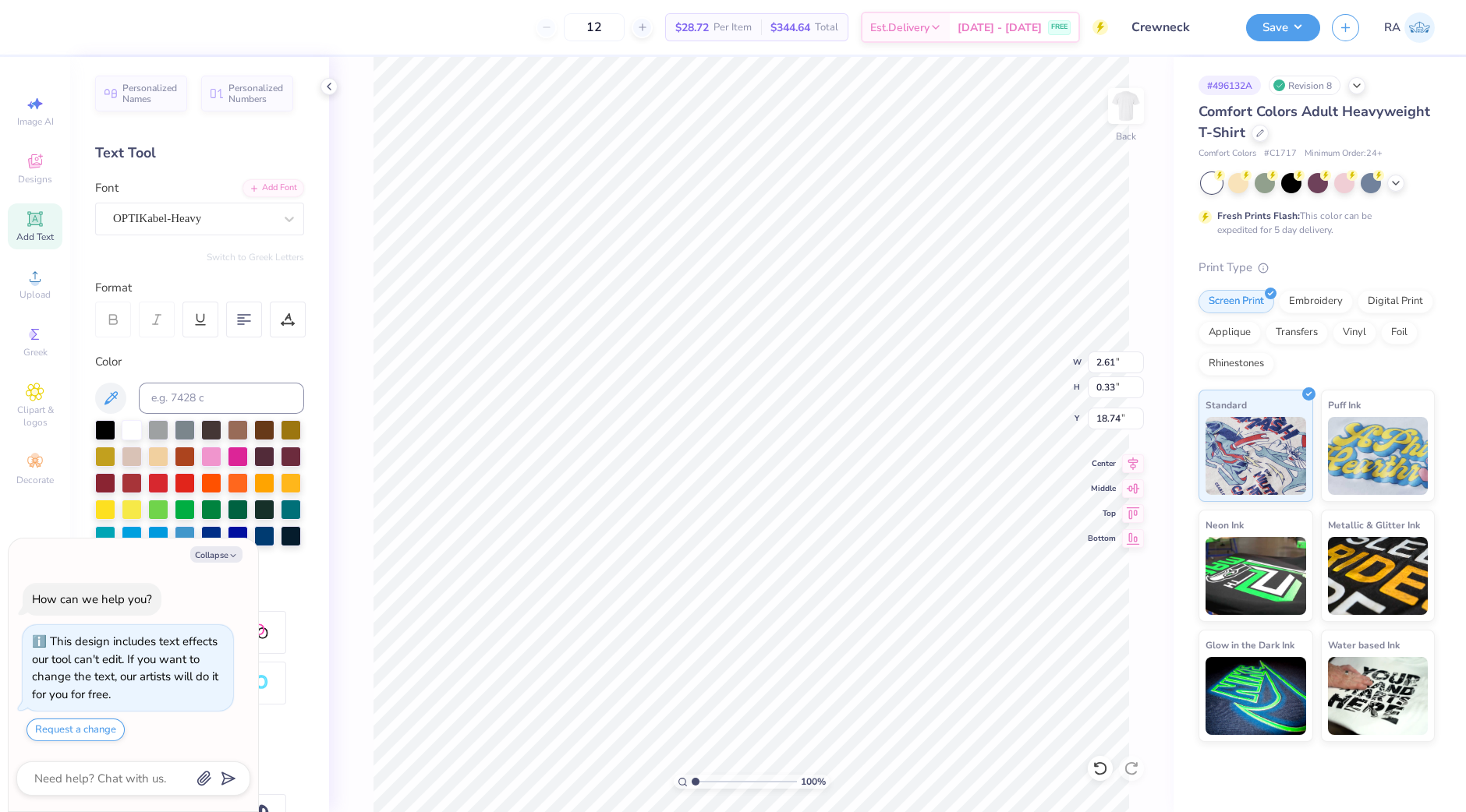
type input "7.02"
type input "7.84"
type input "3.00"
type textarea "x"
type input "2.61"
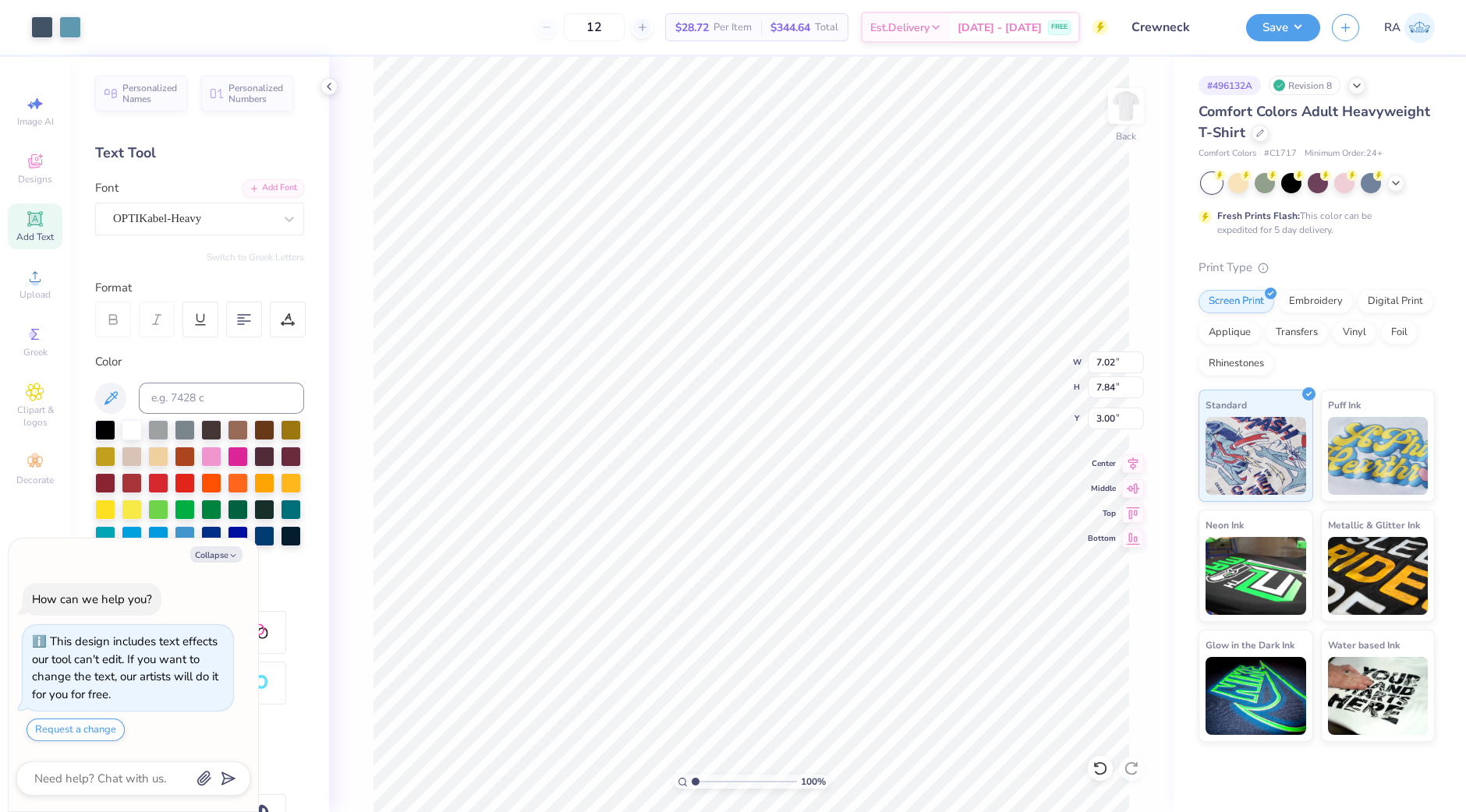
type input "0.33"
type input "9.65"
type textarea "x"
type input "1.63"
type input "0.21"
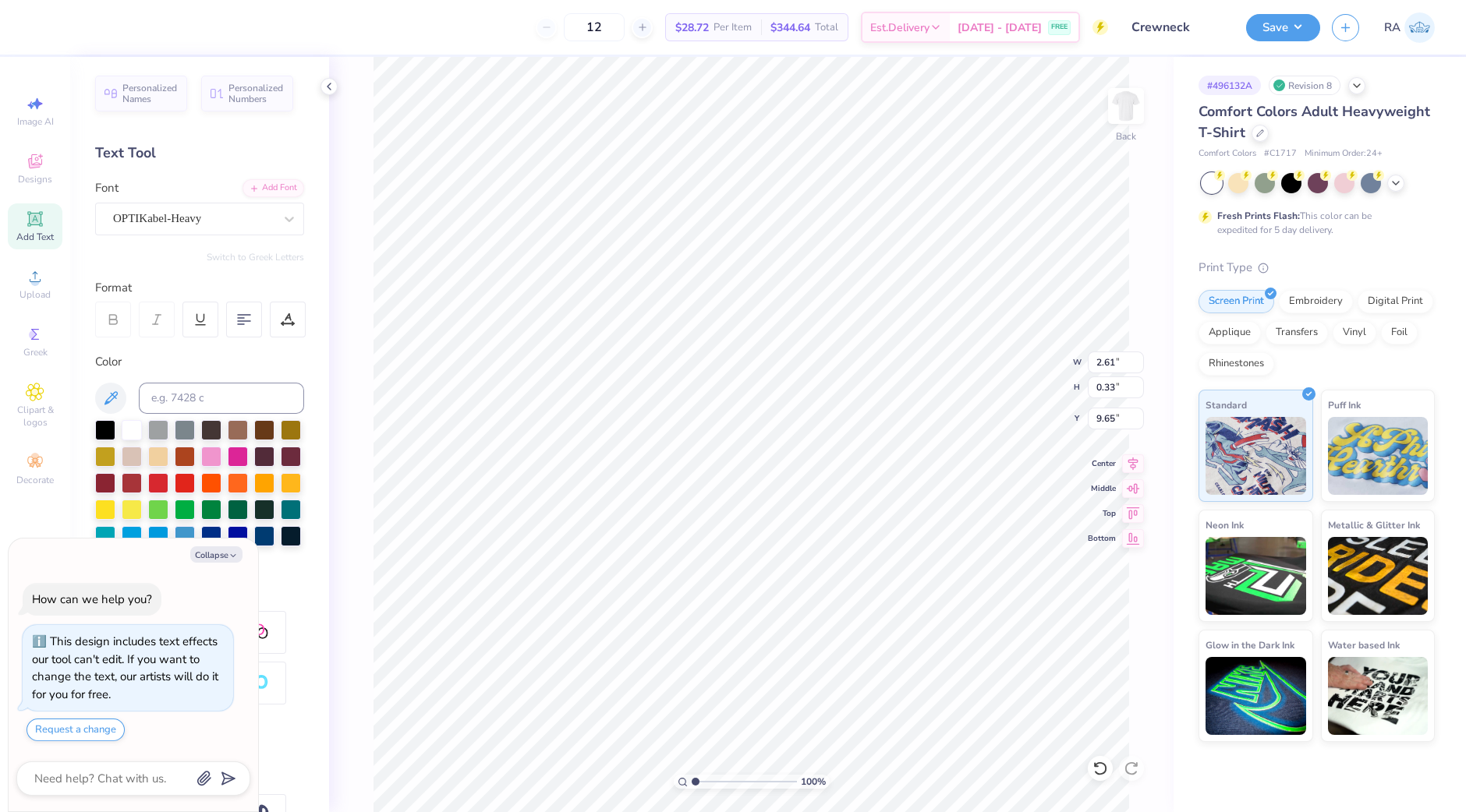
type input "9.67"
type textarea "x"
type input "9.77"
type textarea "x"
type input "7.02"
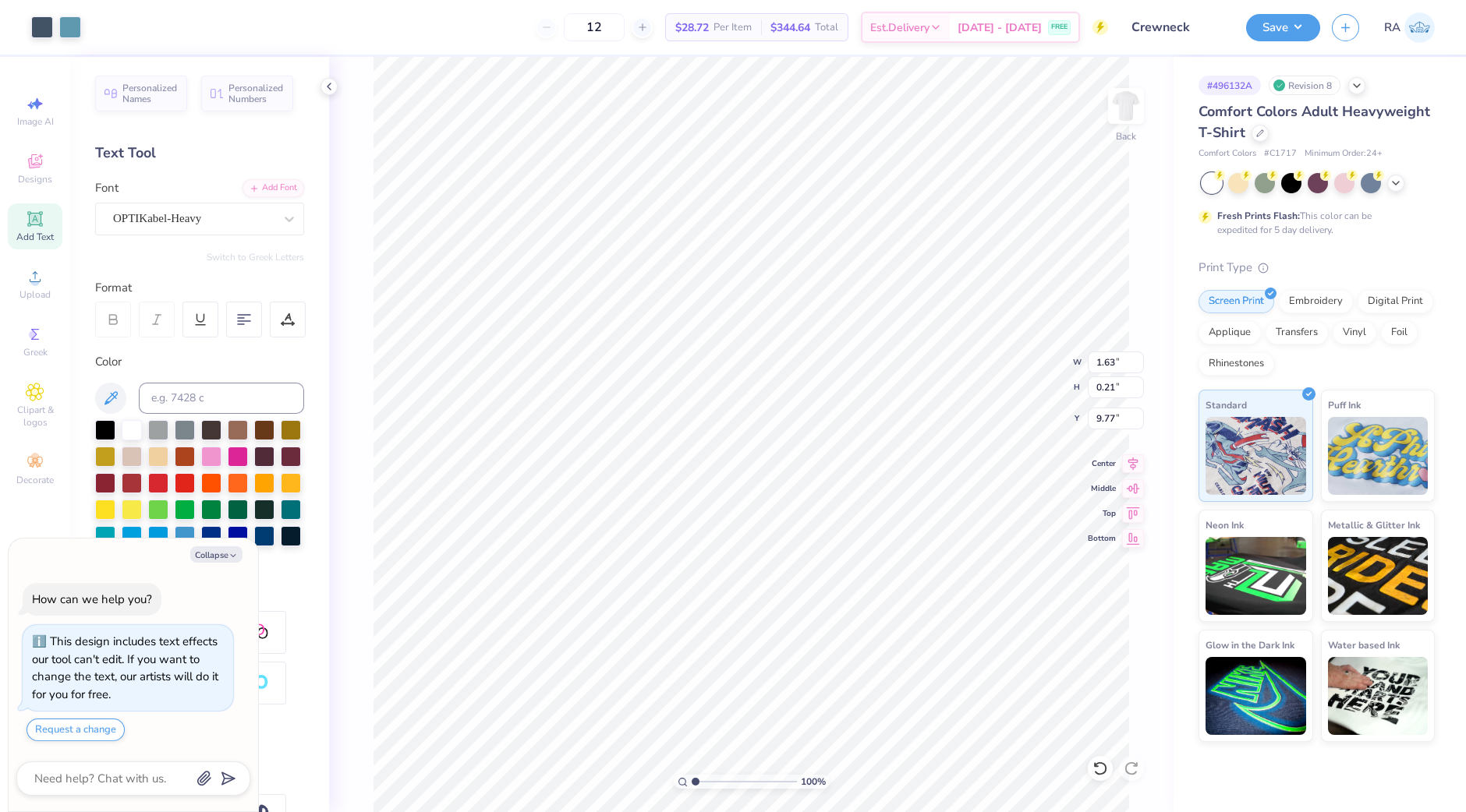
type input "7.84"
type input "3.00"
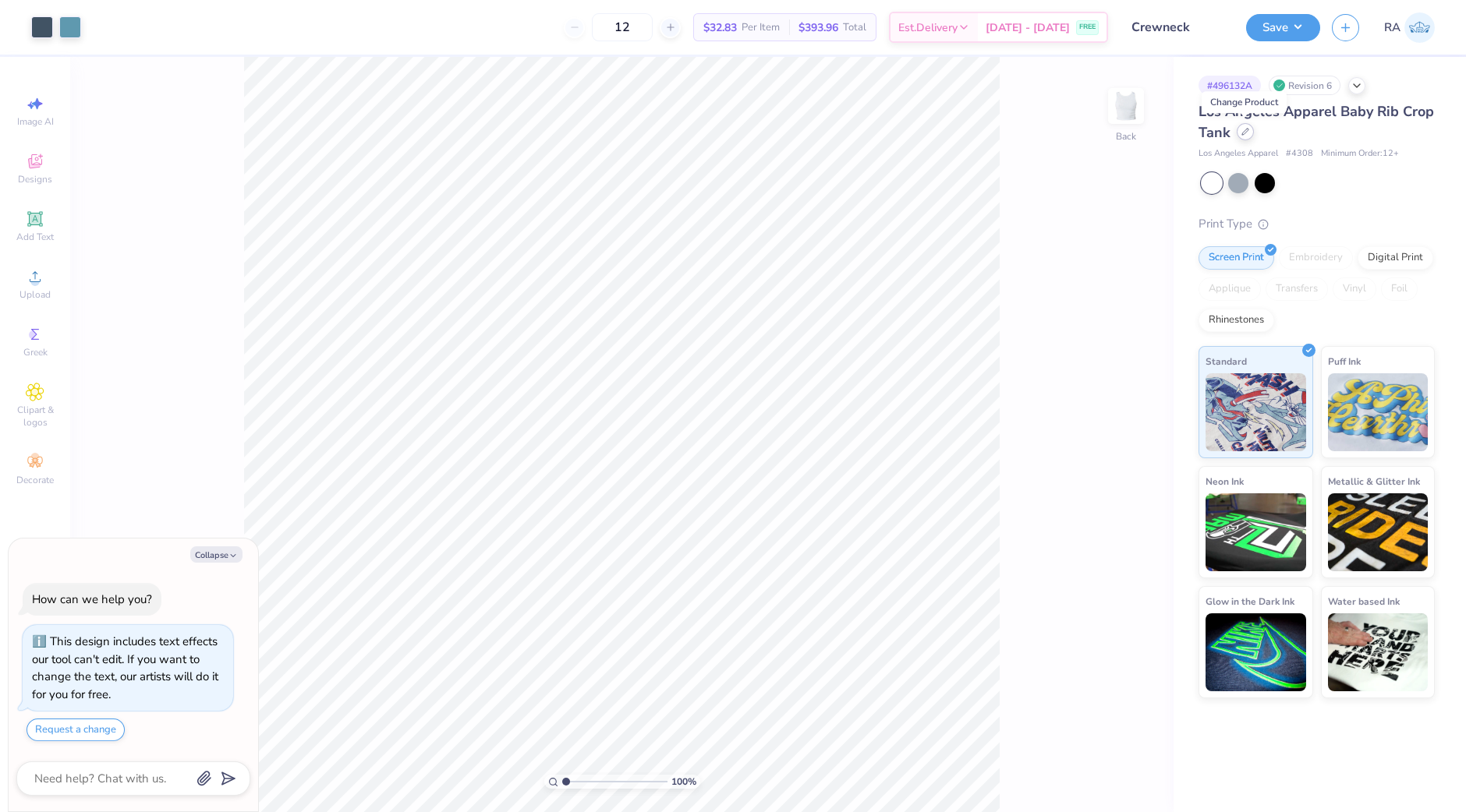
click at [1244, 134] on icon at bounding box center [1245, 132] width 8 height 8
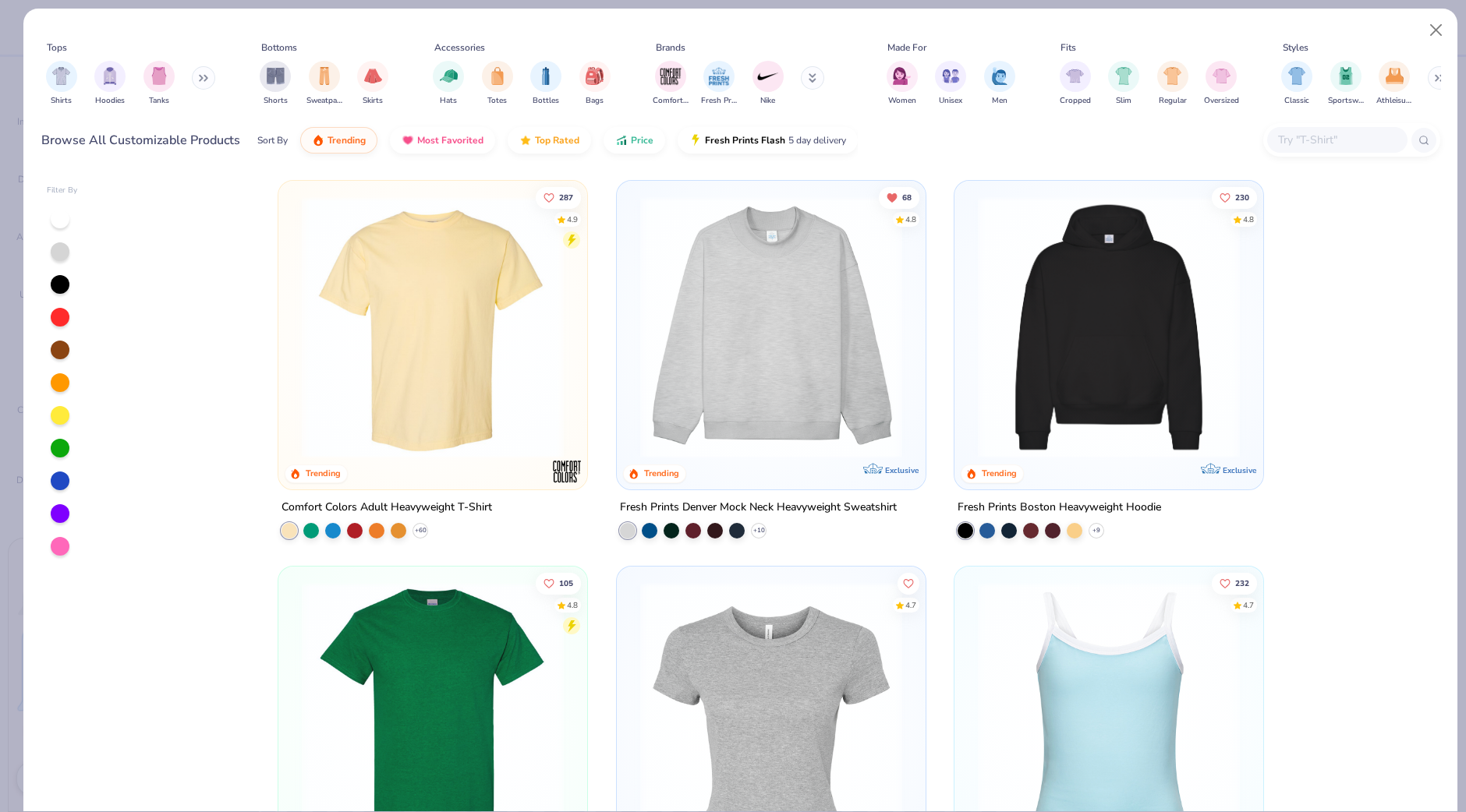
click at [348, 430] on img at bounding box center [432, 327] width 277 height 262
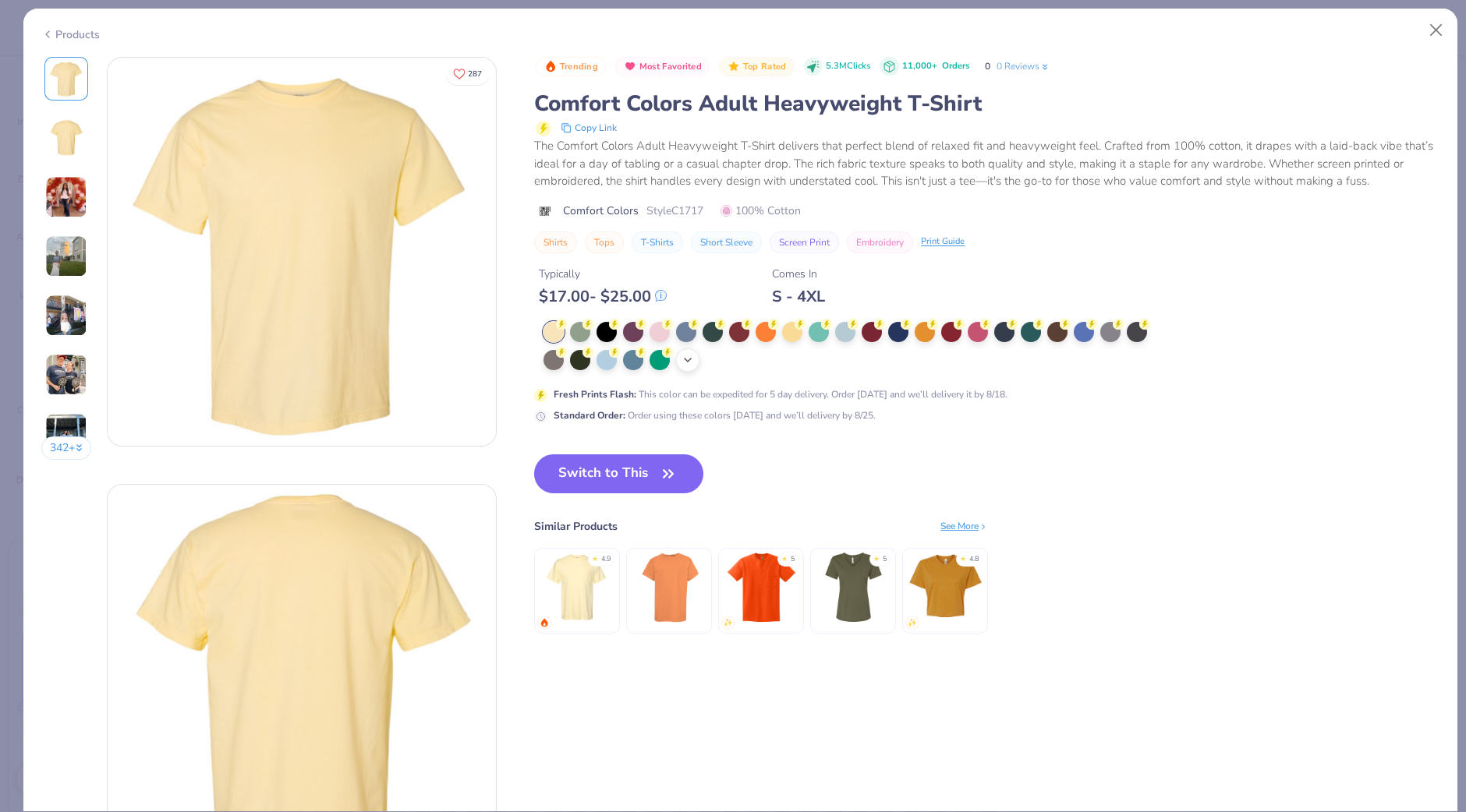
click at [683, 364] on icon at bounding box center [688, 360] width 12 height 12
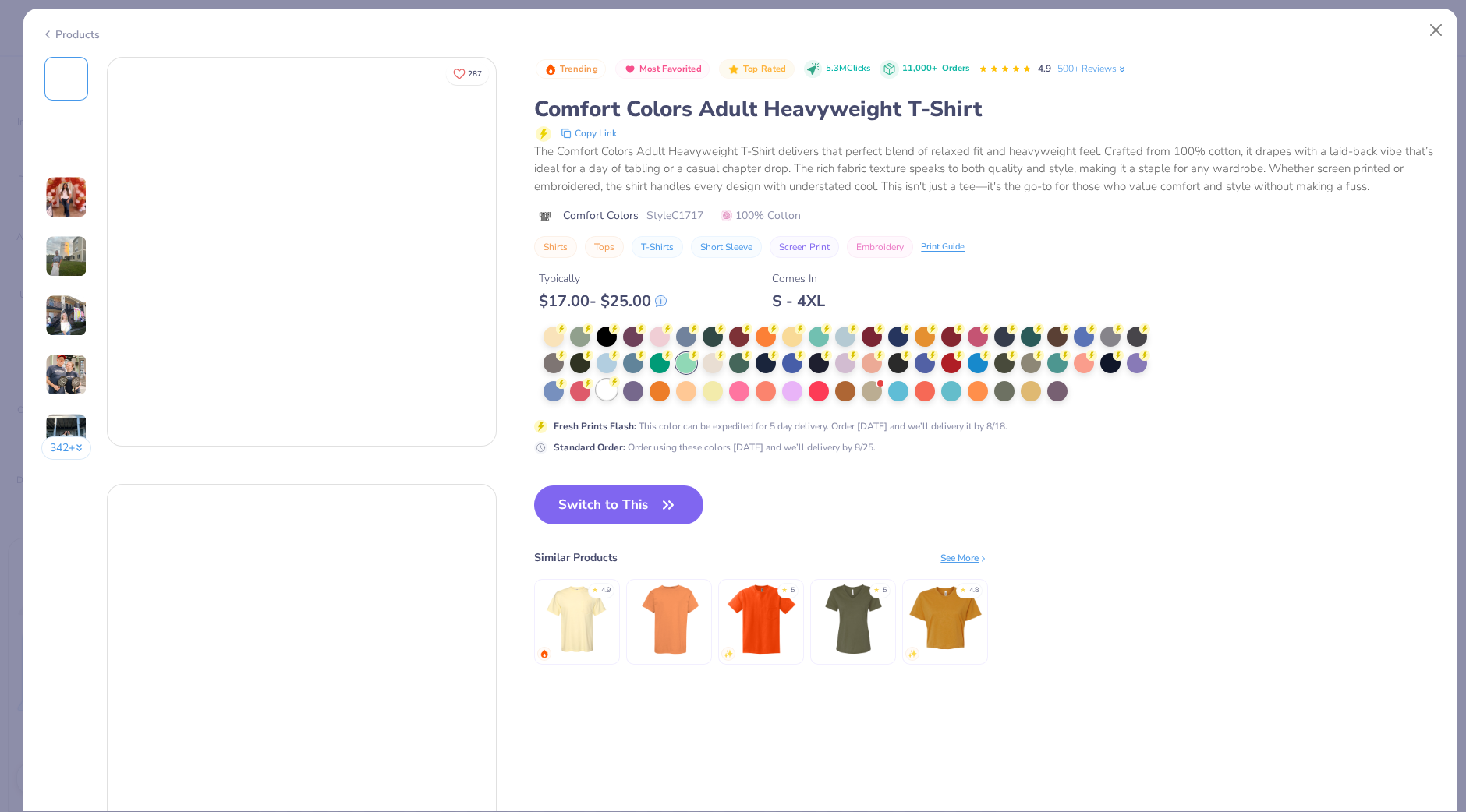
click at [610, 387] on icon at bounding box center [614, 382] width 11 height 11
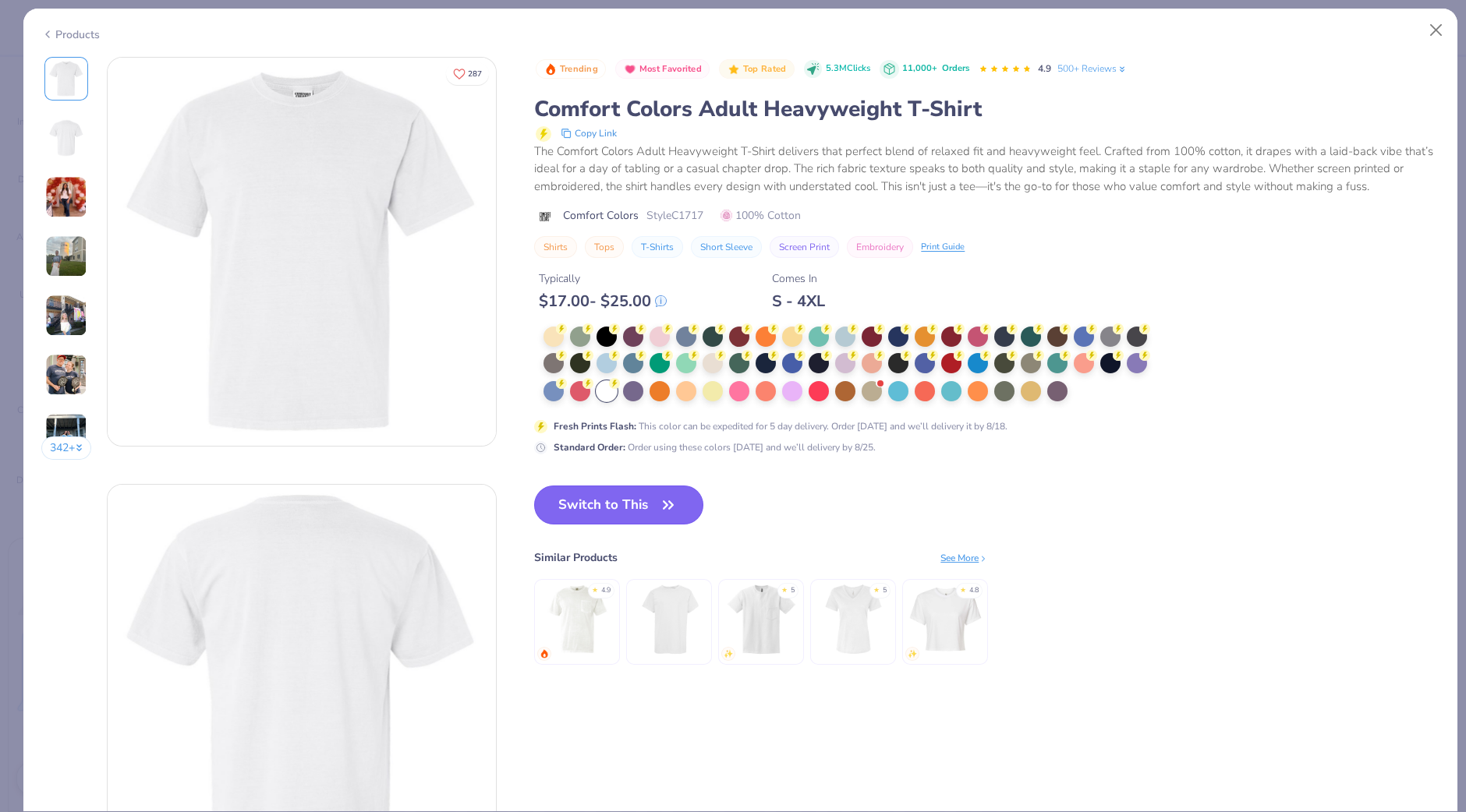
click at [645, 499] on button "Switch to This" at bounding box center [619, 504] width 169 height 39
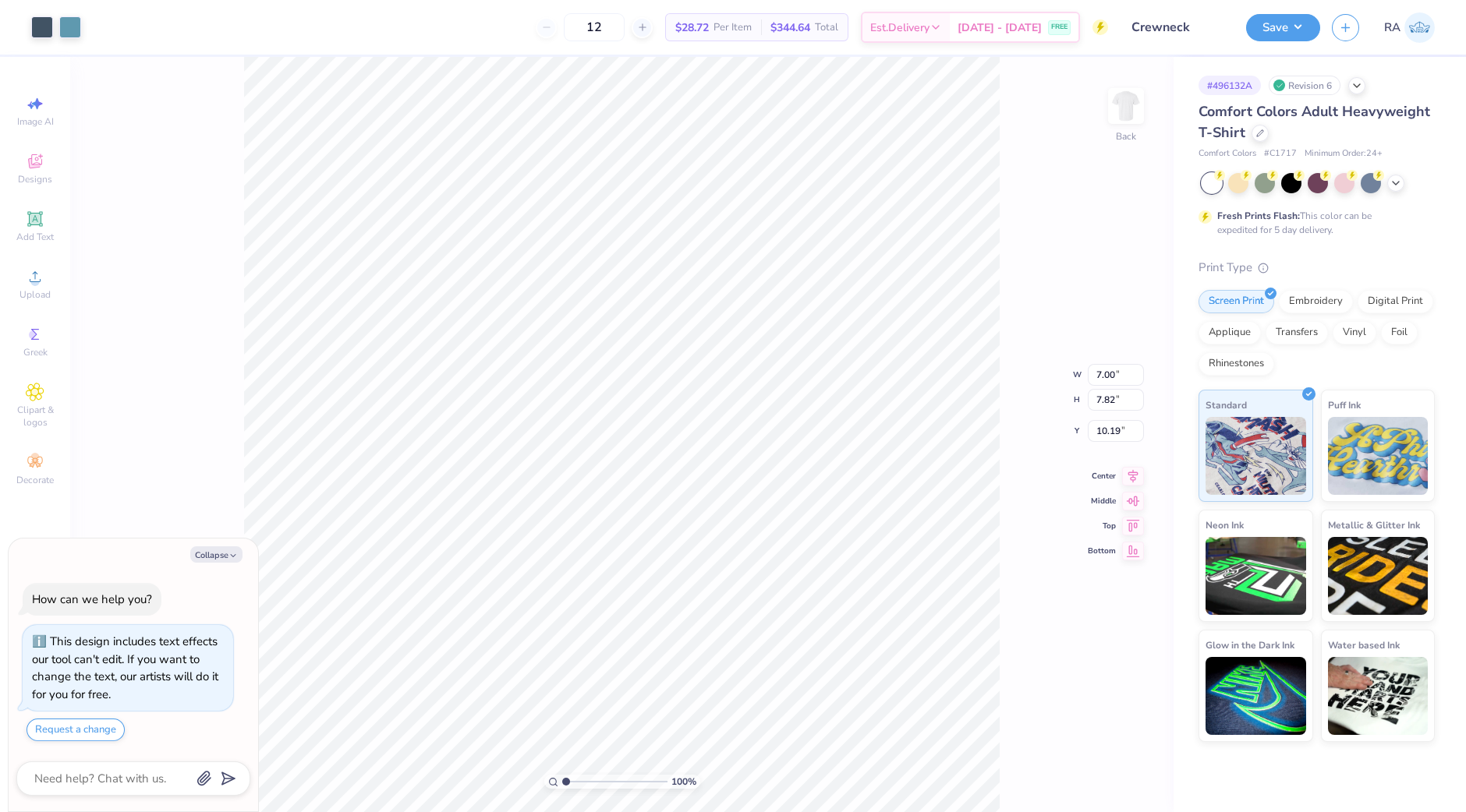
type textarea "x"
type input "10.22"
click at [1099, 769] on icon at bounding box center [1100, 768] width 16 height 16
click at [711, 637] on li "Group" at bounding box center [725, 643] width 122 height 30
type textarea "x"
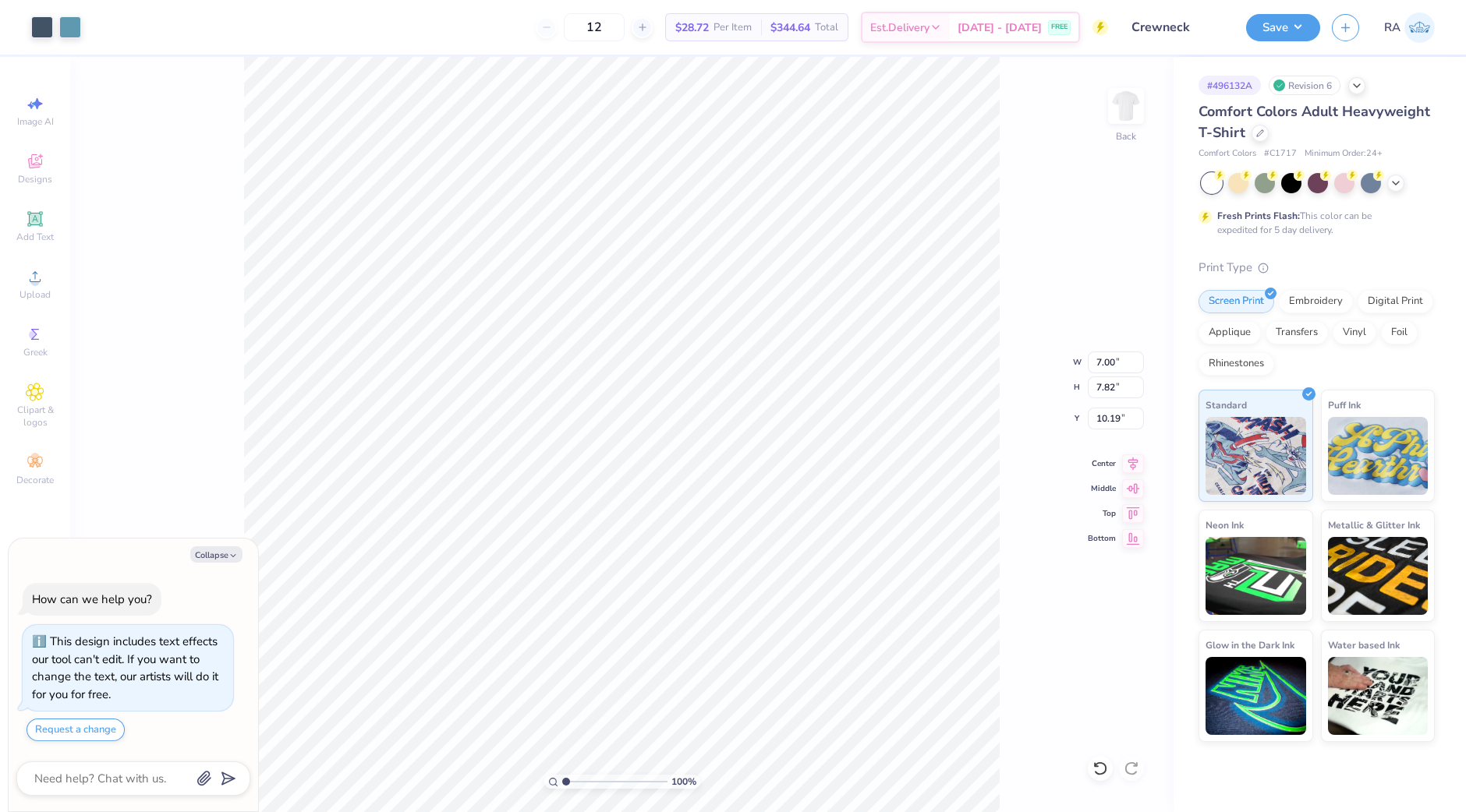
type input "3.22"
type textarea "x"
type input "3.00"
click at [1302, 24] on button "Save" at bounding box center [1282, 24] width 74 height 27
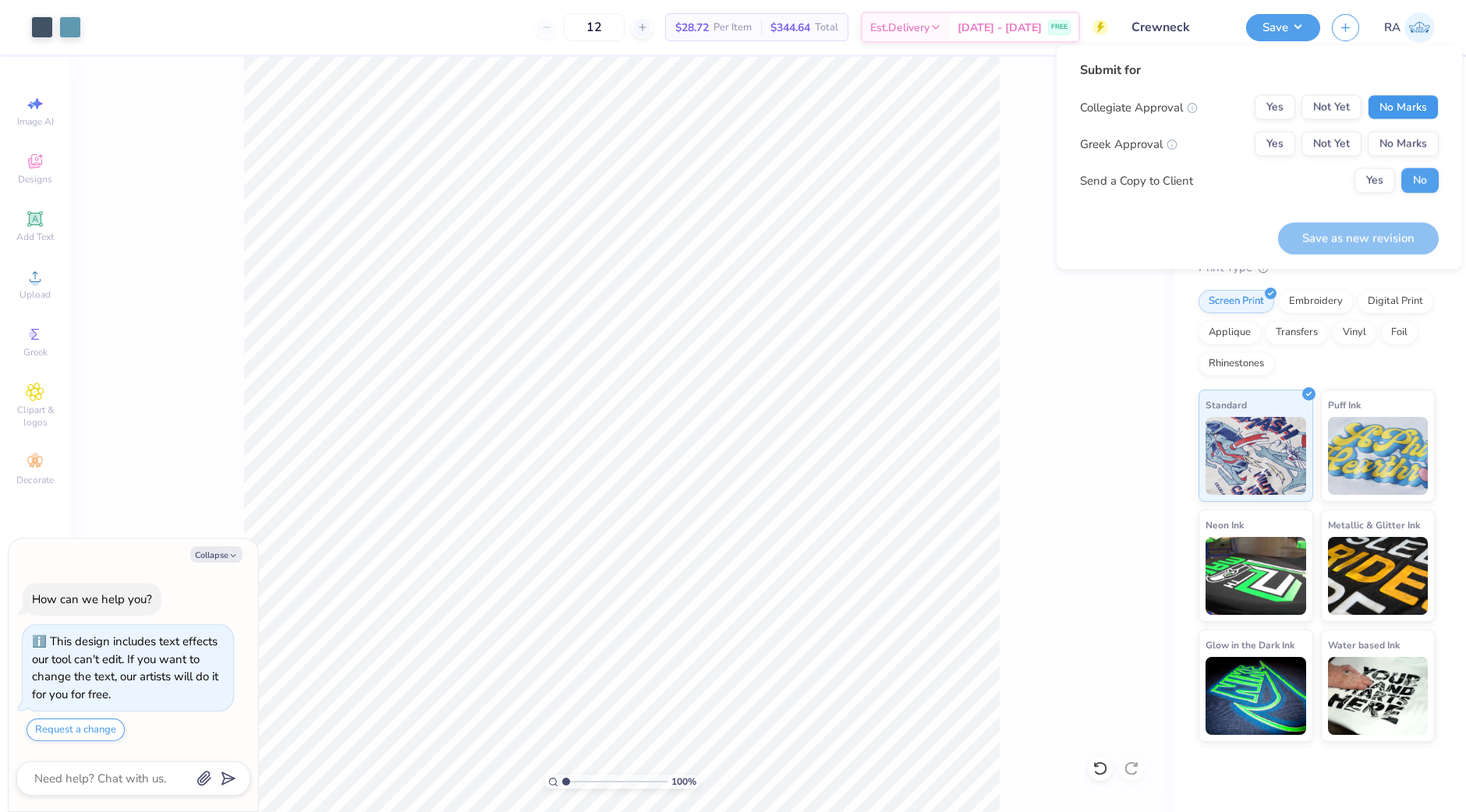
click at [1391, 110] on button "No Marks" at bounding box center [1402, 107] width 71 height 25
click at [1391, 132] on button "No Marks" at bounding box center [1402, 144] width 71 height 25
click at [1381, 184] on button "Yes" at bounding box center [1374, 180] width 41 height 25
click at [1368, 236] on button "Save as new revision" at bounding box center [1358, 238] width 160 height 32
type textarea "x"
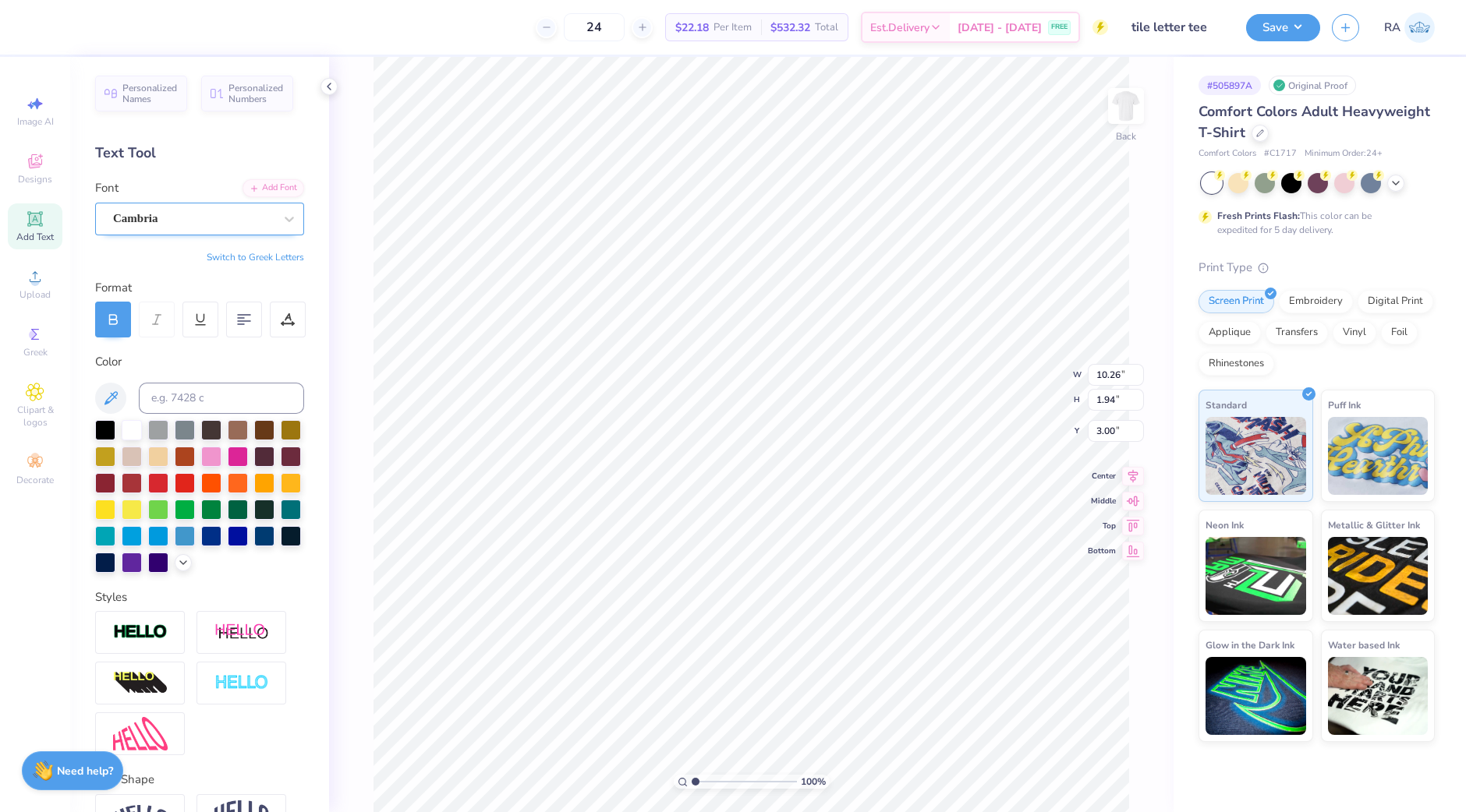
click at [249, 215] on div "Cambria" at bounding box center [193, 219] width 164 height 24
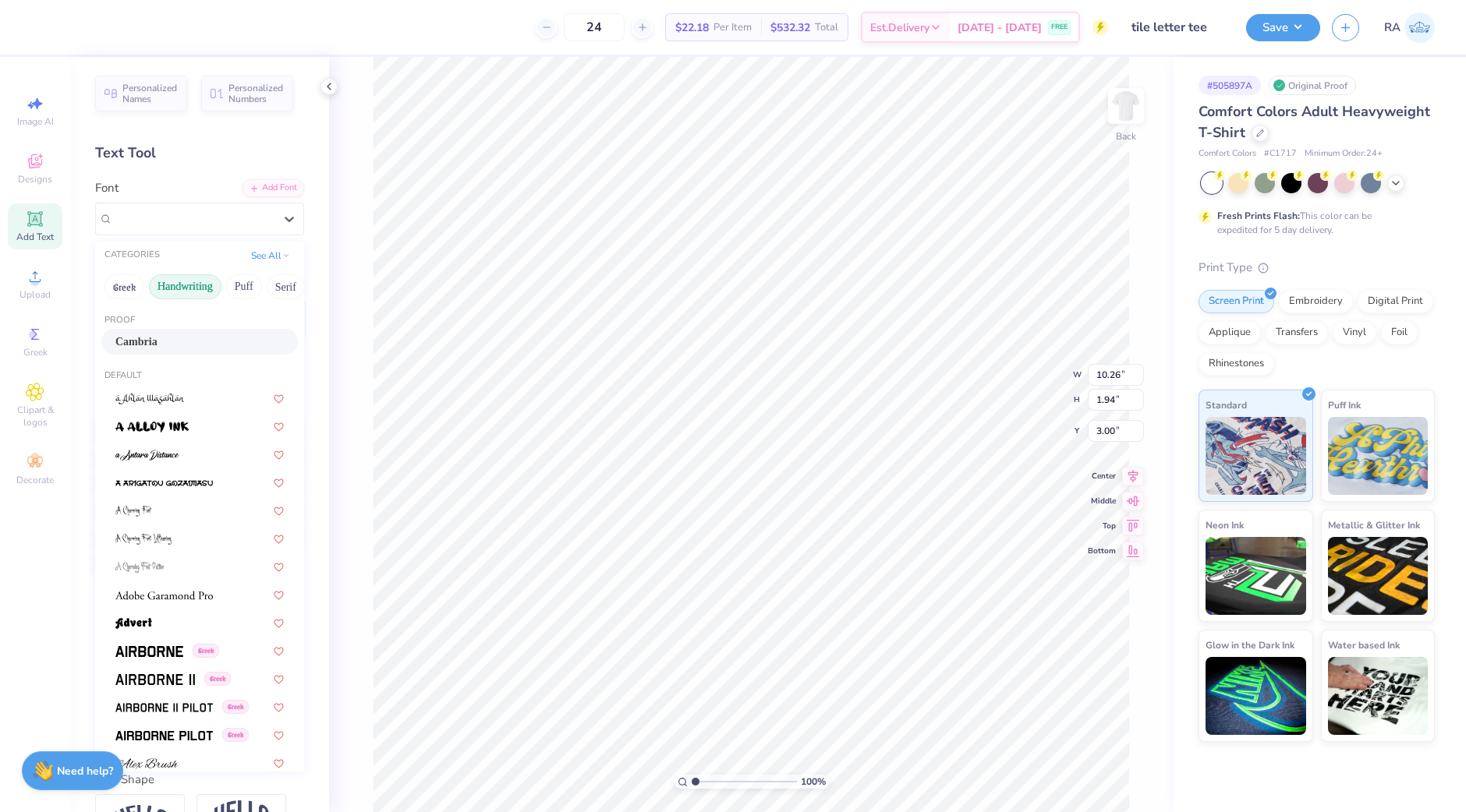
click at [180, 274] on button "Handwriting" at bounding box center [185, 287] width 72 height 25
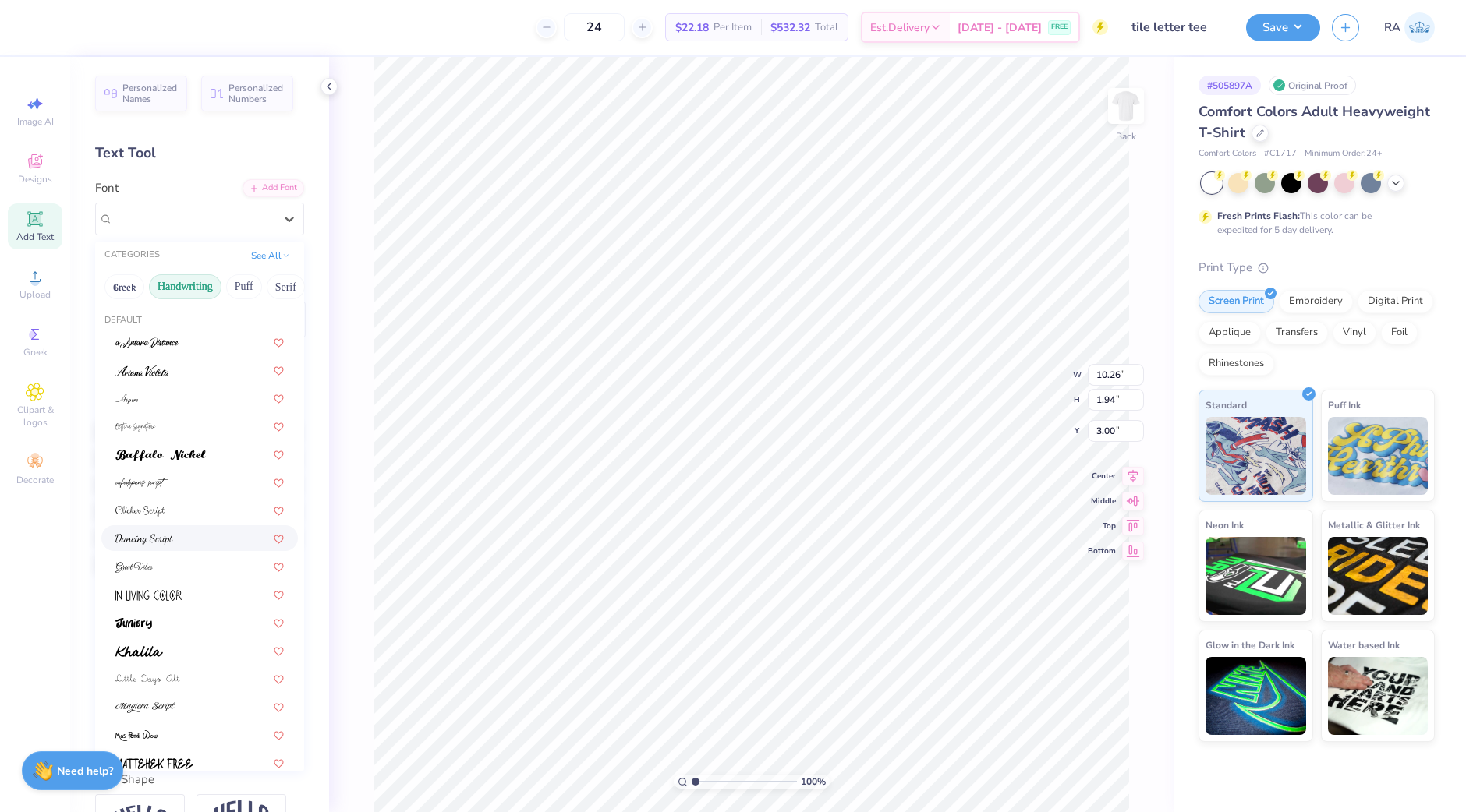
click at [181, 535] on div at bounding box center [199, 538] width 168 height 17
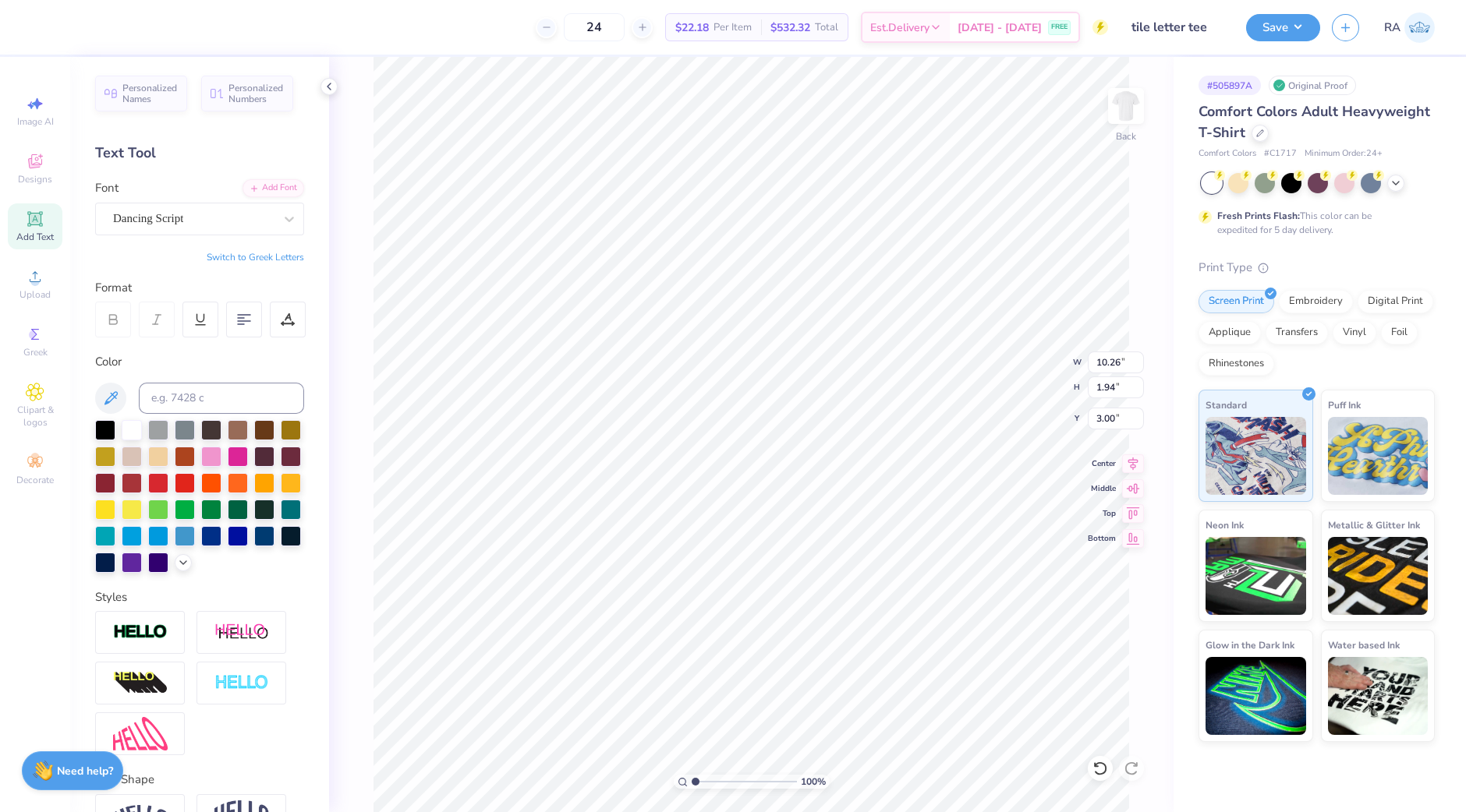
type input "9.45"
type input "2.34"
type input "2.80"
type textarea "alpha"
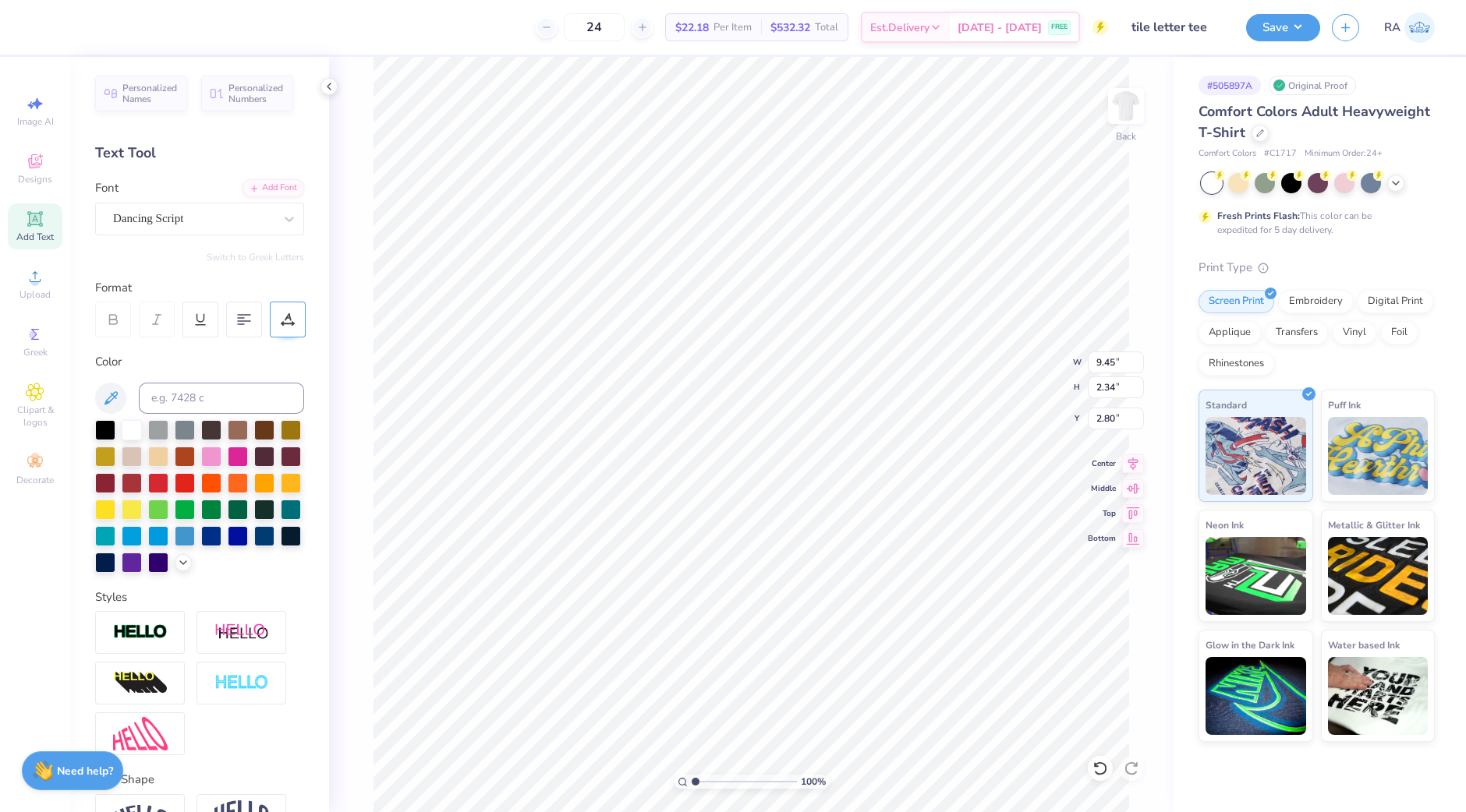
click at [290, 319] on icon at bounding box center [288, 317] width 7 height 8
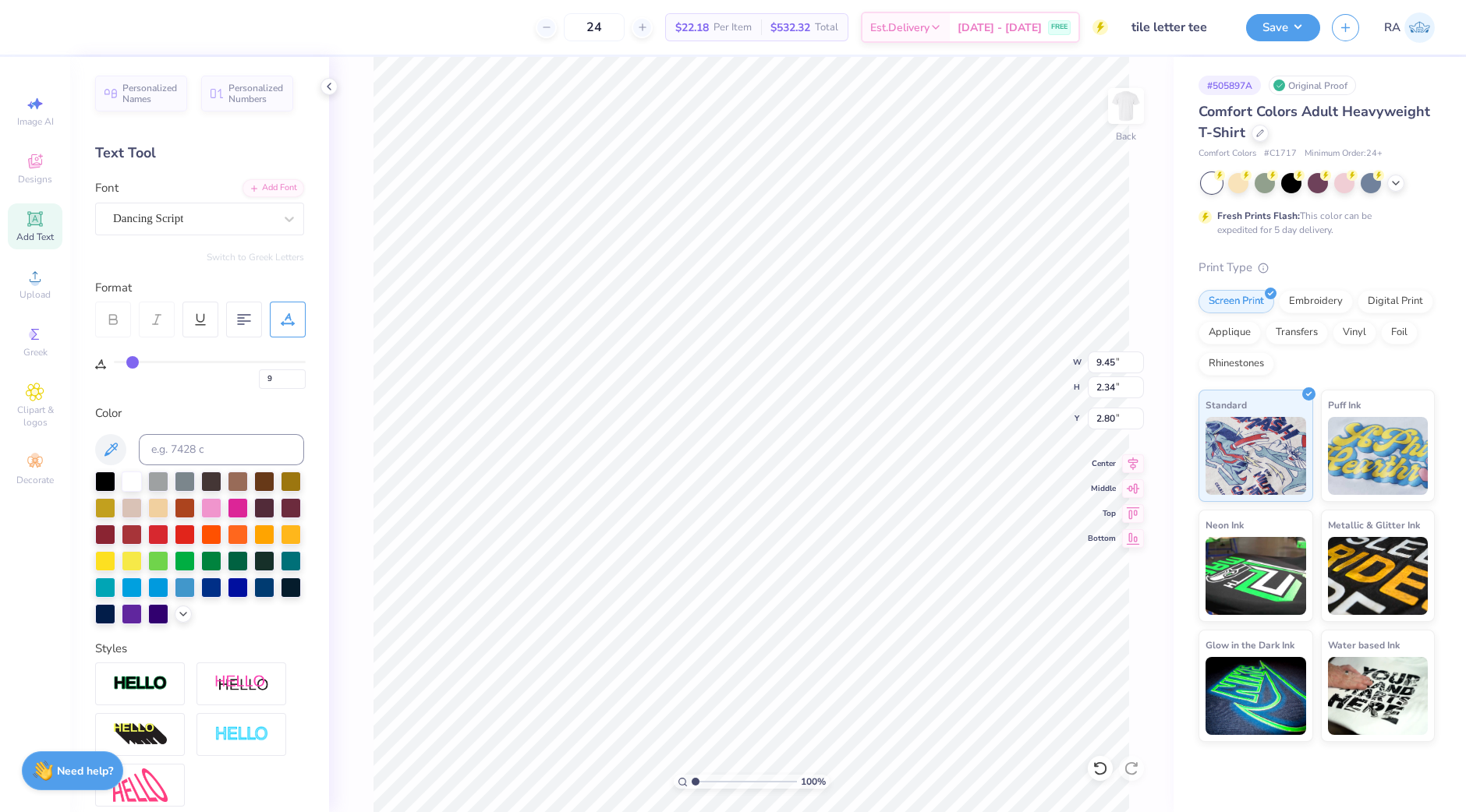
type input "6"
type input "5"
type input "4"
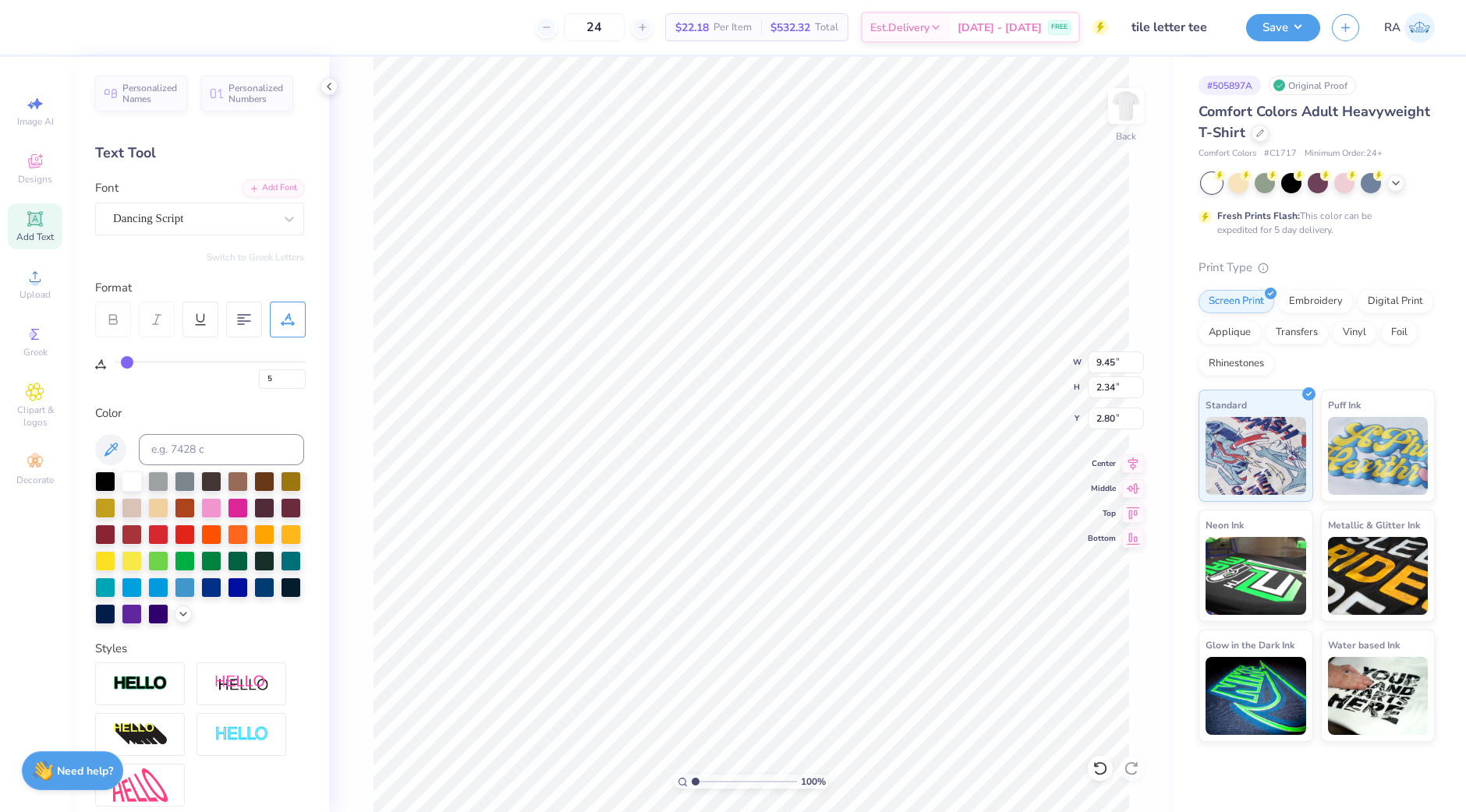
type input "4"
type input "3"
drag, startPoint x: 136, startPoint y: 360, endPoint x: 126, endPoint y: 360, distance: 10.0
click at [126, 361] on input "range" at bounding box center [210, 362] width 192 height 3
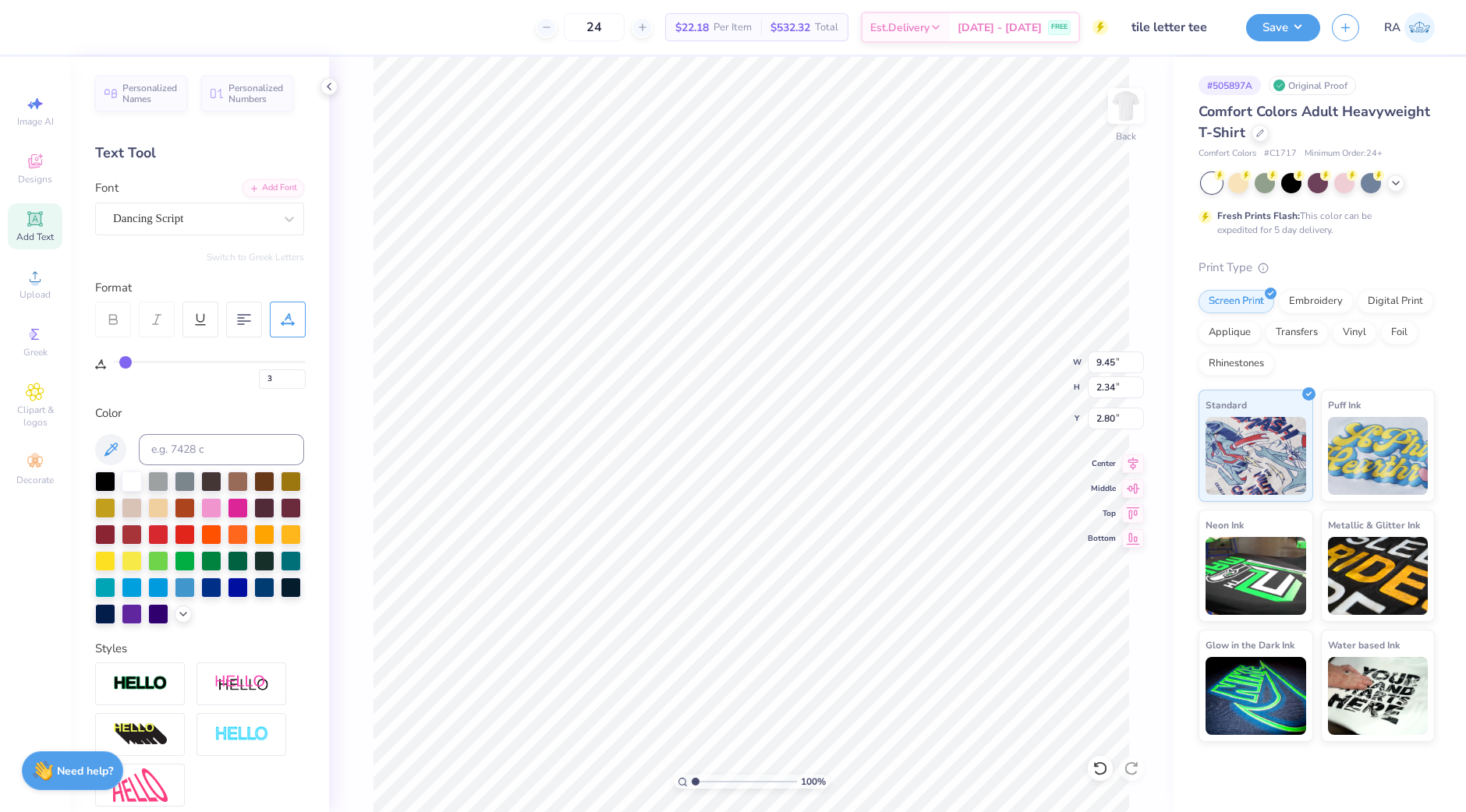
type input "2"
type input "0"
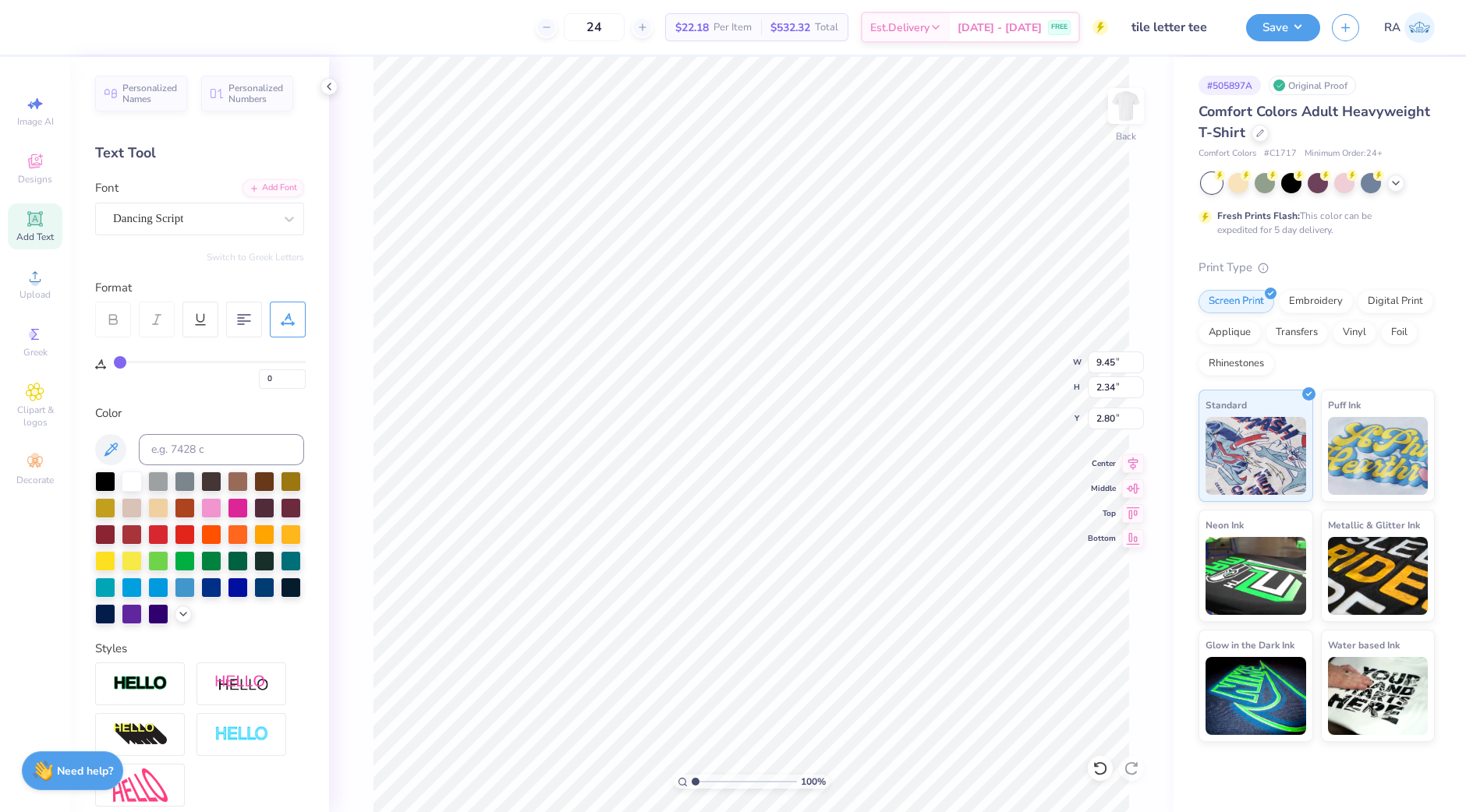
drag, startPoint x: 126, startPoint y: 360, endPoint x: 112, endPoint y: 362, distance: 14.1
click at [114, 362] on input "range" at bounding box center [210, 362] width 192 height 3
drag, startPoint x: 120, startPoint y: 358, endPoint x: 108, endPoint y: 358, distance: 12.0
click at [114, 361] on input "range" at bounding box center [210, 362] width 192 height 3
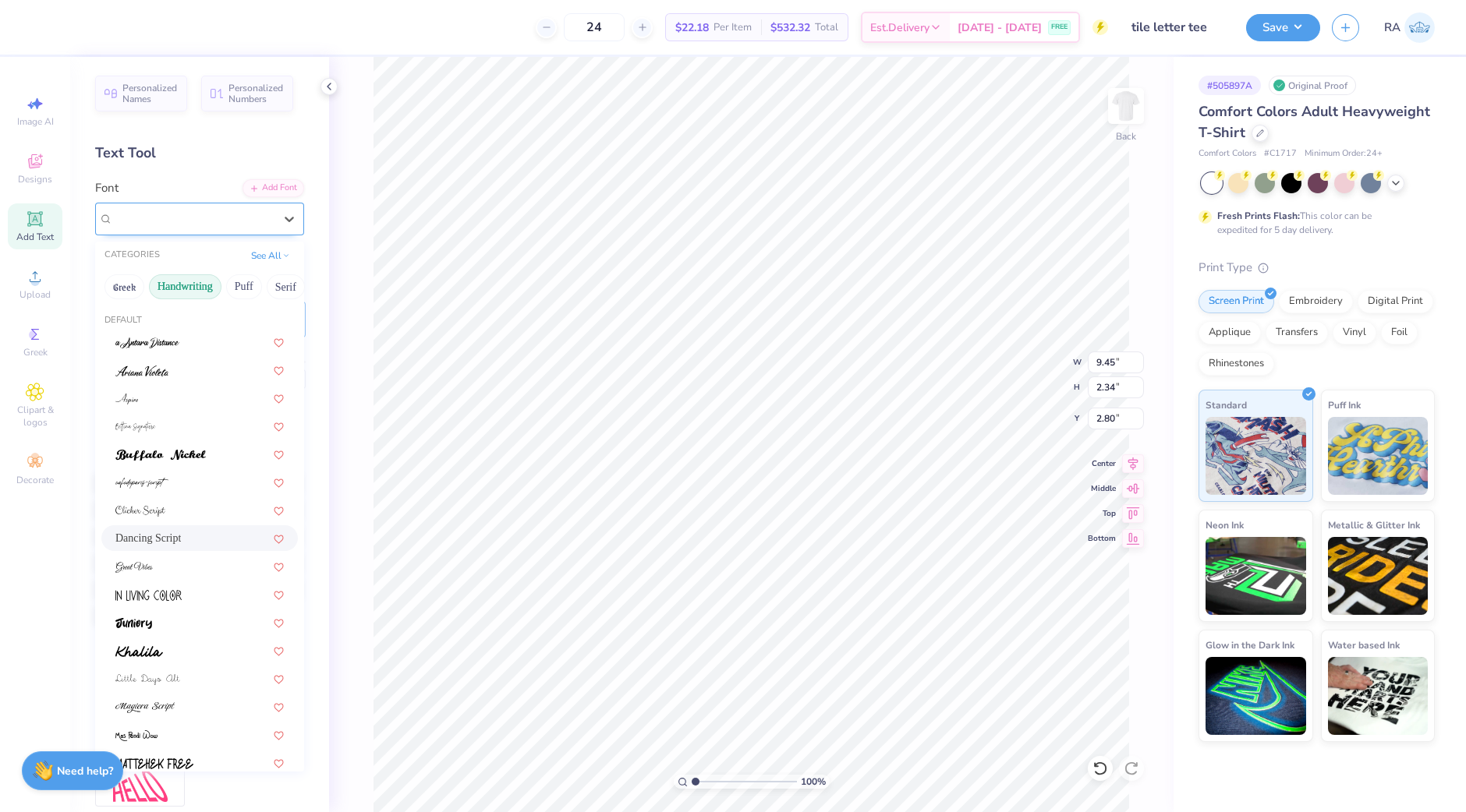
click at [191, 218] on div "Dancing Script" at bounding box center [193, 219] width 164 height 24
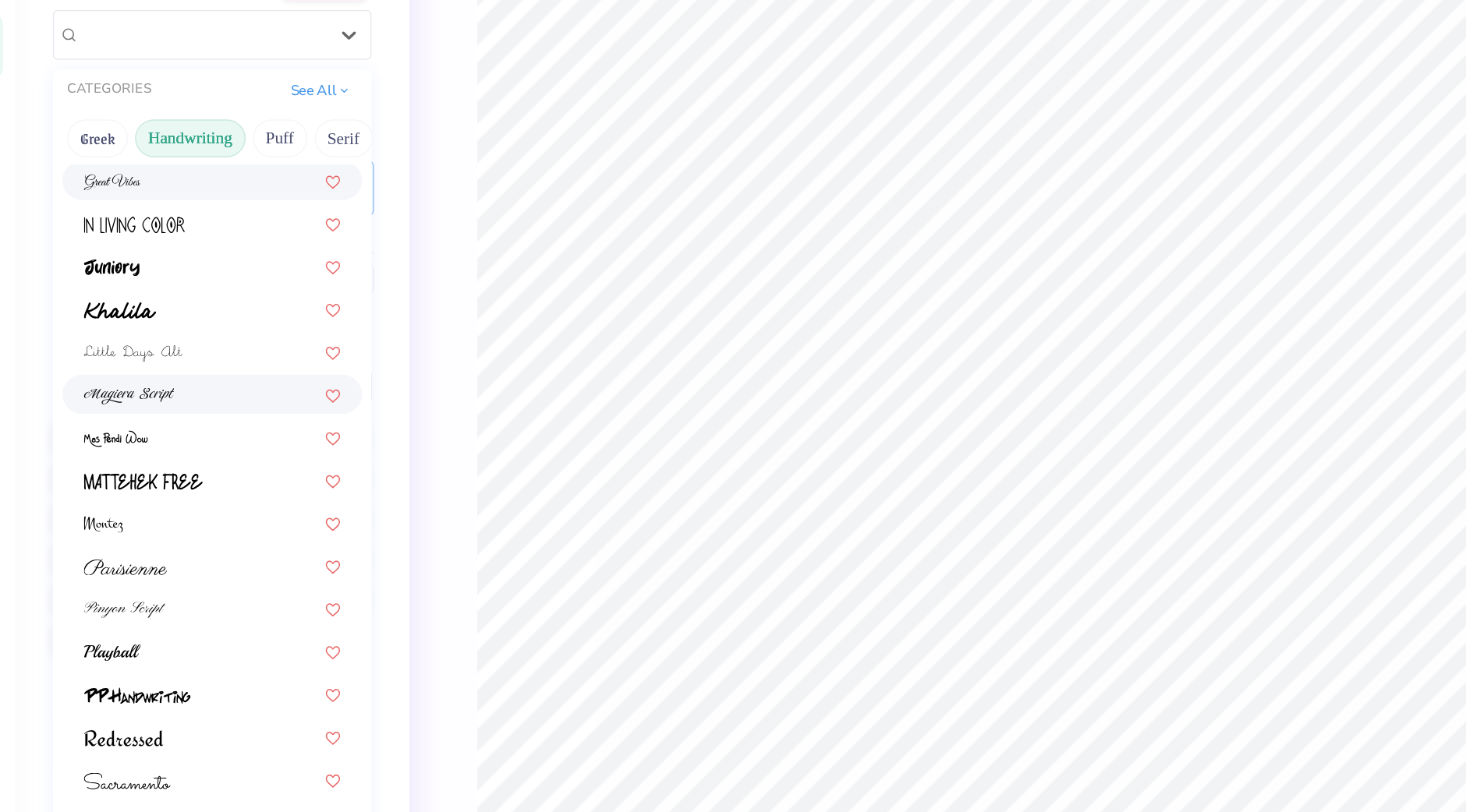
scroll to position [256, 0]
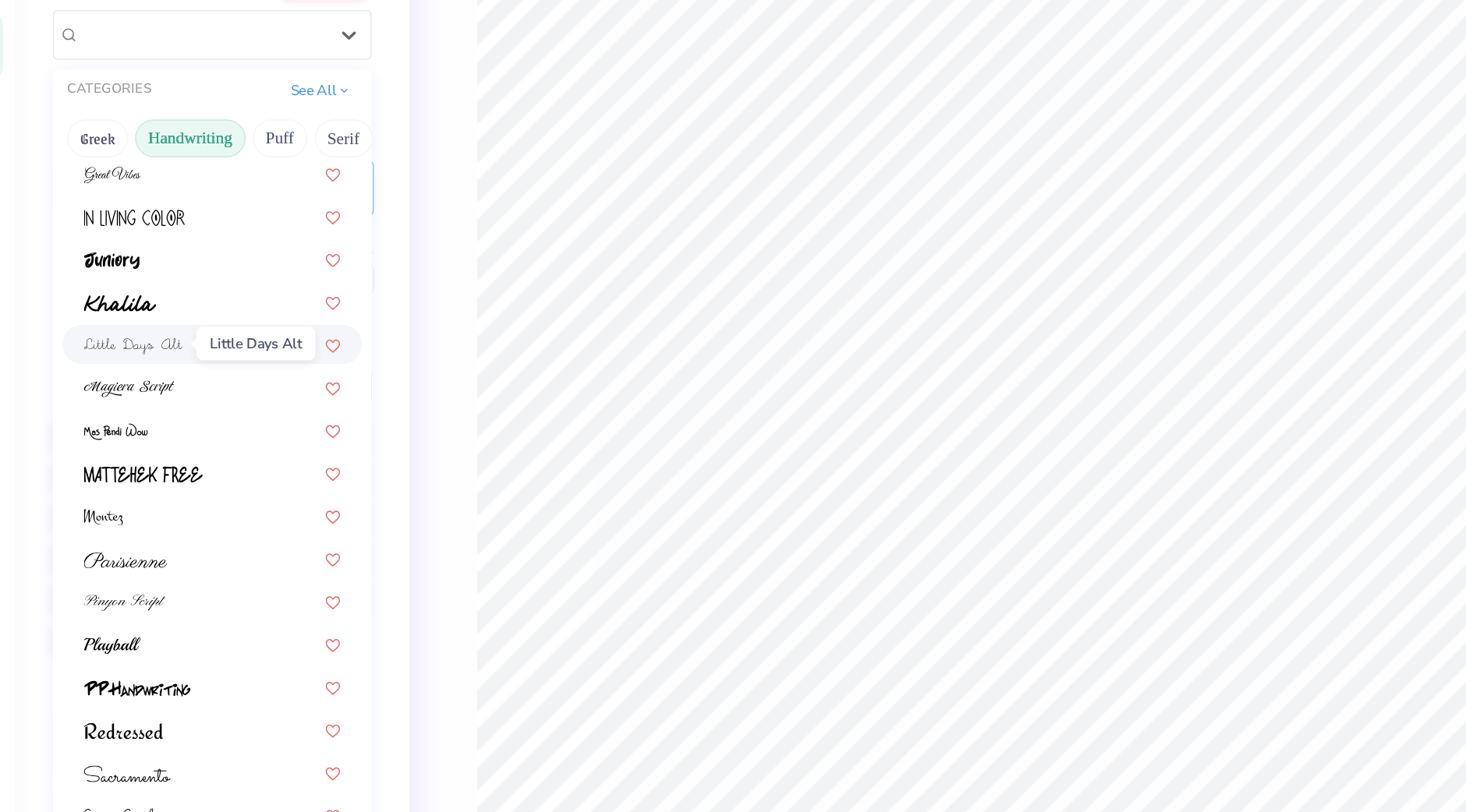
click at [178, 420] on img at bounding box center [147, 423] width 64 height 11
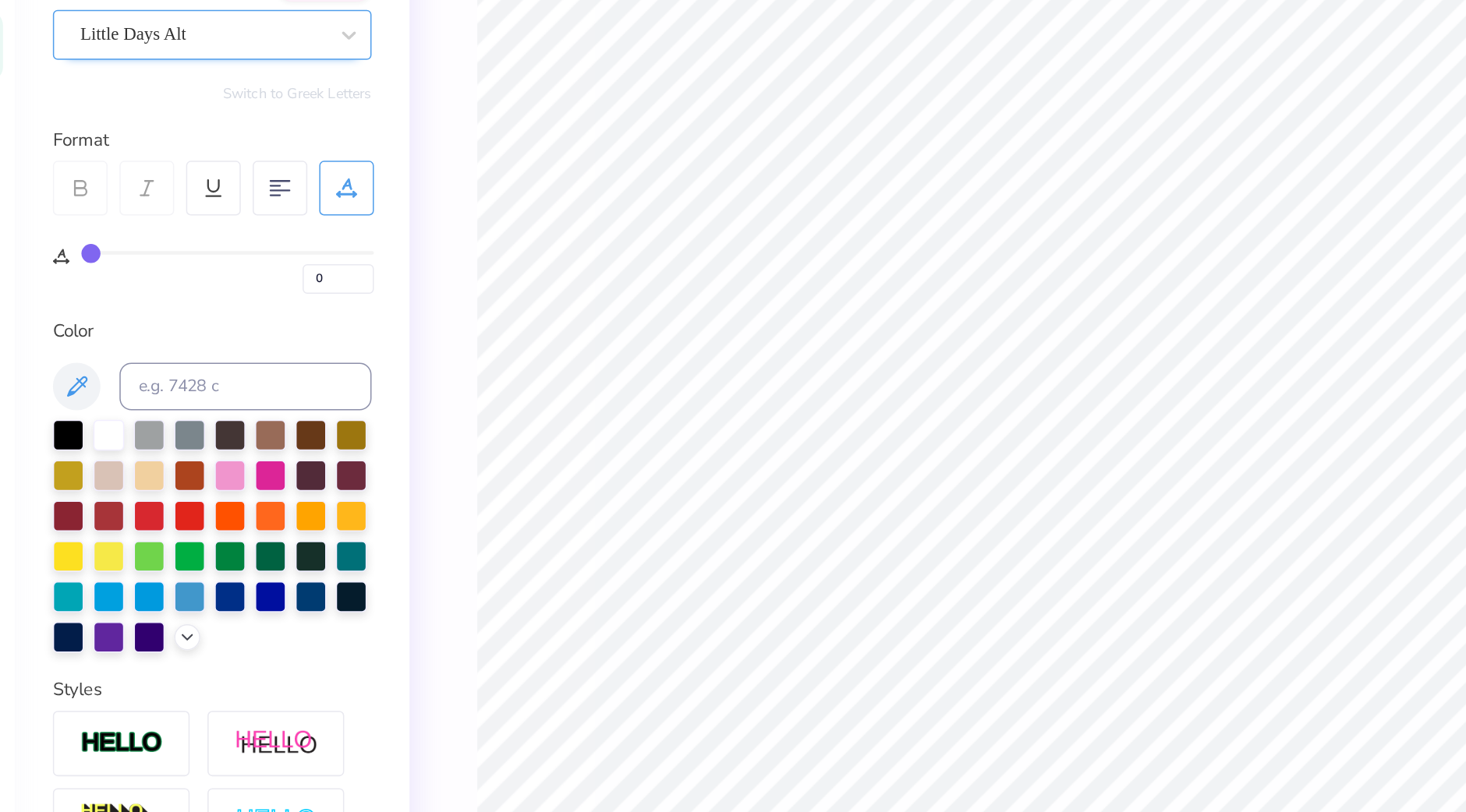
click at [196, 223] on div "Little Days Alt" at bounding box center [193, 219] width 164 height 24
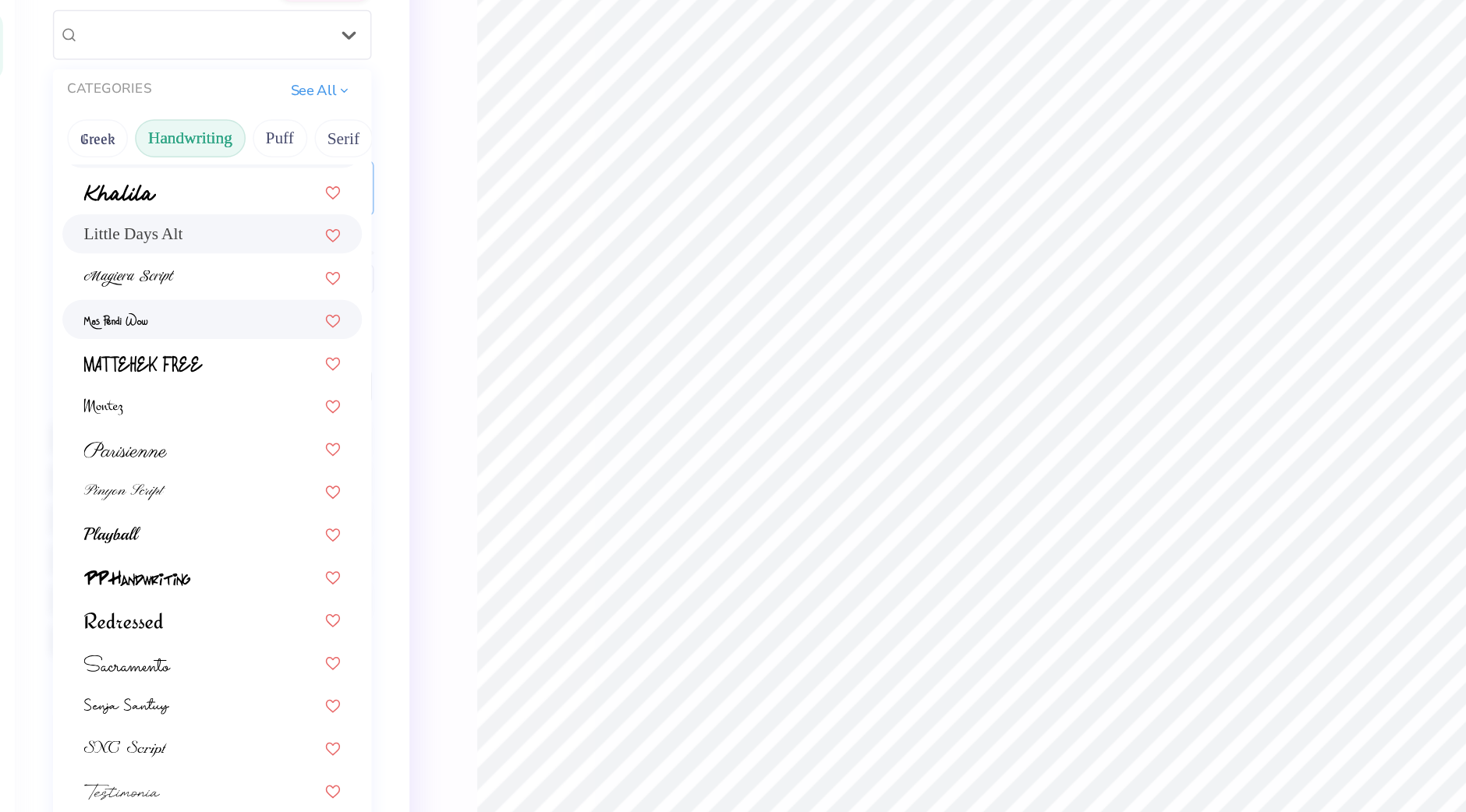
scroll to position [352, 0]
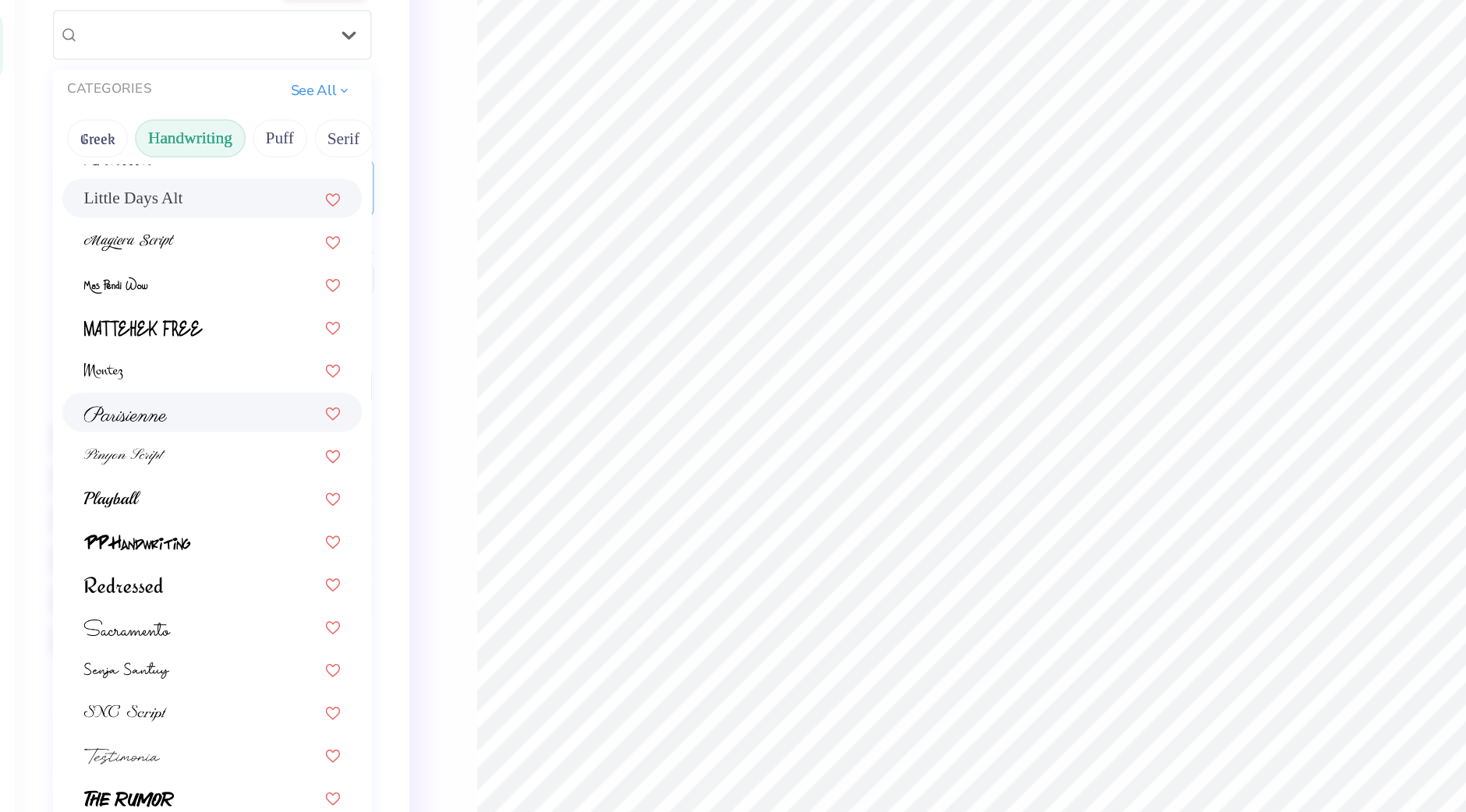
click at [210, 467] on div at bounding box center [199, 466] width 168 height 17
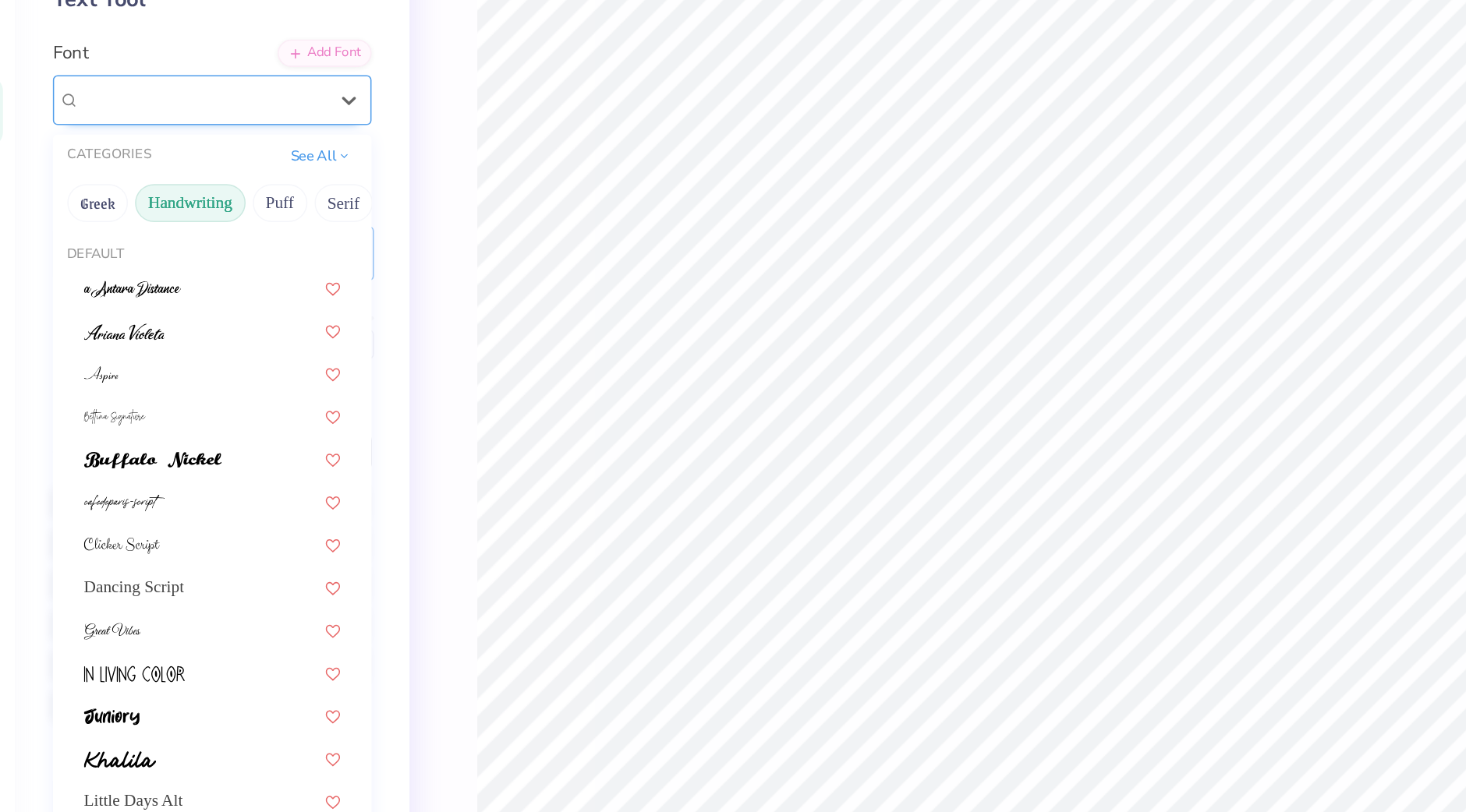
click at [198, 225] on div "Parisienne" at bounding box center [193, 219] width 164 height 24
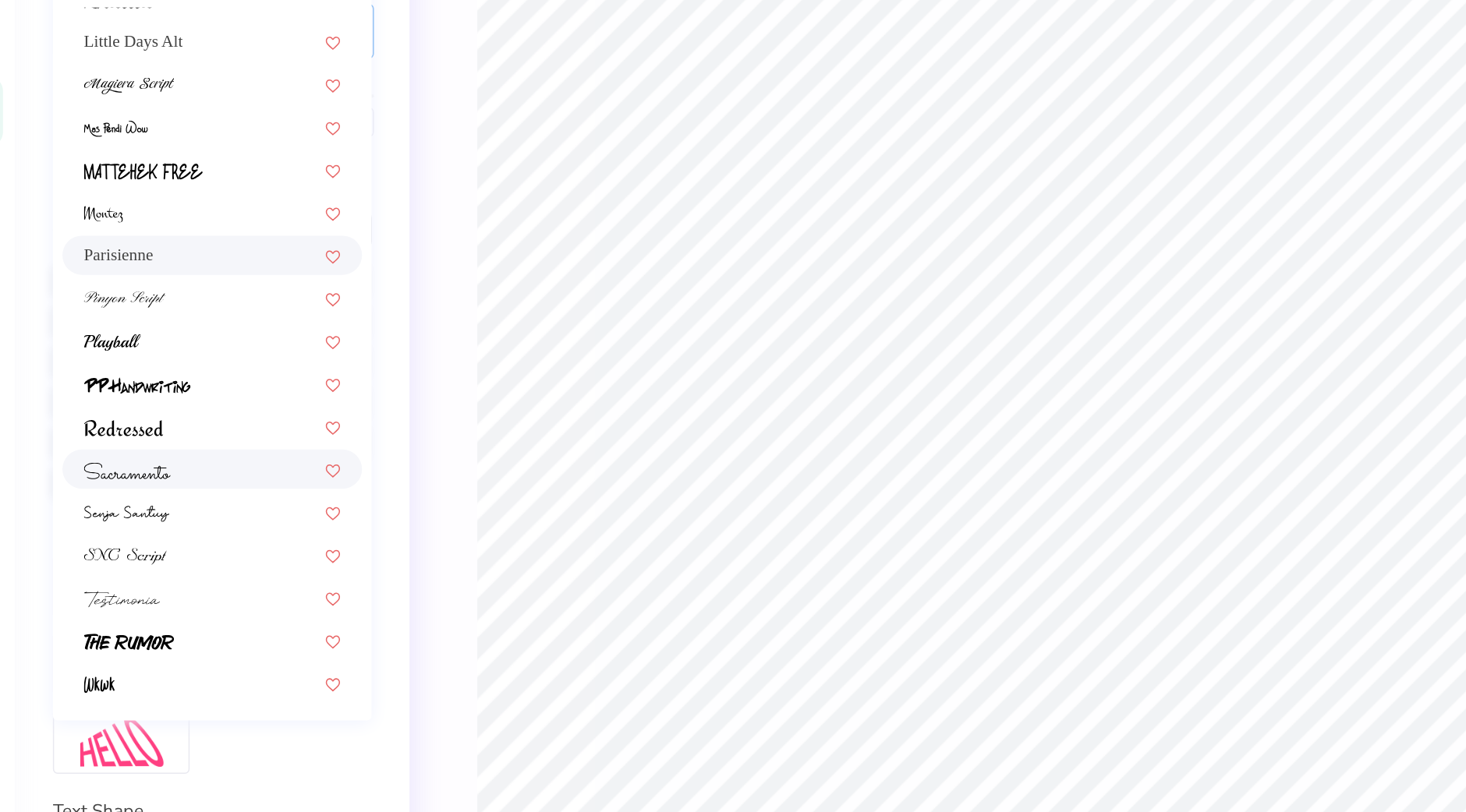
scroll to position [159, 0]
click at [205, 481] on div at bounding box center [199, 489] width 168 height 17
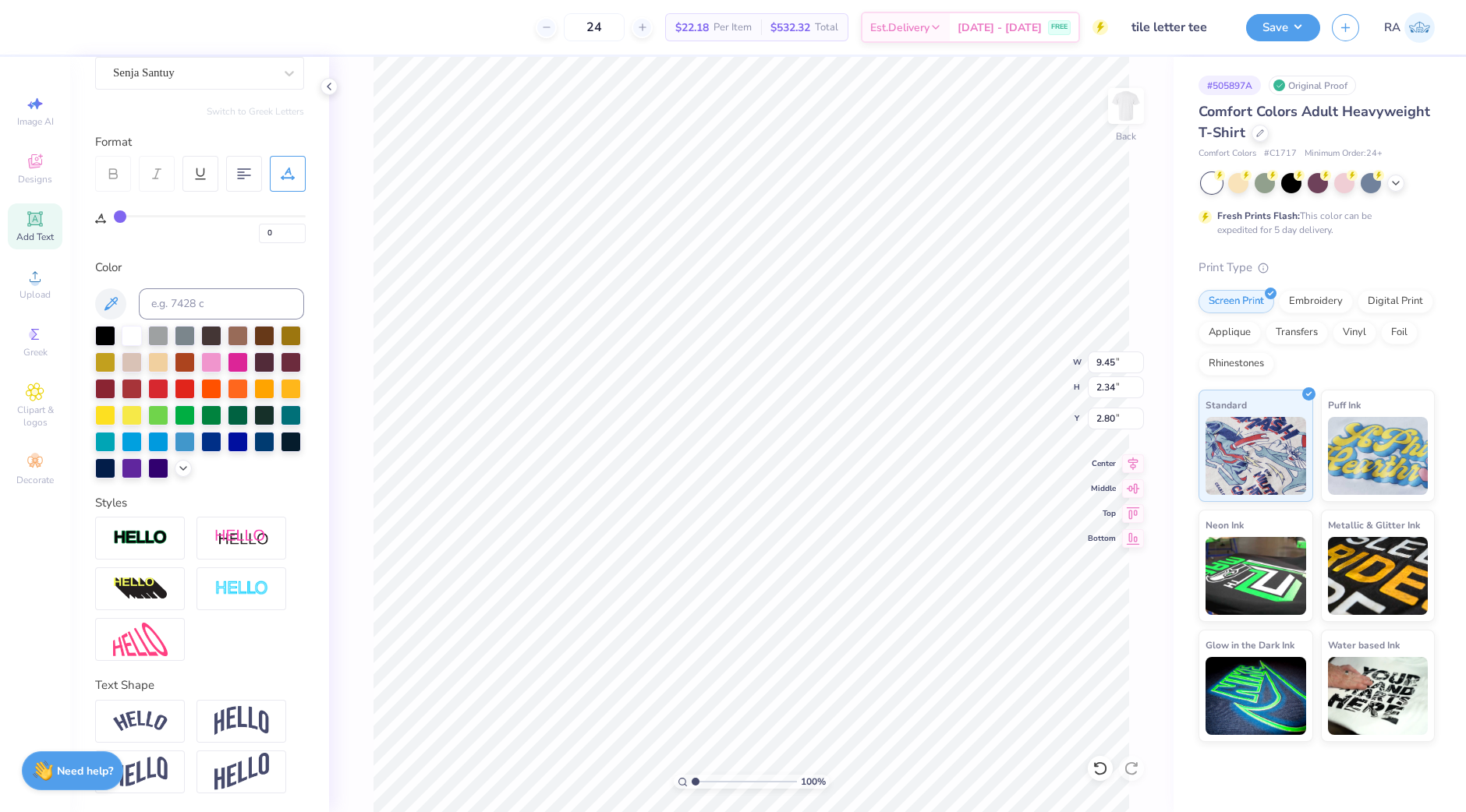
scroll to position [0, 0]
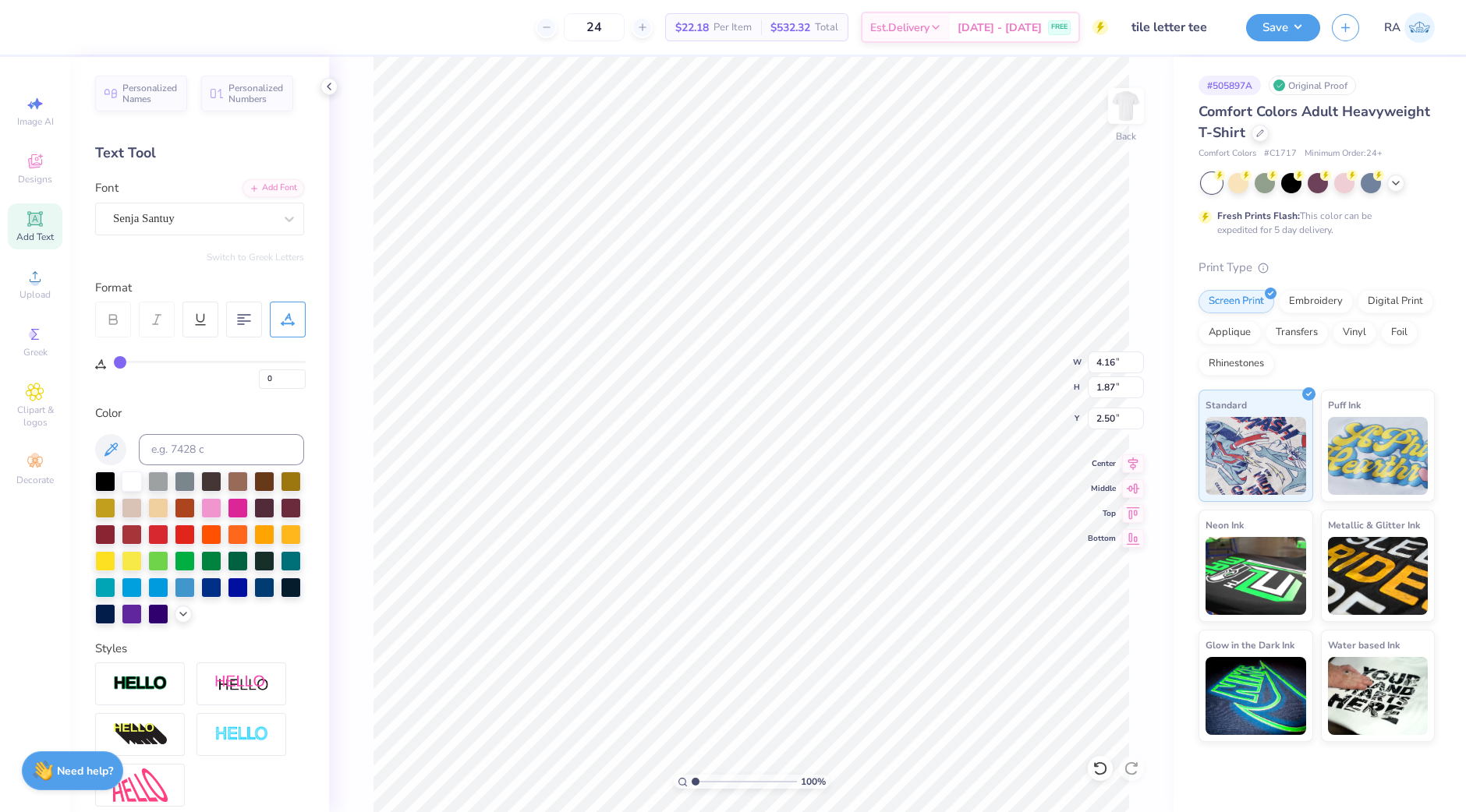
type input "4.16"
type input "1.87"
type input "3.72"
type input "5.00"
type input "1.98"
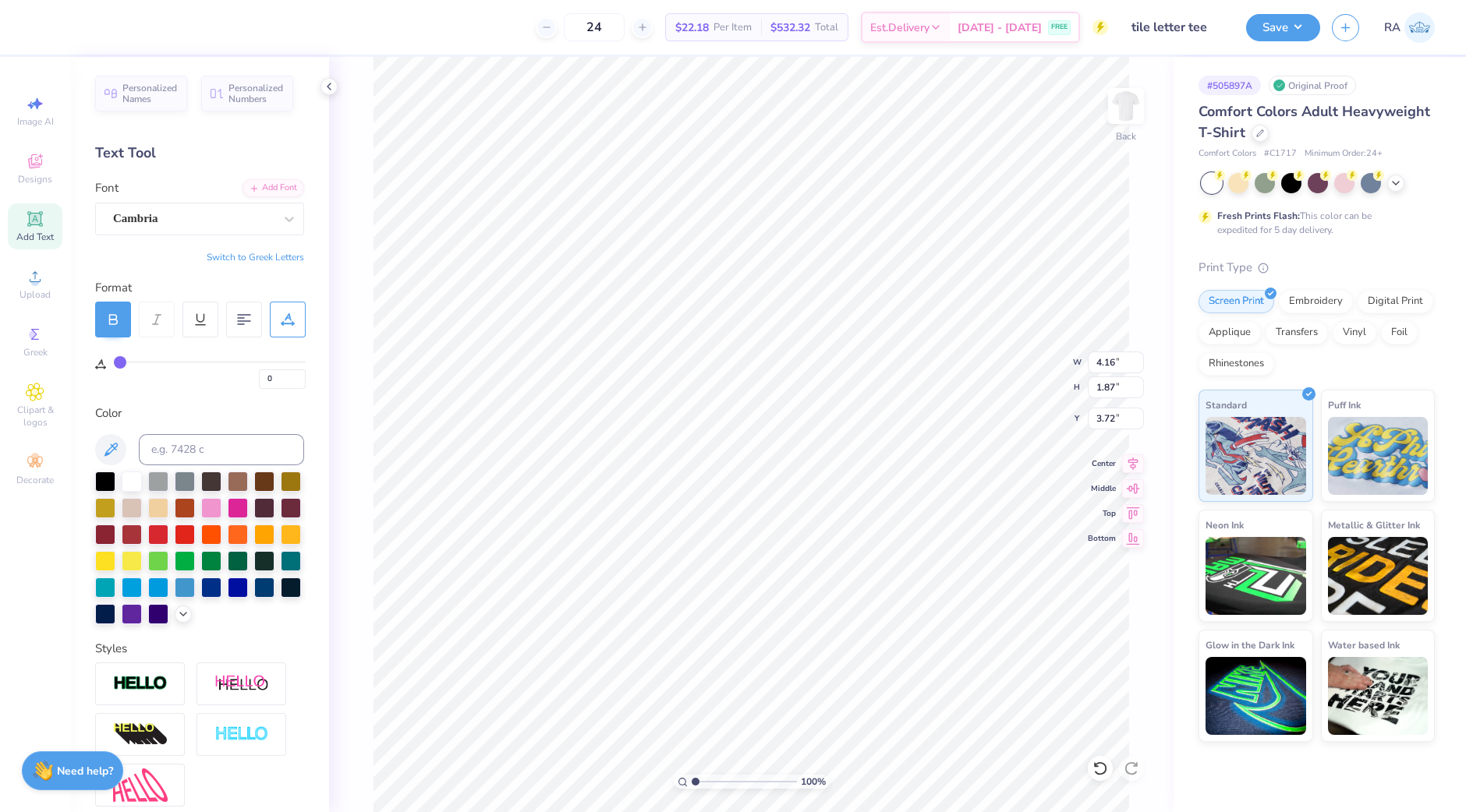
type input "9.06"
type input "9"
type textarea "chi"
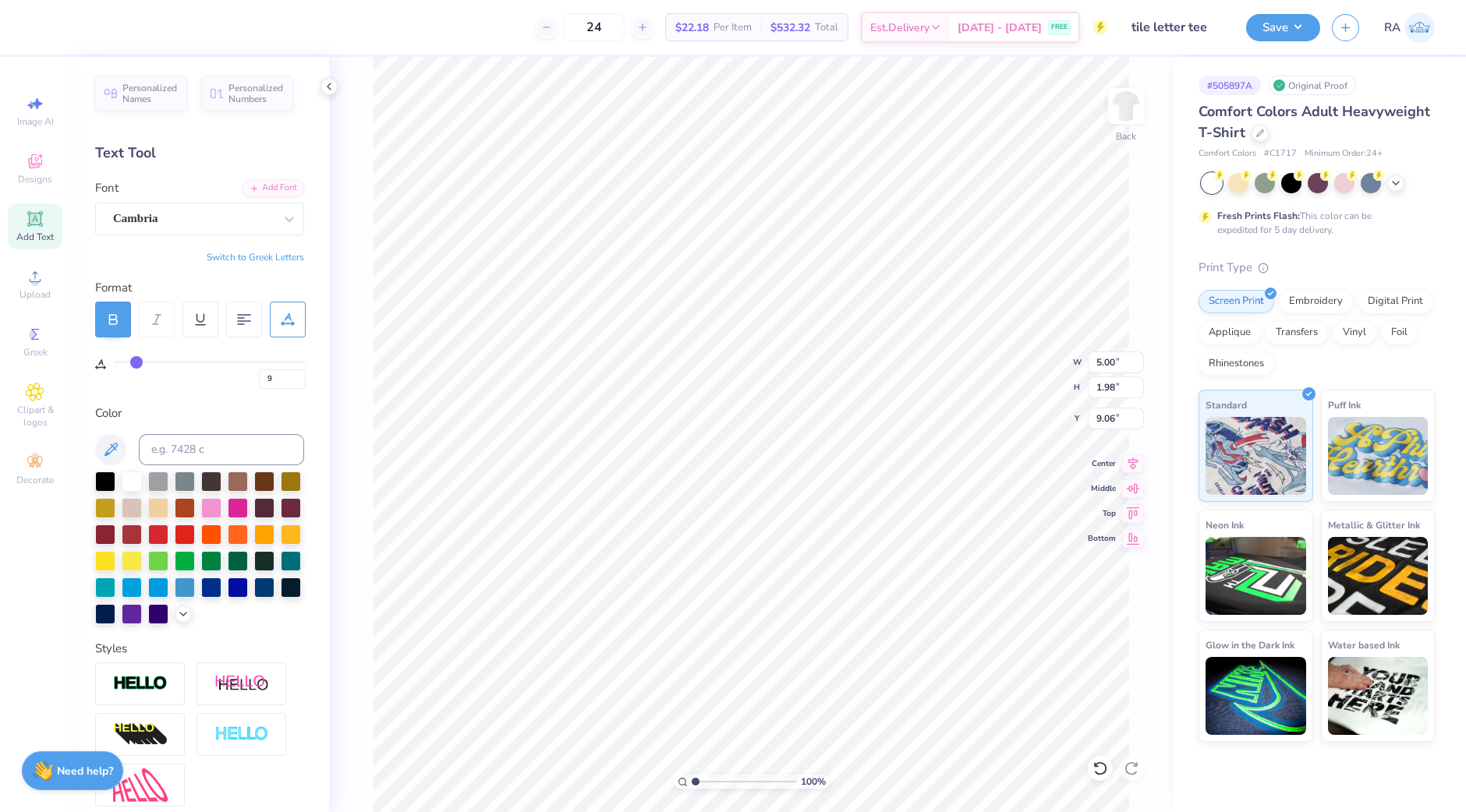
type input "3"
type input "0"
drag, startPoint x: 135, startPoint y: 359, endPoint x: 48, endPoint y: 364, distance: 87.1
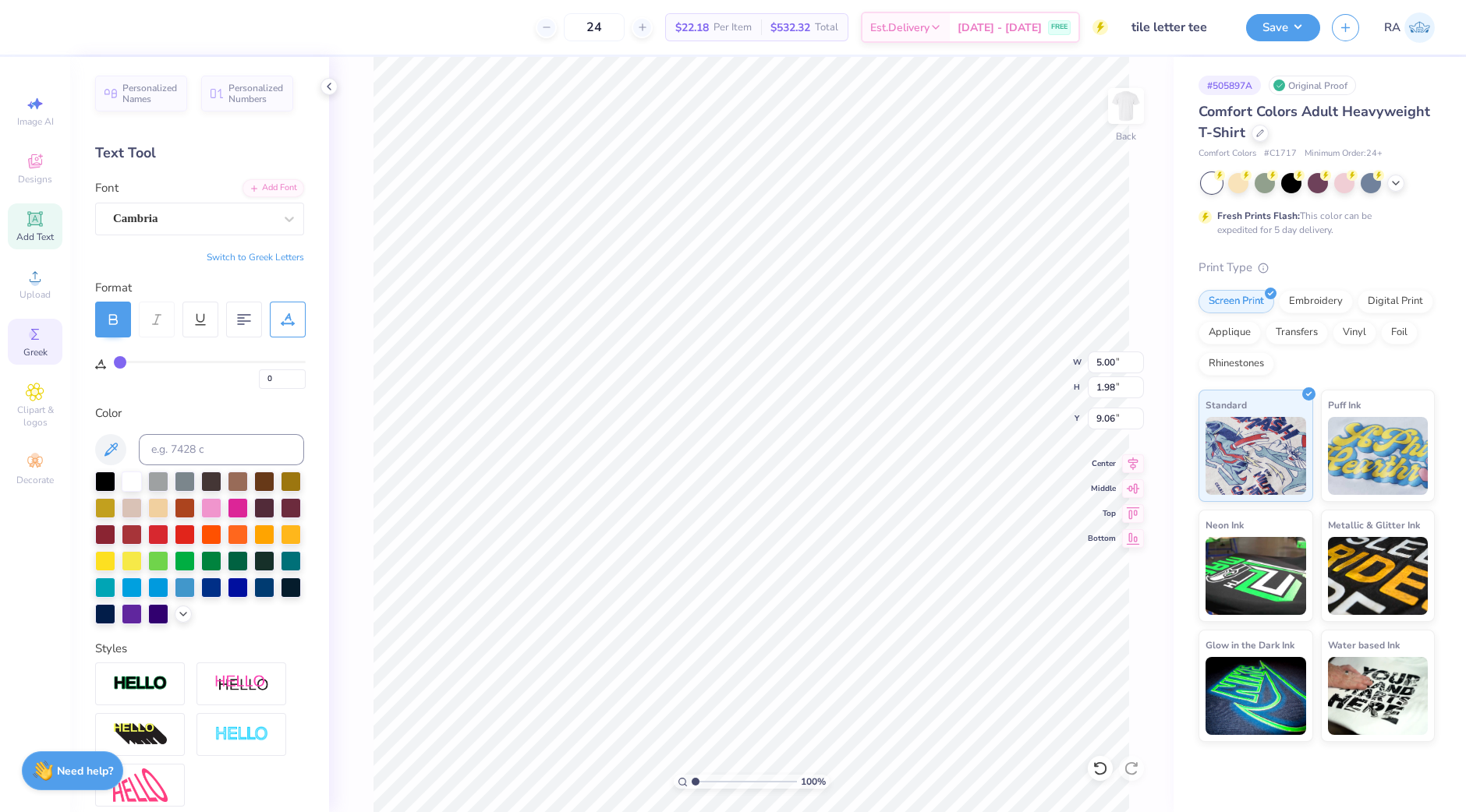
type input "0"
click at [114, 363] on input "range" at bounding box center [210, 362] width 192 height 3
click at [184, 211] on div "Cambria" at bounding box center [193, 219] width 164 height 24
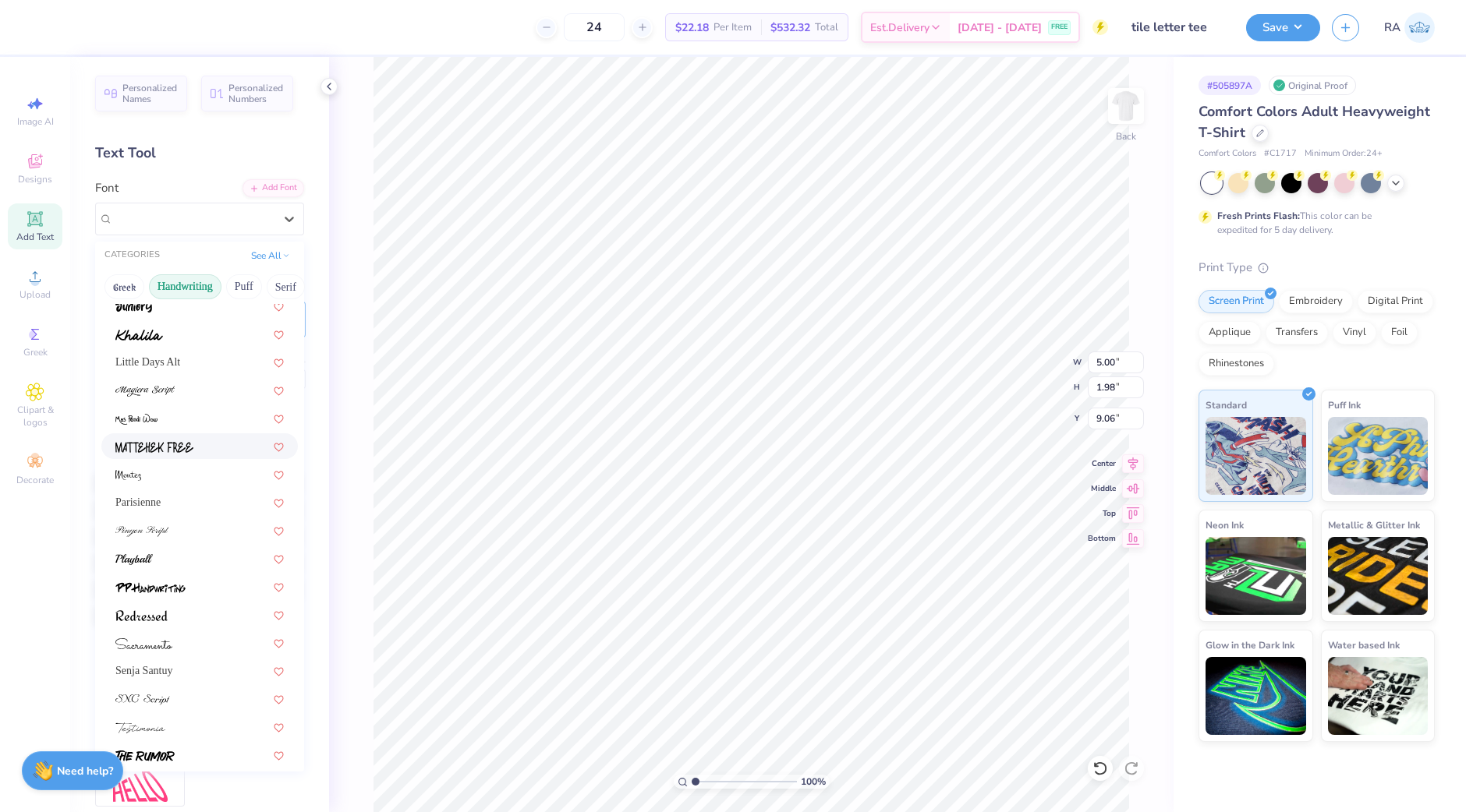
scroll to position [352, 0]
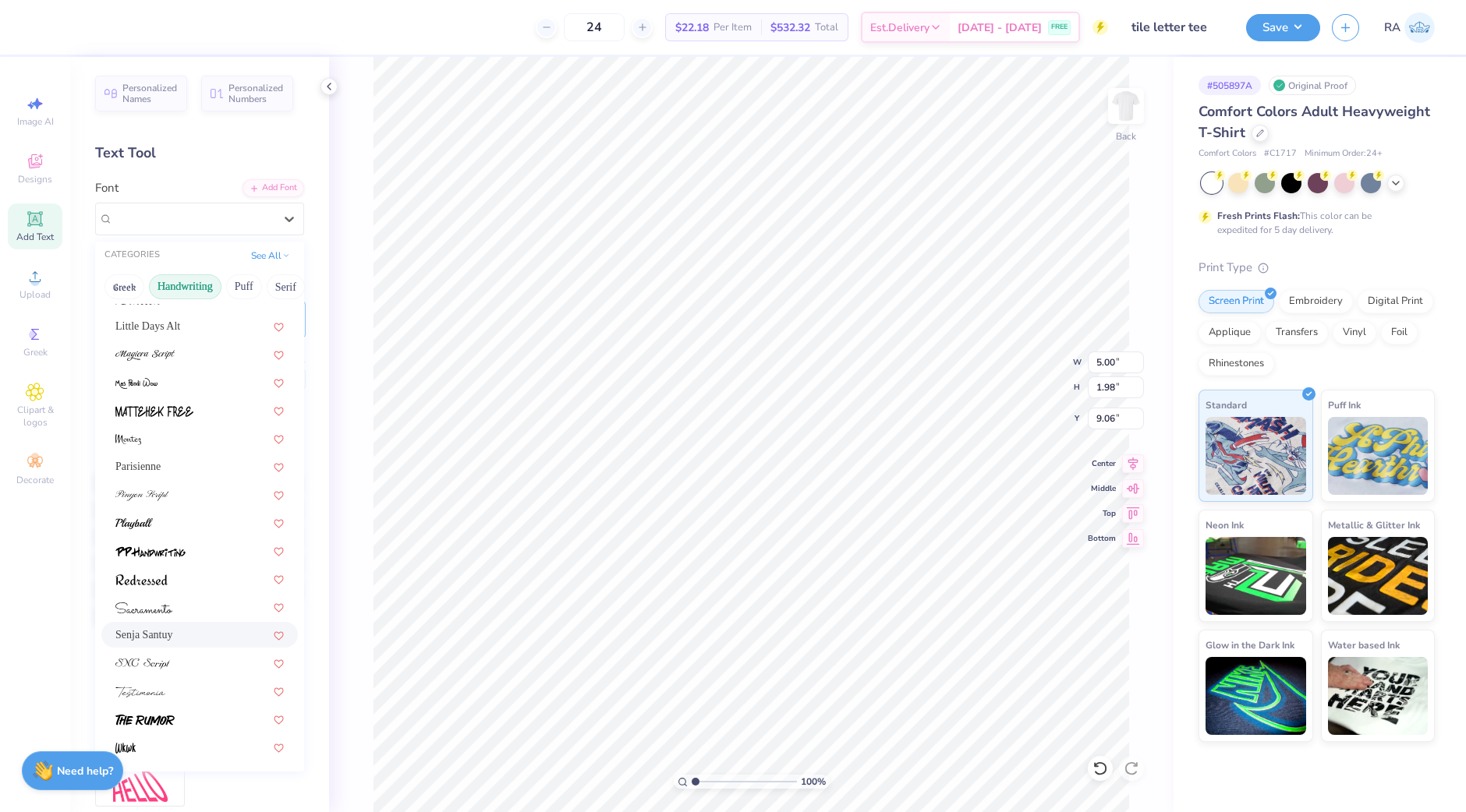
click at [175, 639] on div "Senja Santuy" at bounding box center [199, 634] width 168 height 17
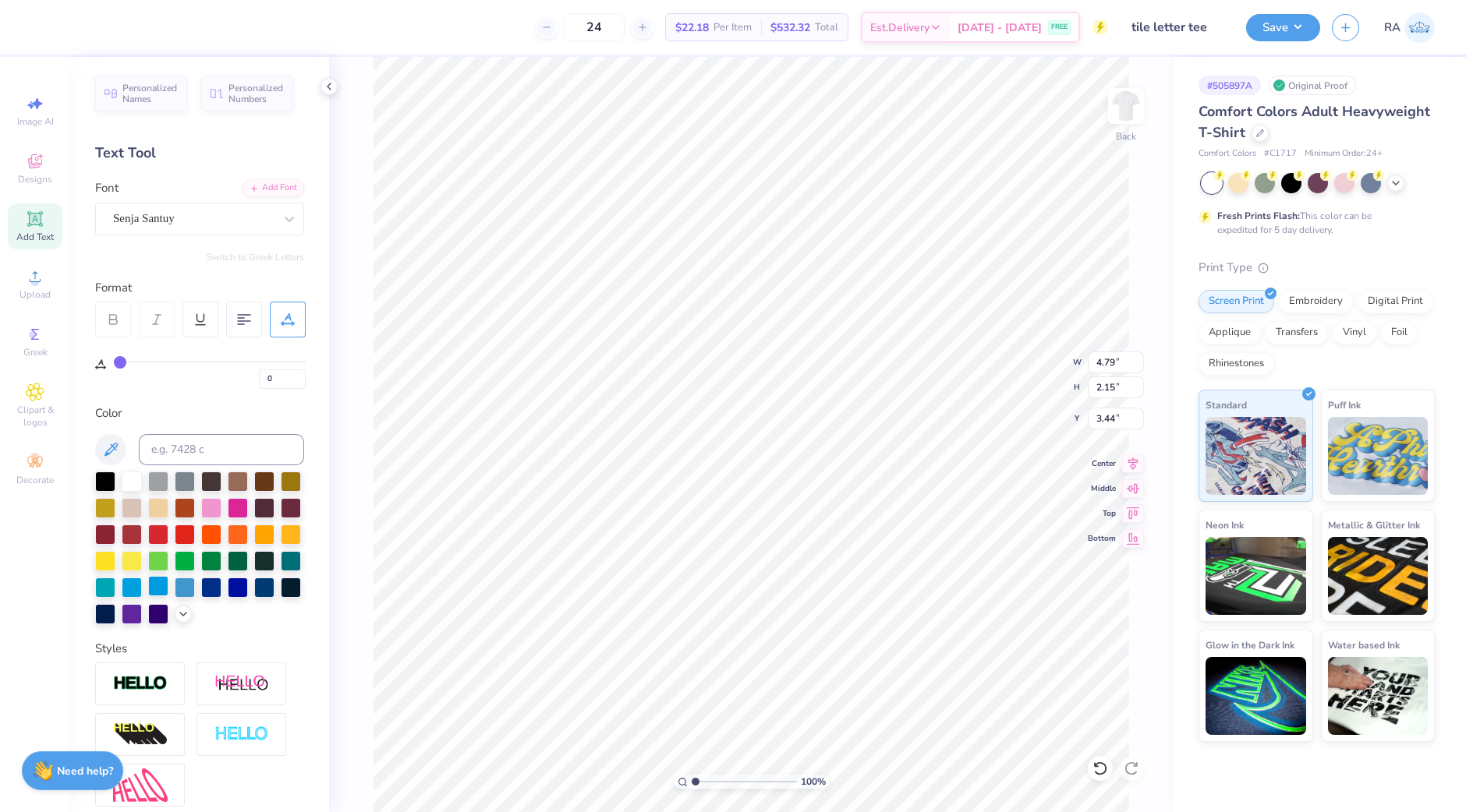
type input "4.79"
type input "2.15"
type input "3.44"
type input "3.33"
type input "2.01"
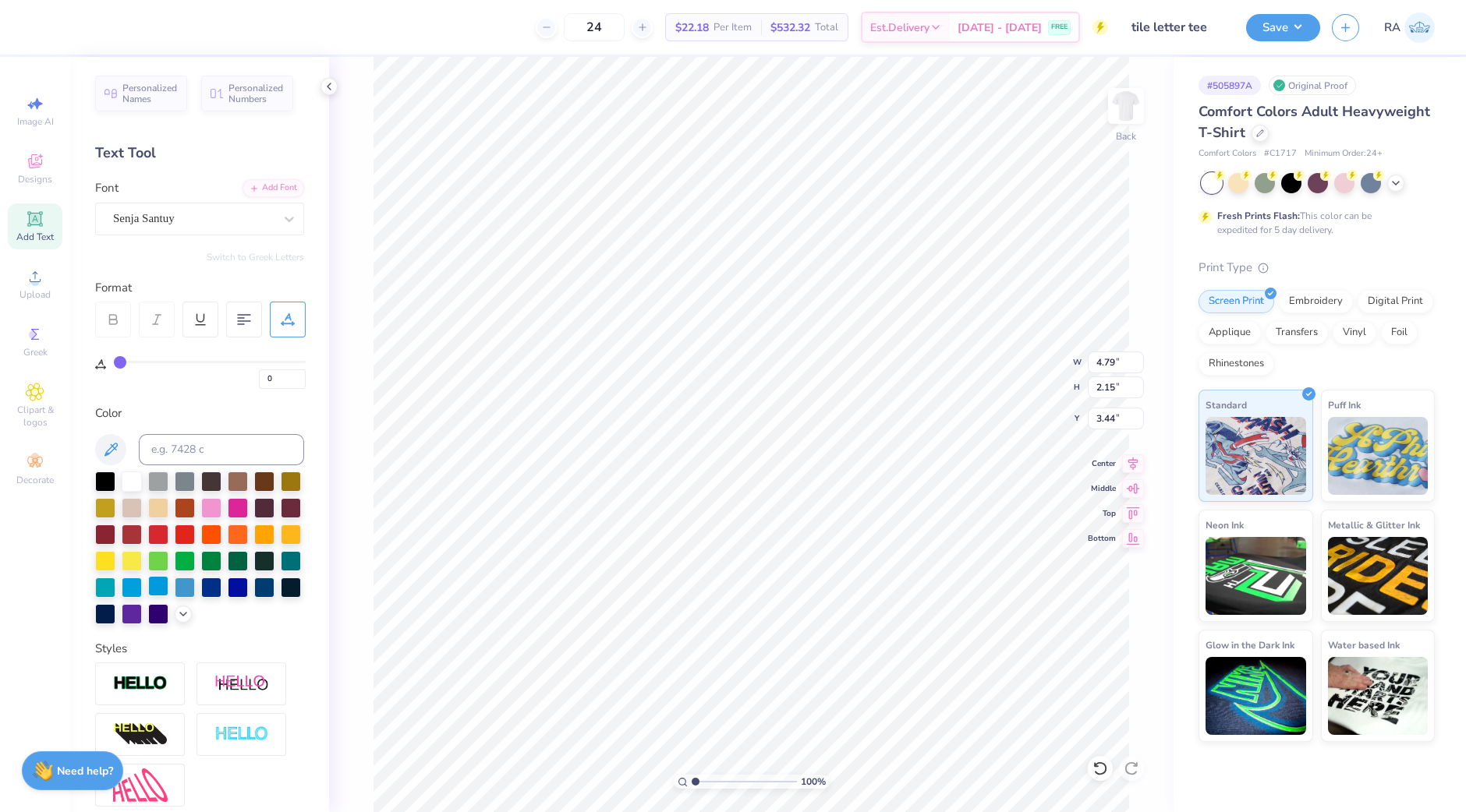
type input "9.04"
type input "2.93"
type input "1.77"
type input "7.91"
type input "2.93"
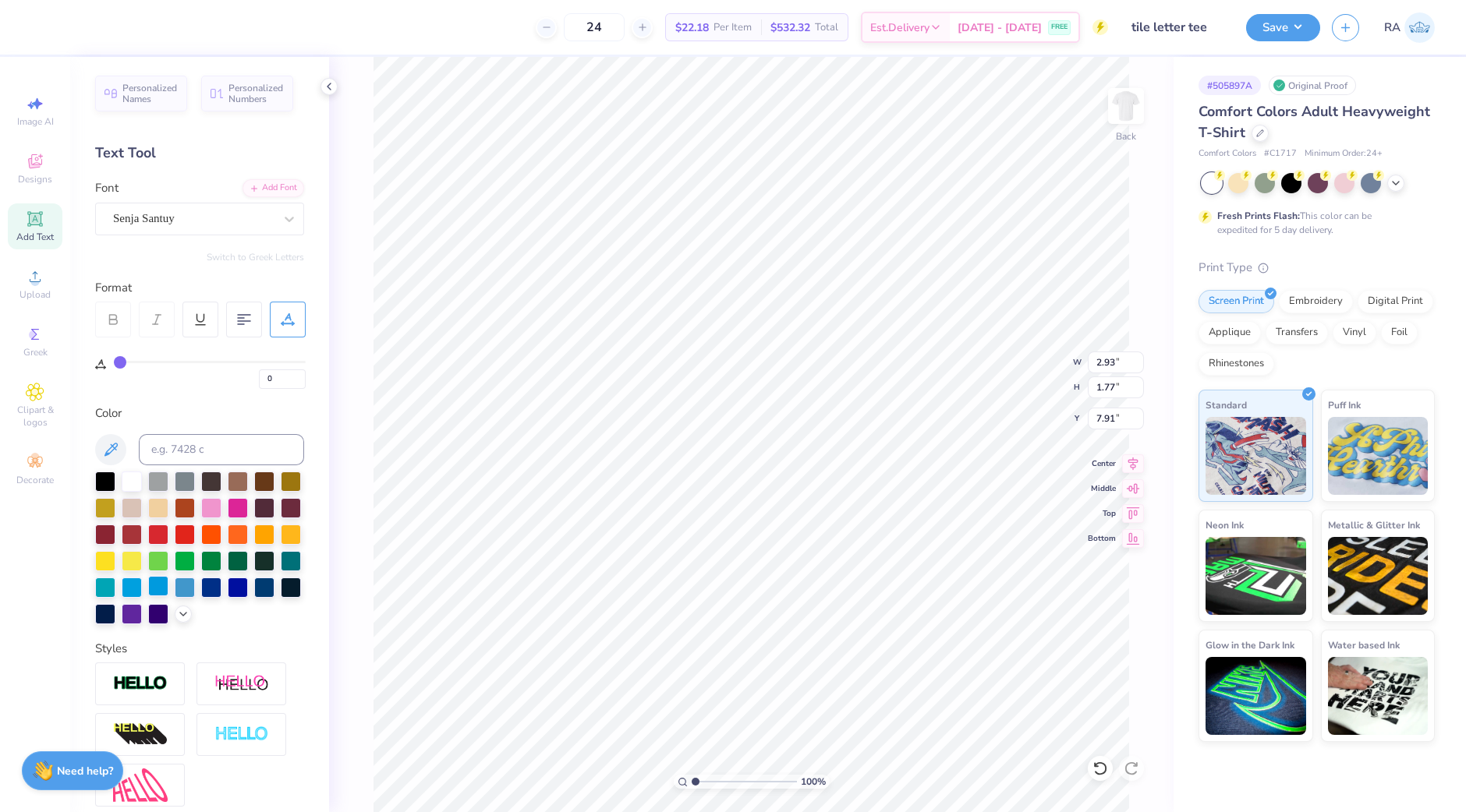
type input "1.77"
type input "7.91"
type input "4.79"
type input "2.15"
type input "3.44"
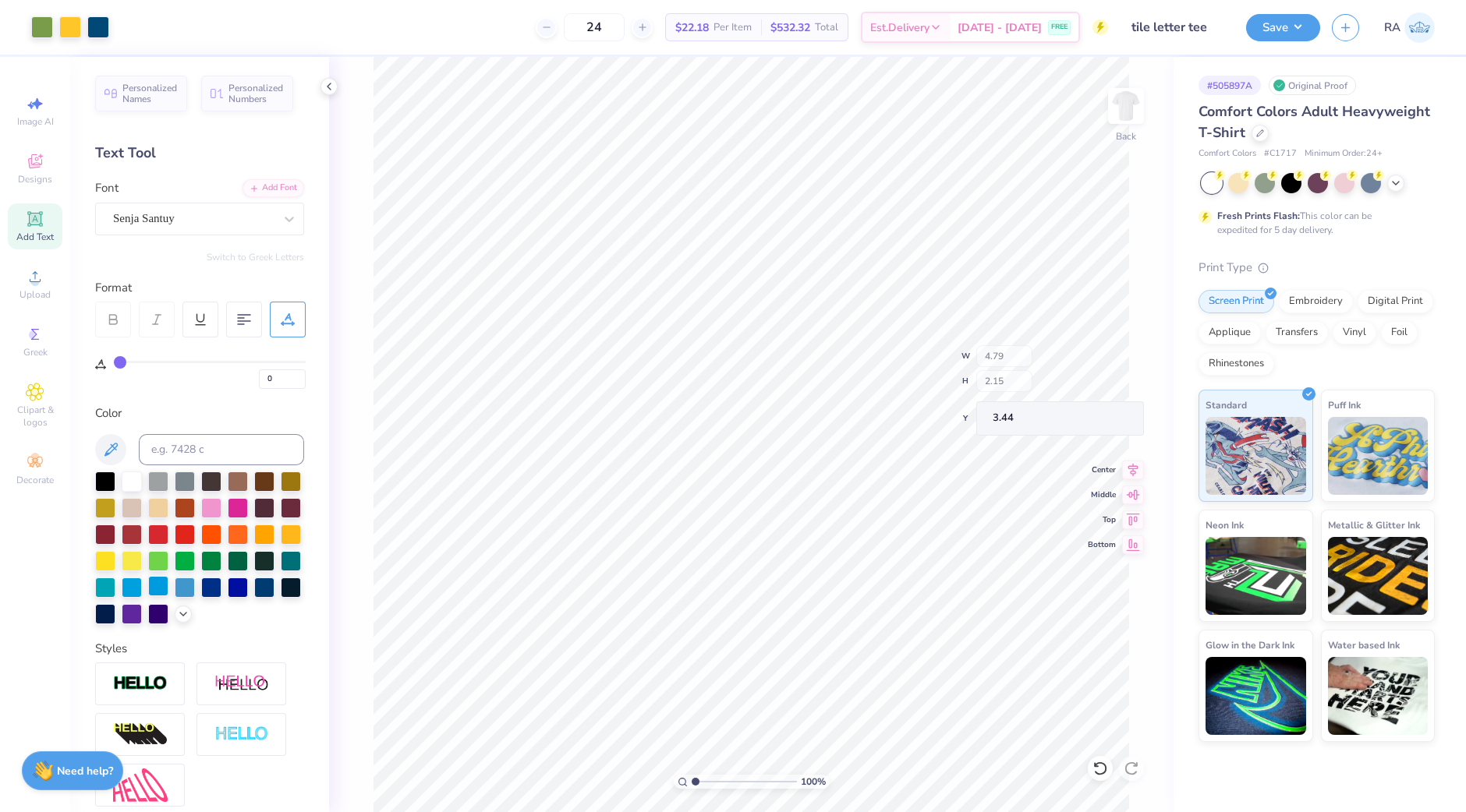
type input "5.13"
type input "2.31"
type input "3.29"
click at [1284, 28] on button "Save" at bounding box center [1282, 24] width 74 height 27
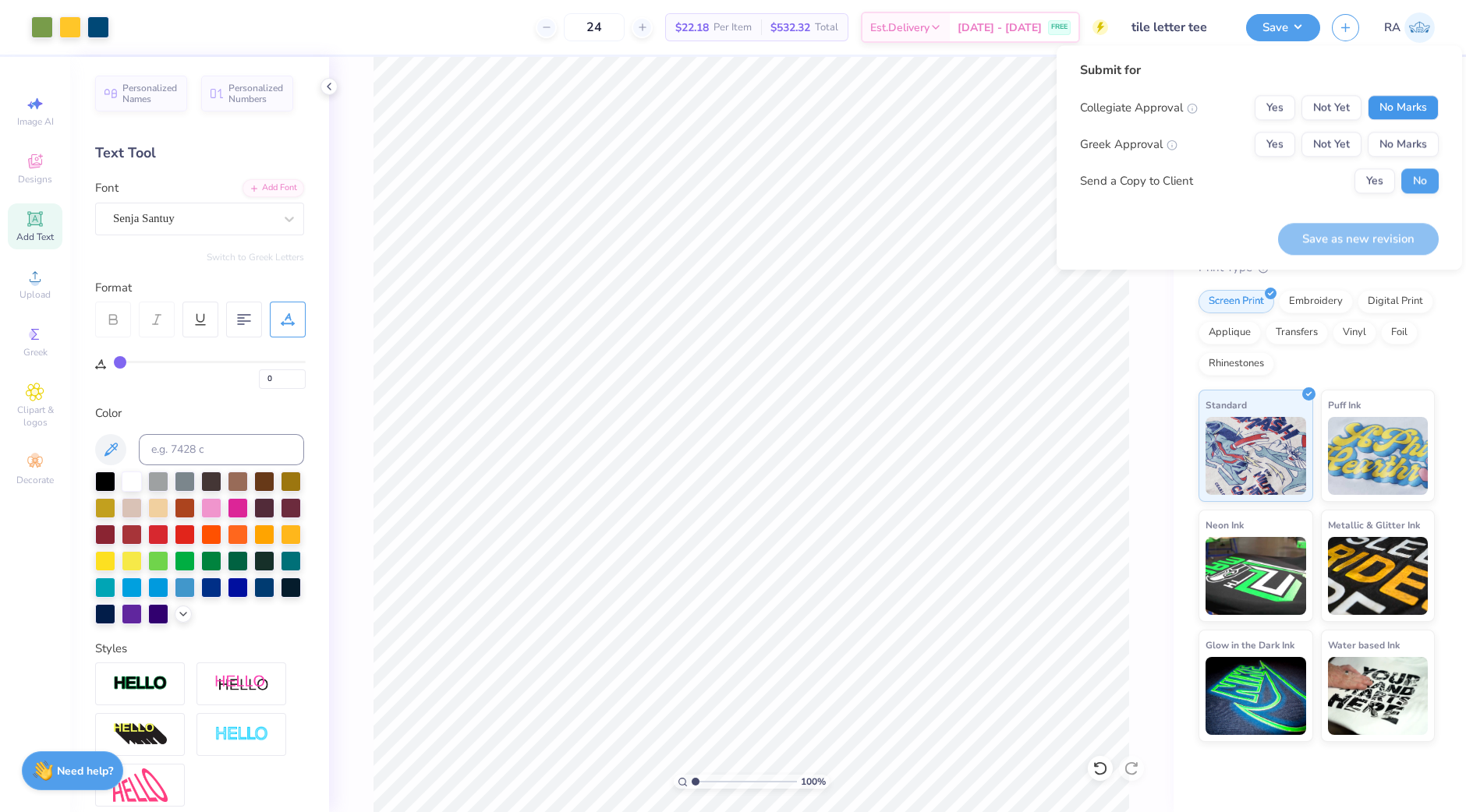
click at [1399, 114] on button "No Marks" at bounding box center [1402, 107] width 71 height 25
click at [1385, 132] on button "No Marks" at bounding box center [1402, 144] width 71 height 25
click at [1380, 180] on button "Yes" at bounding box center [1374, 180] width 41 height 25
click at [1350, 236] on button "Save as new revision" at bounding box center [1358, 239] width 160 height 32
